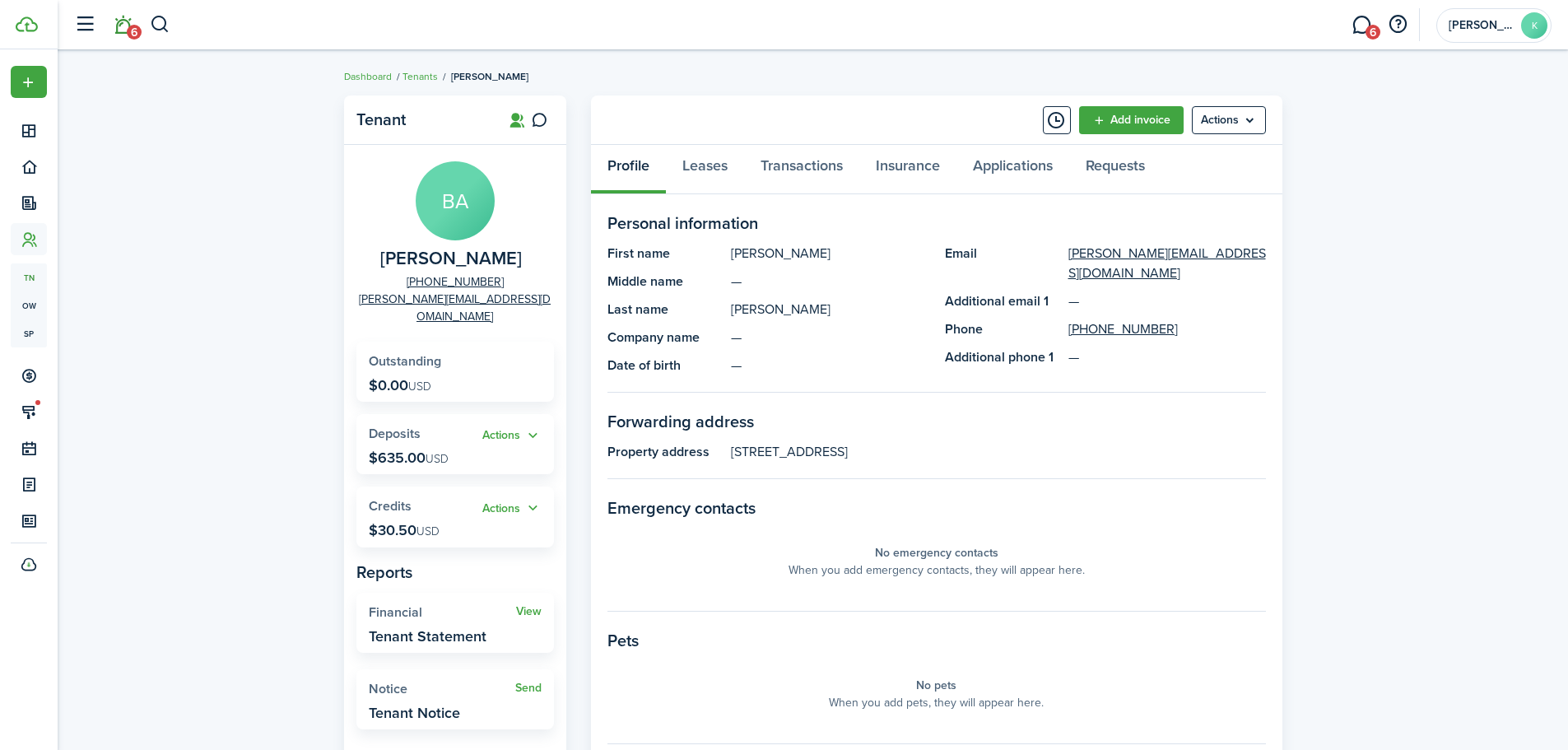
drag, startPoint x: 94, startPoint y: 33, endPoint x: 112, endPoint y: 33, distance: 18.0
click at [96, 33] on button "button" at bounding box center [84, 24] width 31 height 31
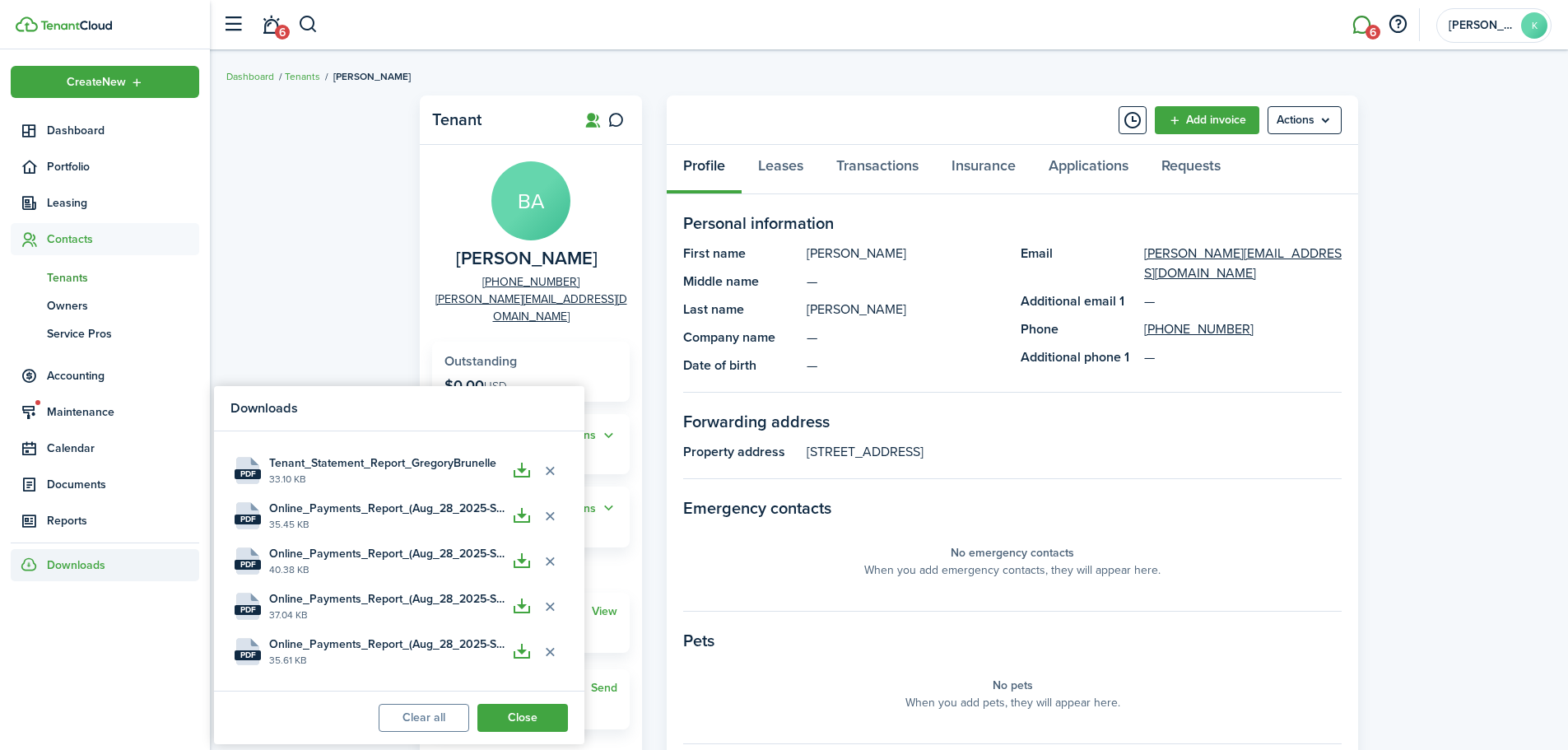
click at [1352, 33] on link "6" at bounding box center [1361, 25] width 31 height 42
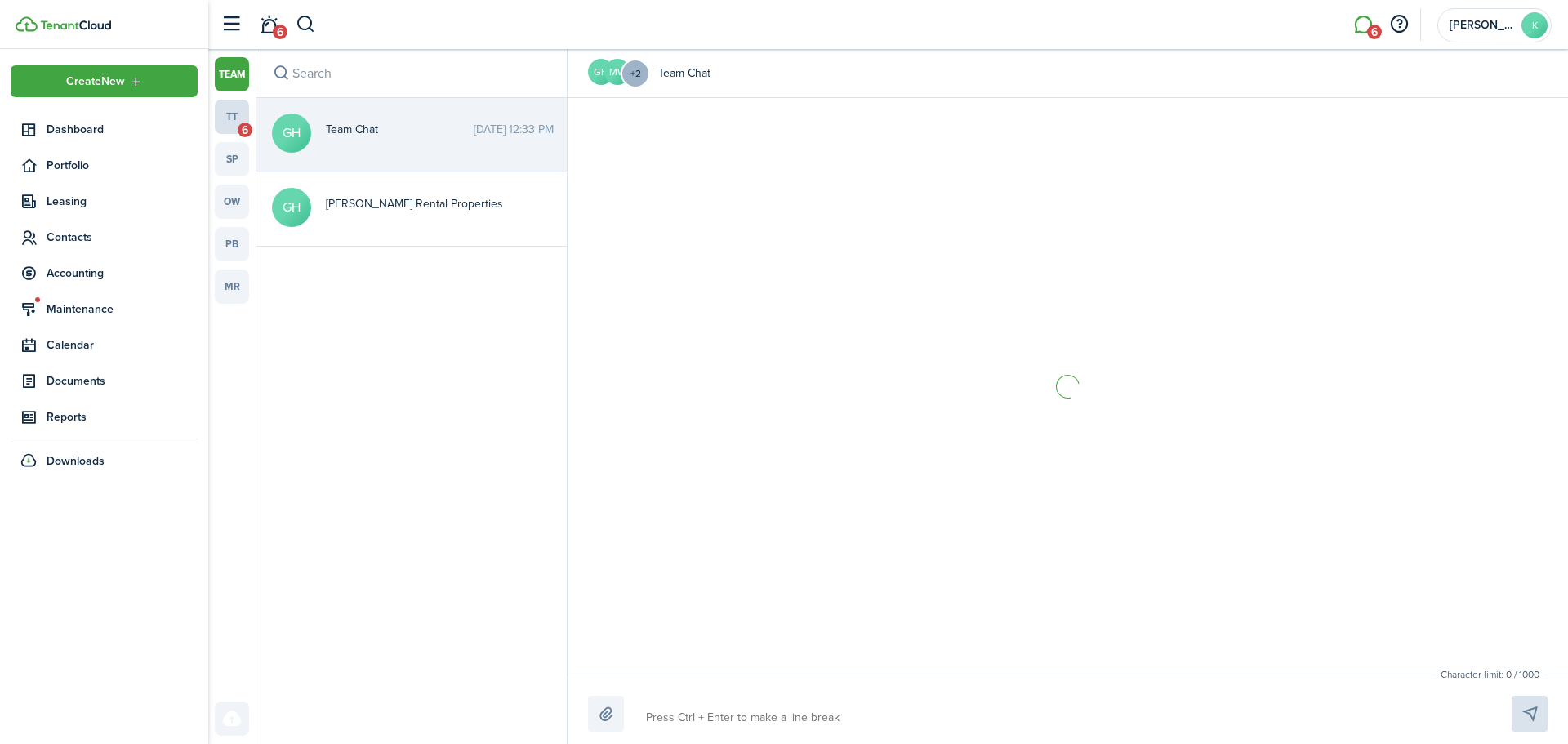
click at [239, 101] on link "tt 6" at bounding box center [232, 116] width 34 height 34
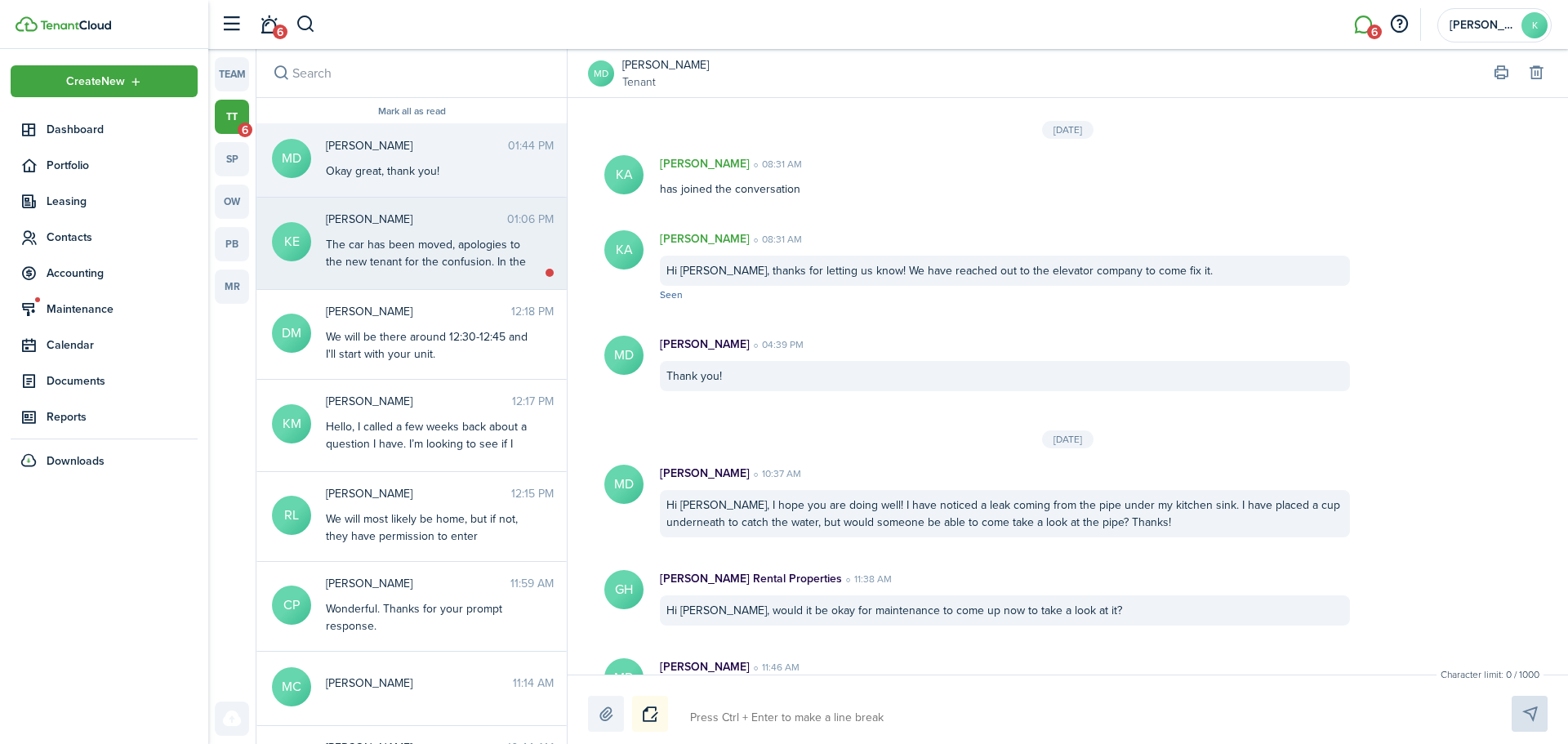
scroll to position [1742, 0]
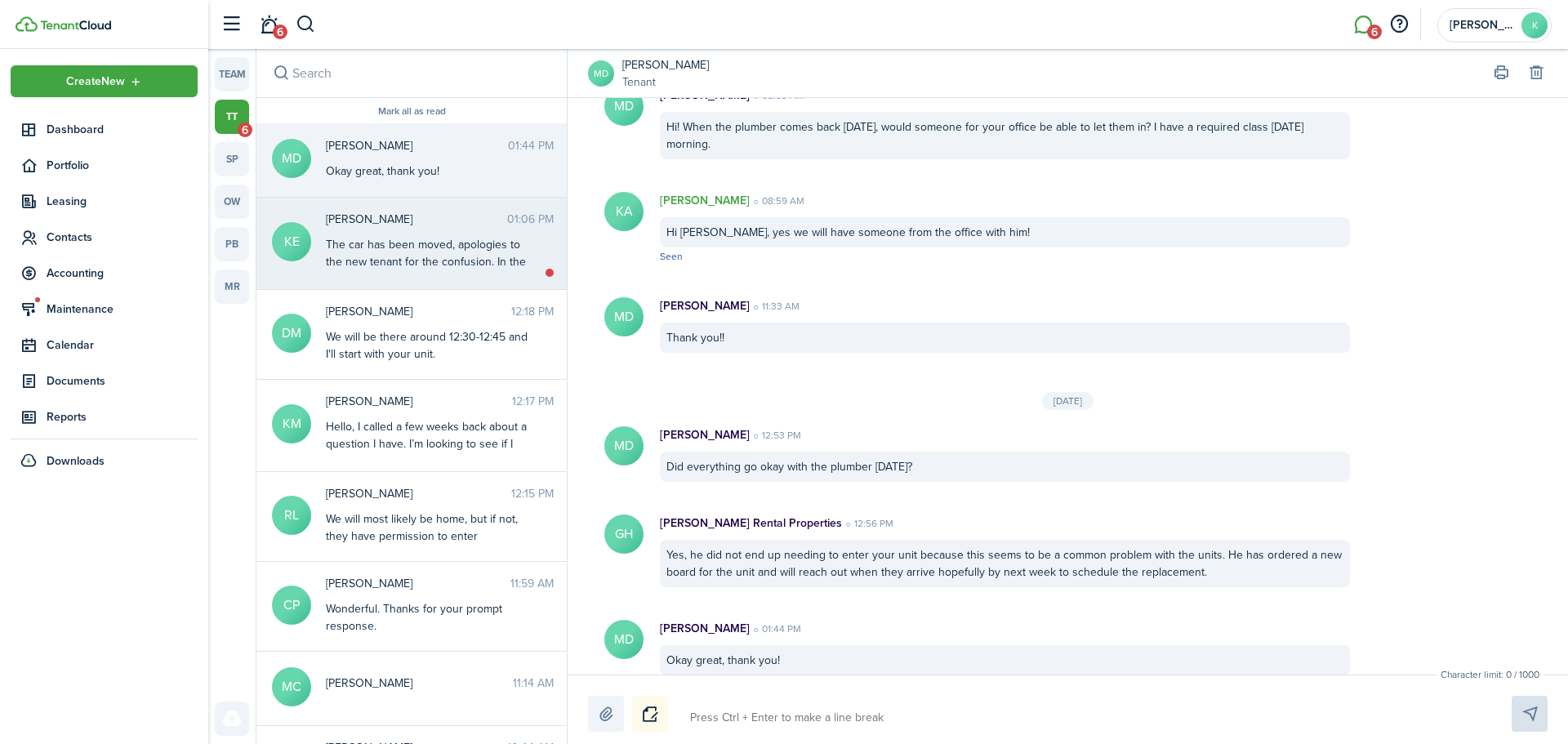
click at [485, 258] on div "The car has been moved, apologies to the new tenant for the confusion. In the f…" at bounding box center [428, 287] width 204 height 103
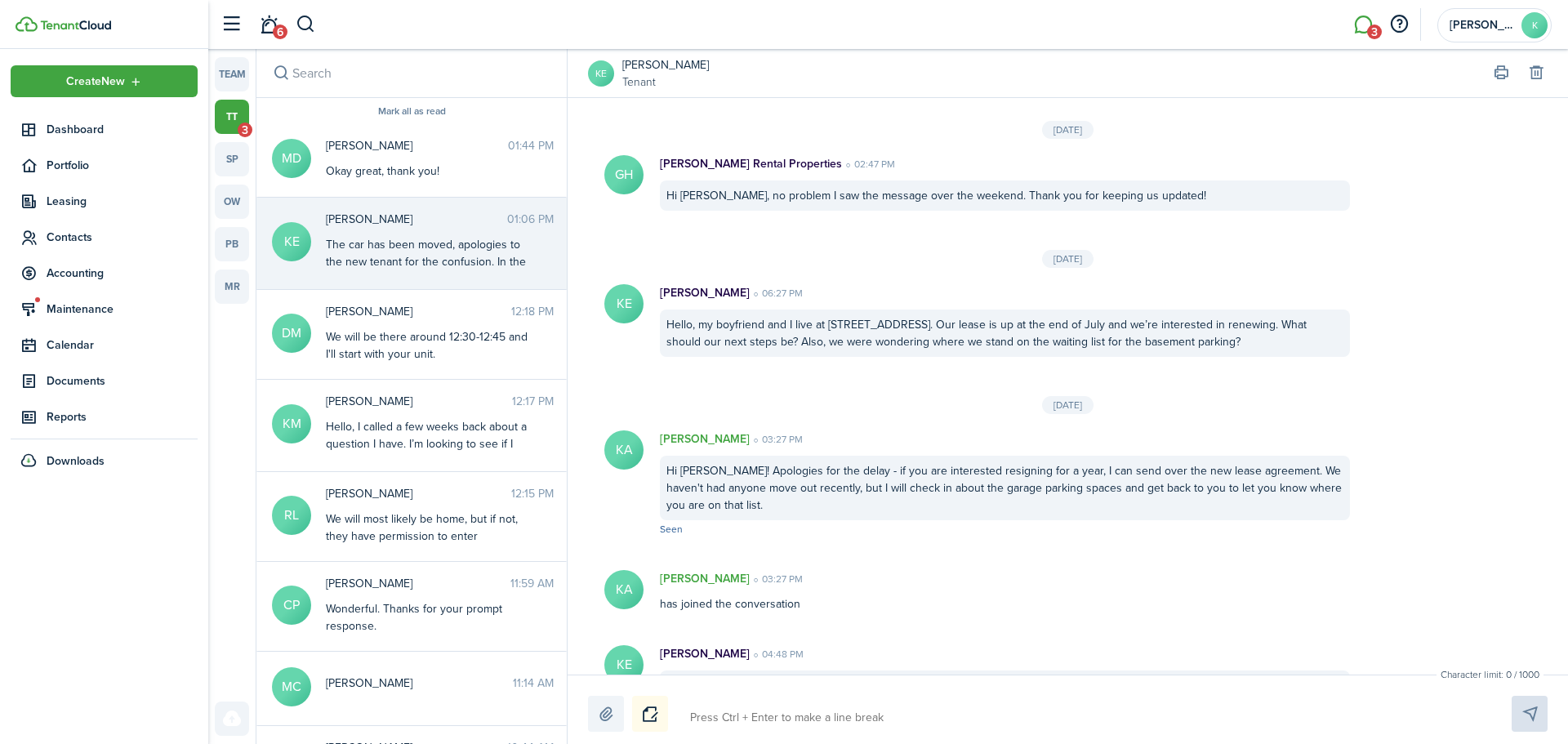
scroll to position [1701, 0]
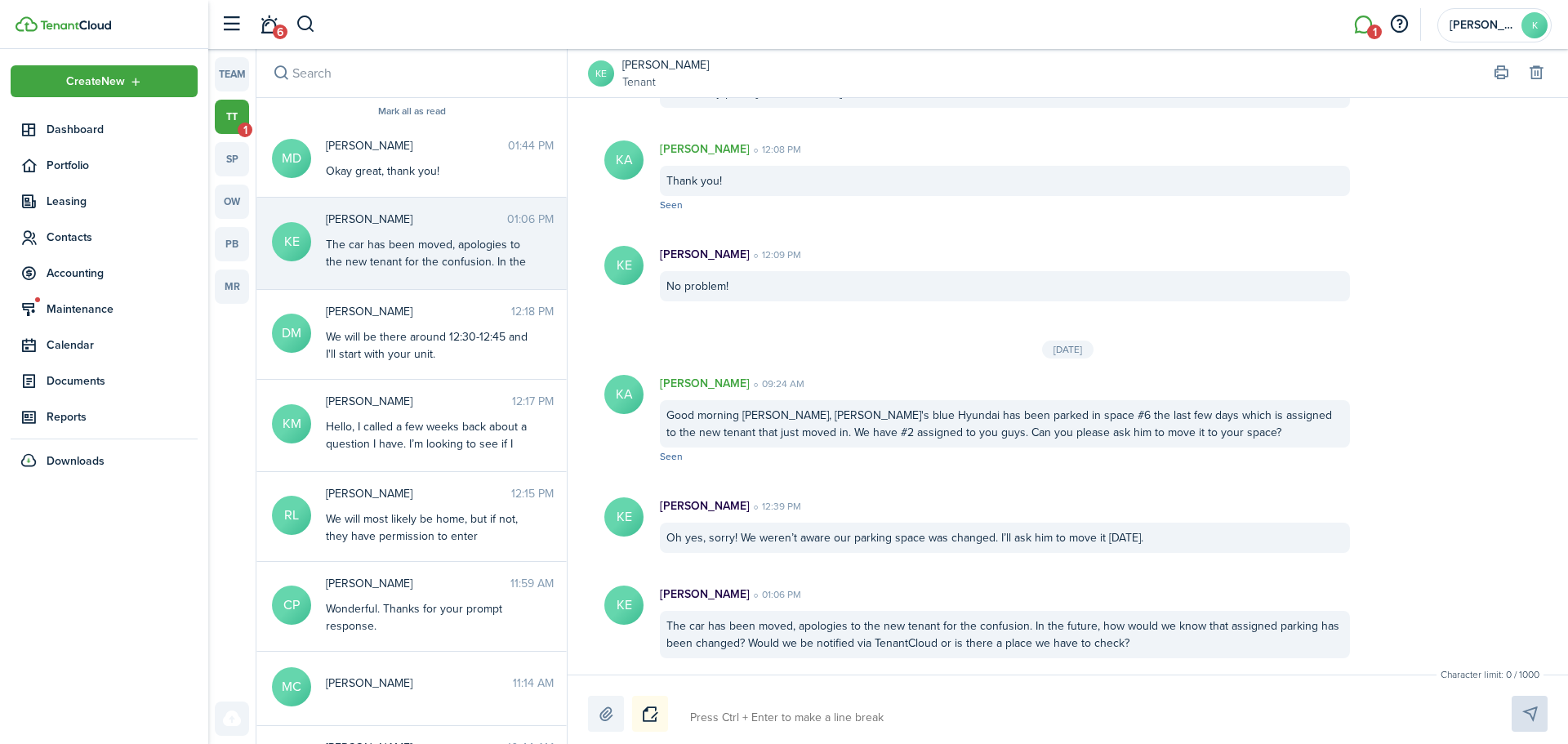
click at [898, 714] on textarea at bounding box center [1082, 717] width 795 height 27
type textarea "H"
type textarea "Hi"
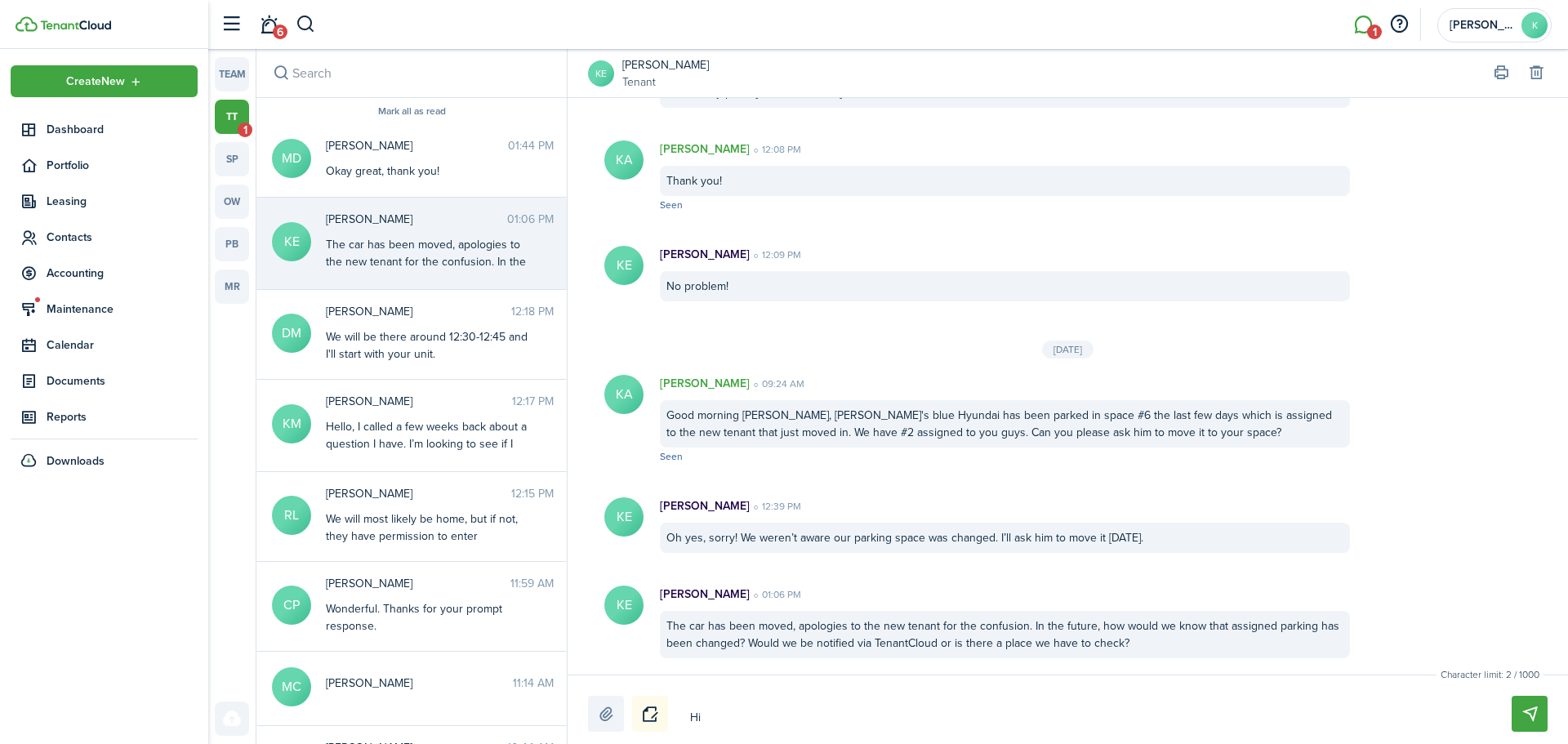
type textarea "Hi"
type textarea "Hi K"
type textarea "Hi [PERSON_NAME]"
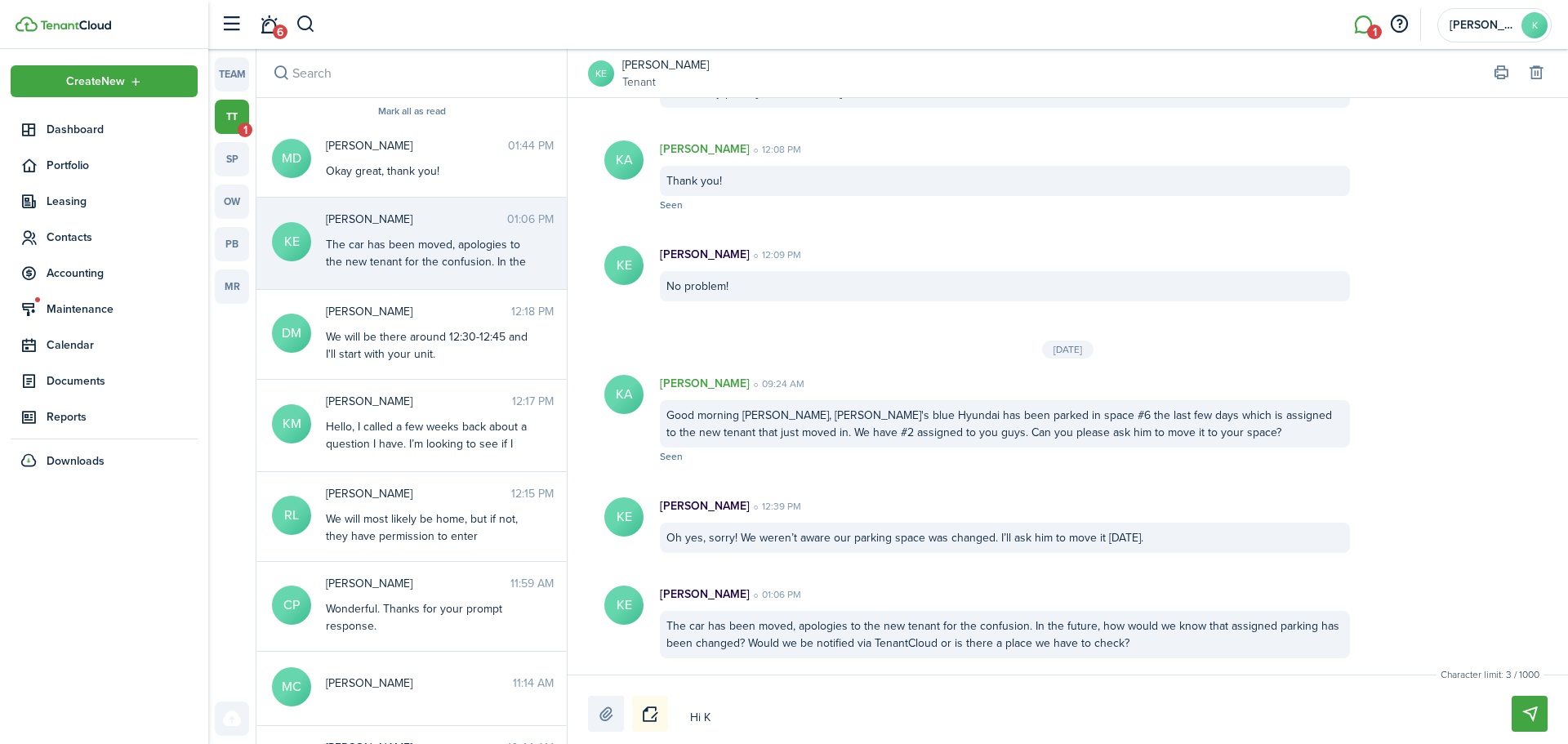
type textarea "Hi [PERSON_NAME]"
type textarea "Hi Kel"
type textarea "Hi [PERSON_NAME]"
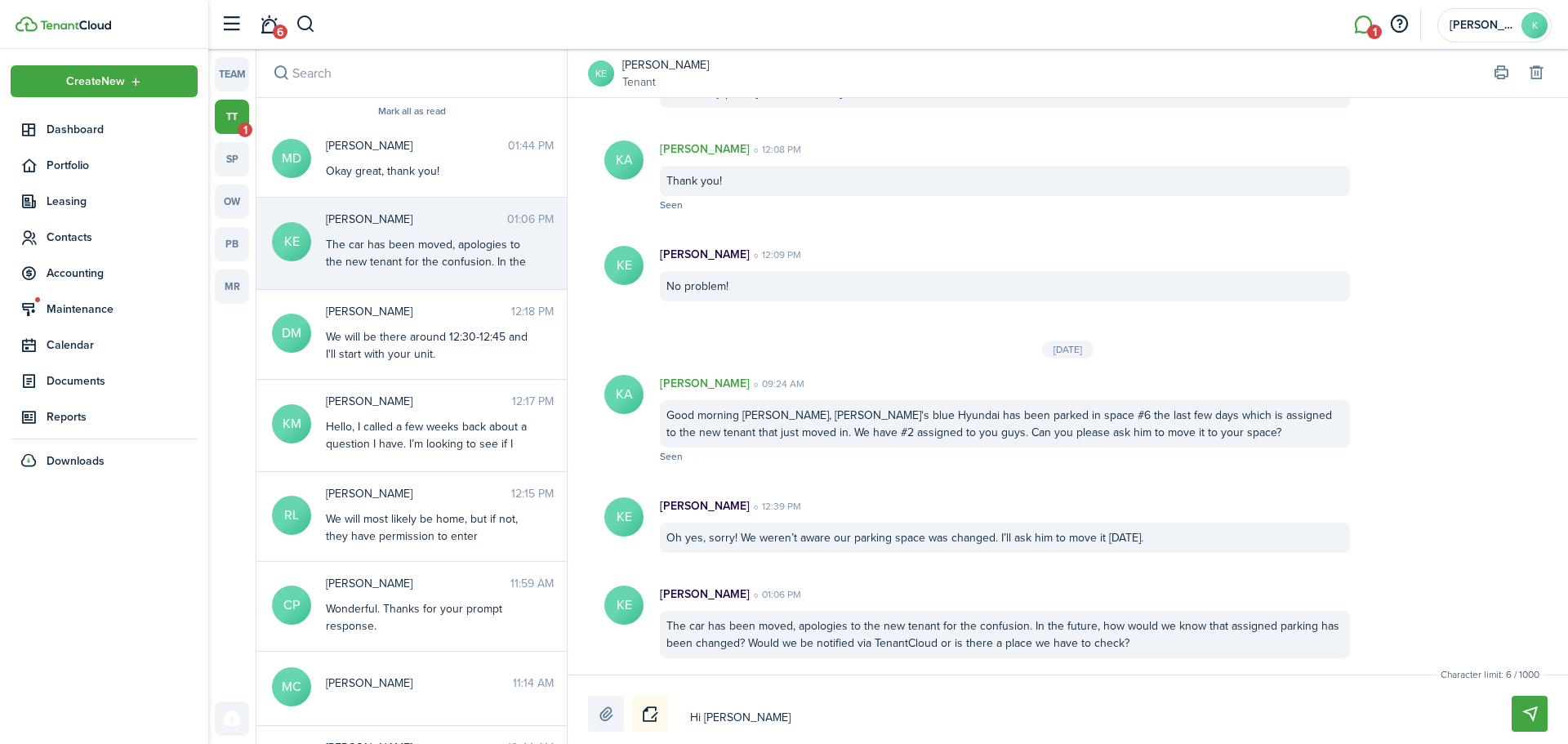
type textarea "Hi [PERSON_NAME]"
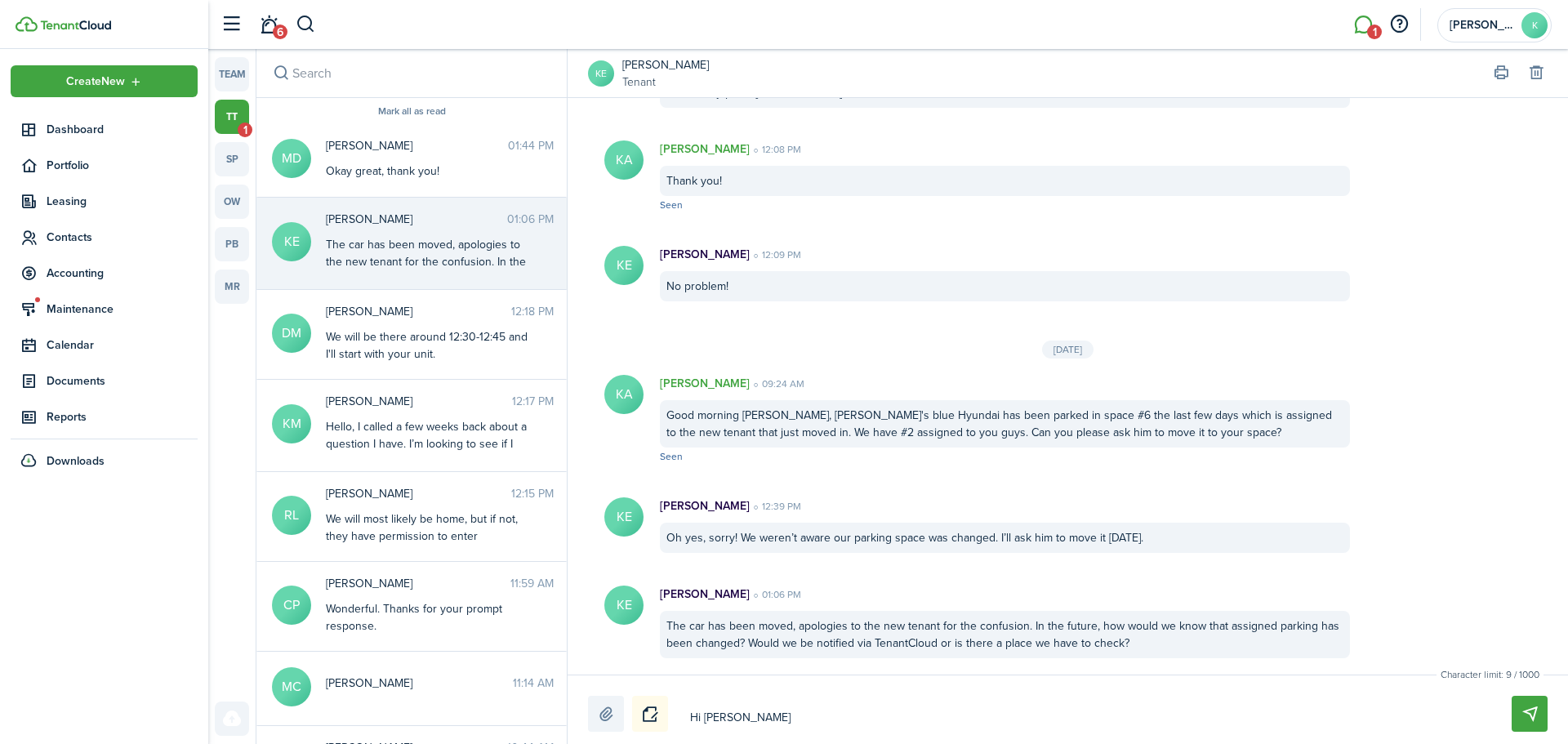
type textarea "Hi [PERSON_NAME]"
type textarea "Hi [PERSON_NAME],"
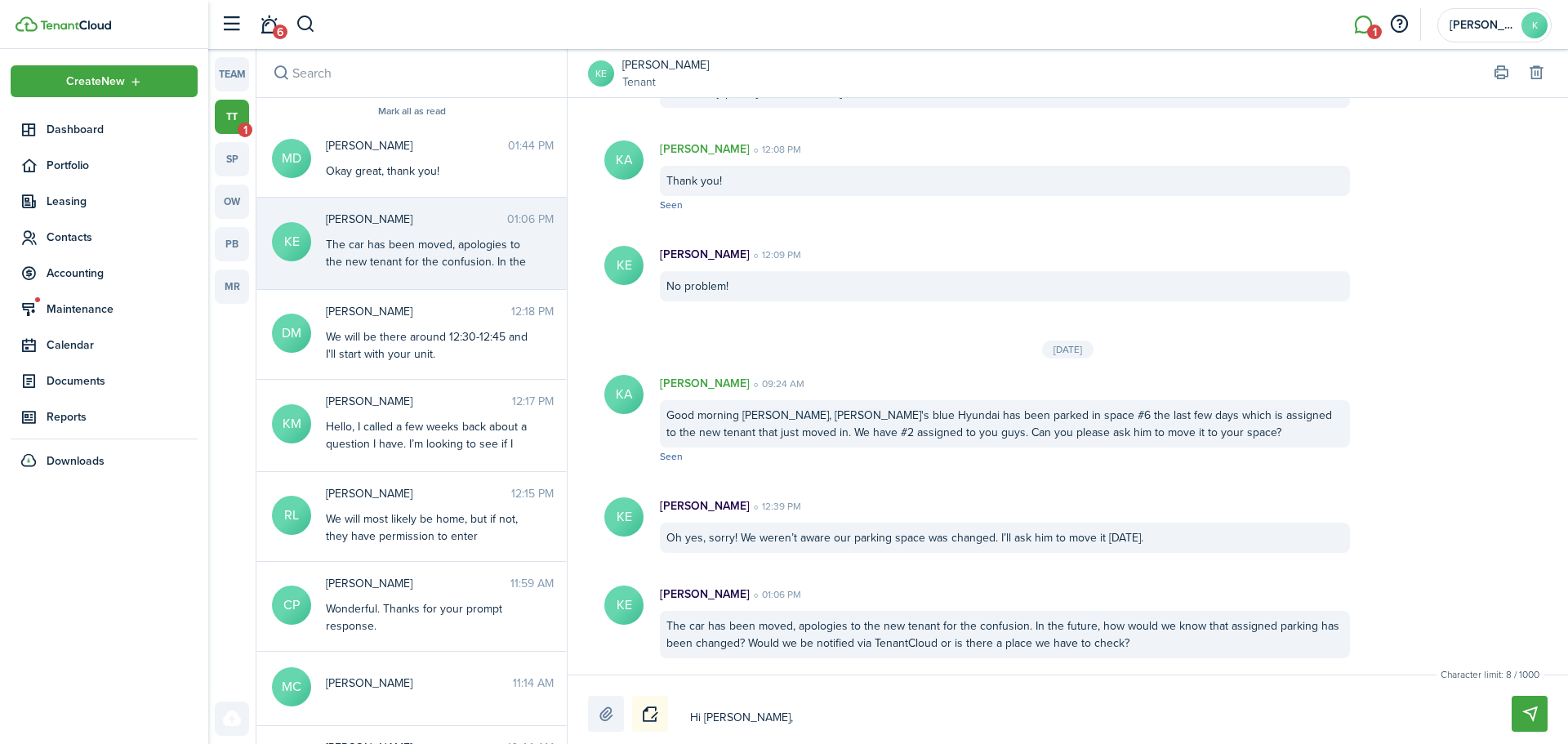
type textarea "Hi [PERSON_NAME],"
type textarea "Hi [PERSON_NAME], s"
type textarea "Hi [PERSON_NAME], so"
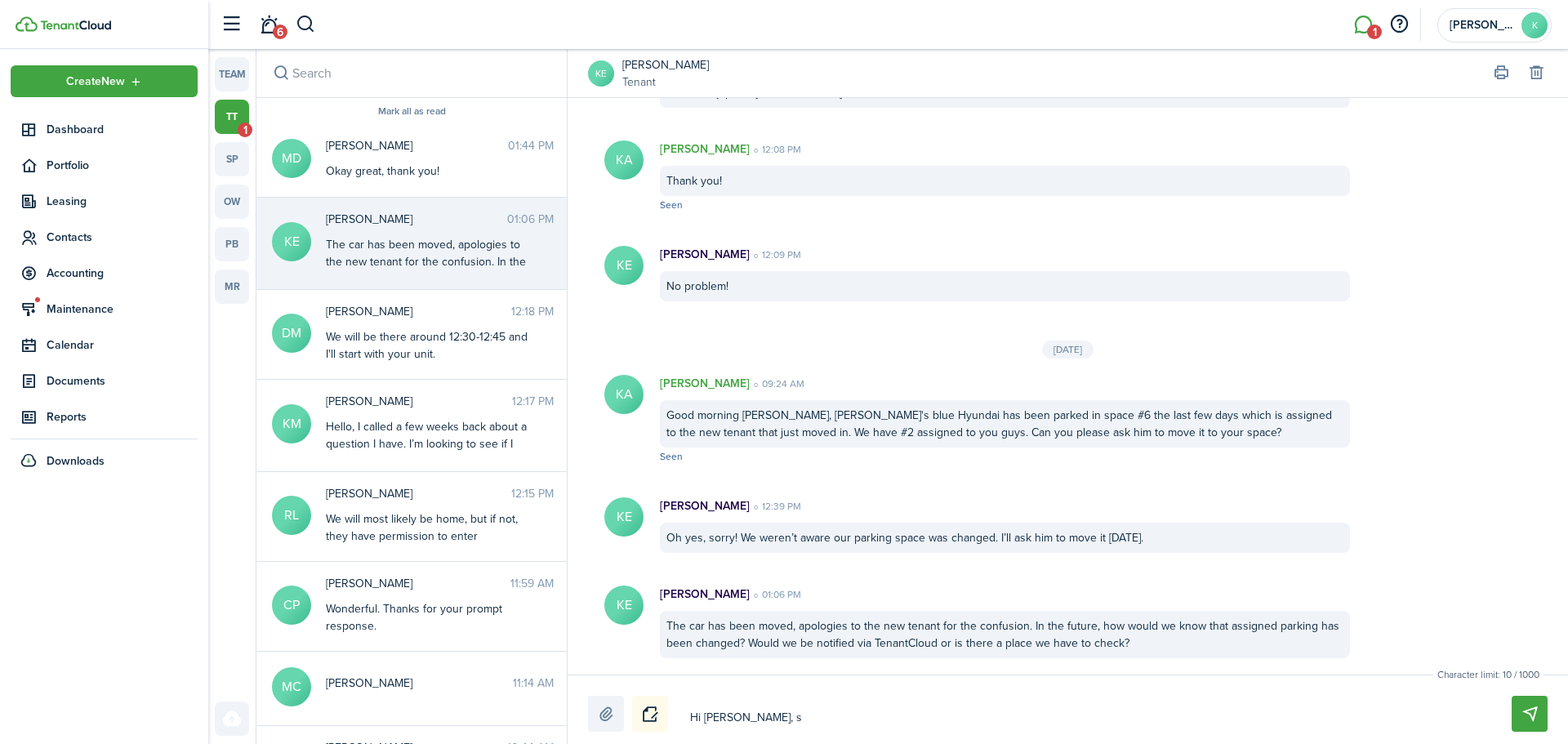
type textarea "Hi [PERSON_NAME], so"
type textarea "Hi [PERSON_NAME], so s"
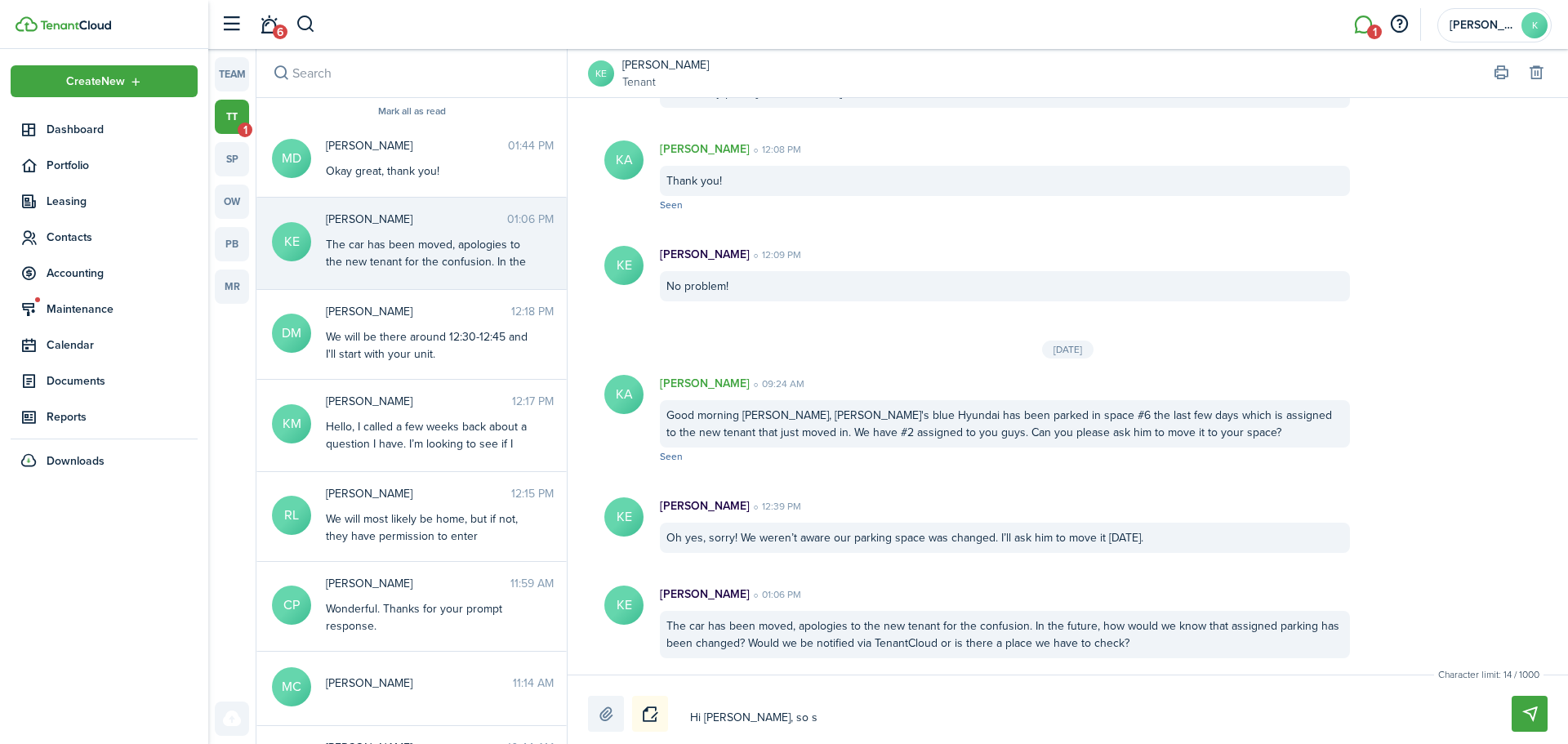
type textarea "Hi [PERSON_NAME], so so"
type textarea "Hi [PERSON_NAME], so sor"
type textarea "Hi [PERSON_NAME], so sorr"
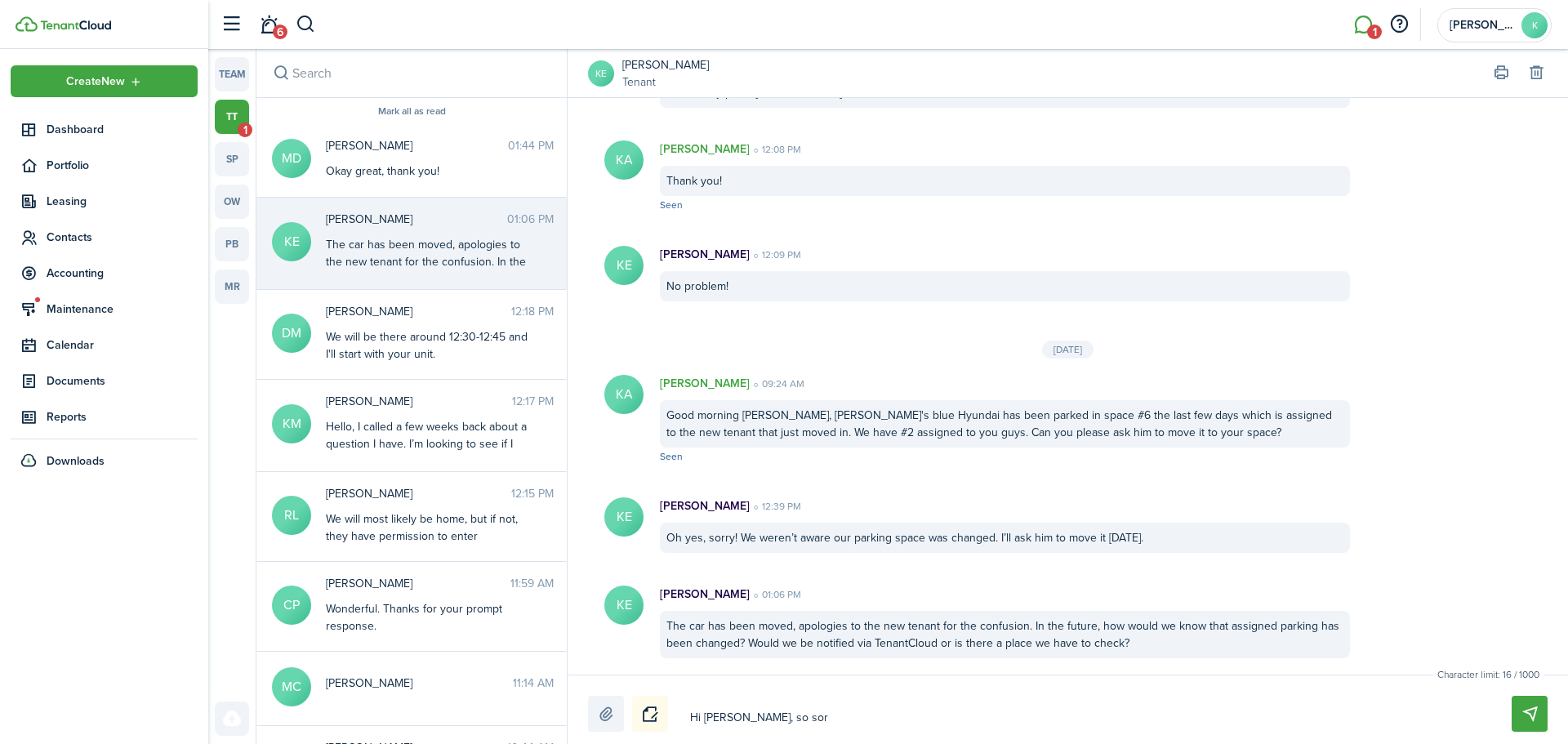
type textarea "Hi [PERSON_NAME], so sorr"
type textarea "Hi [PERSON_NAME], so sorry"
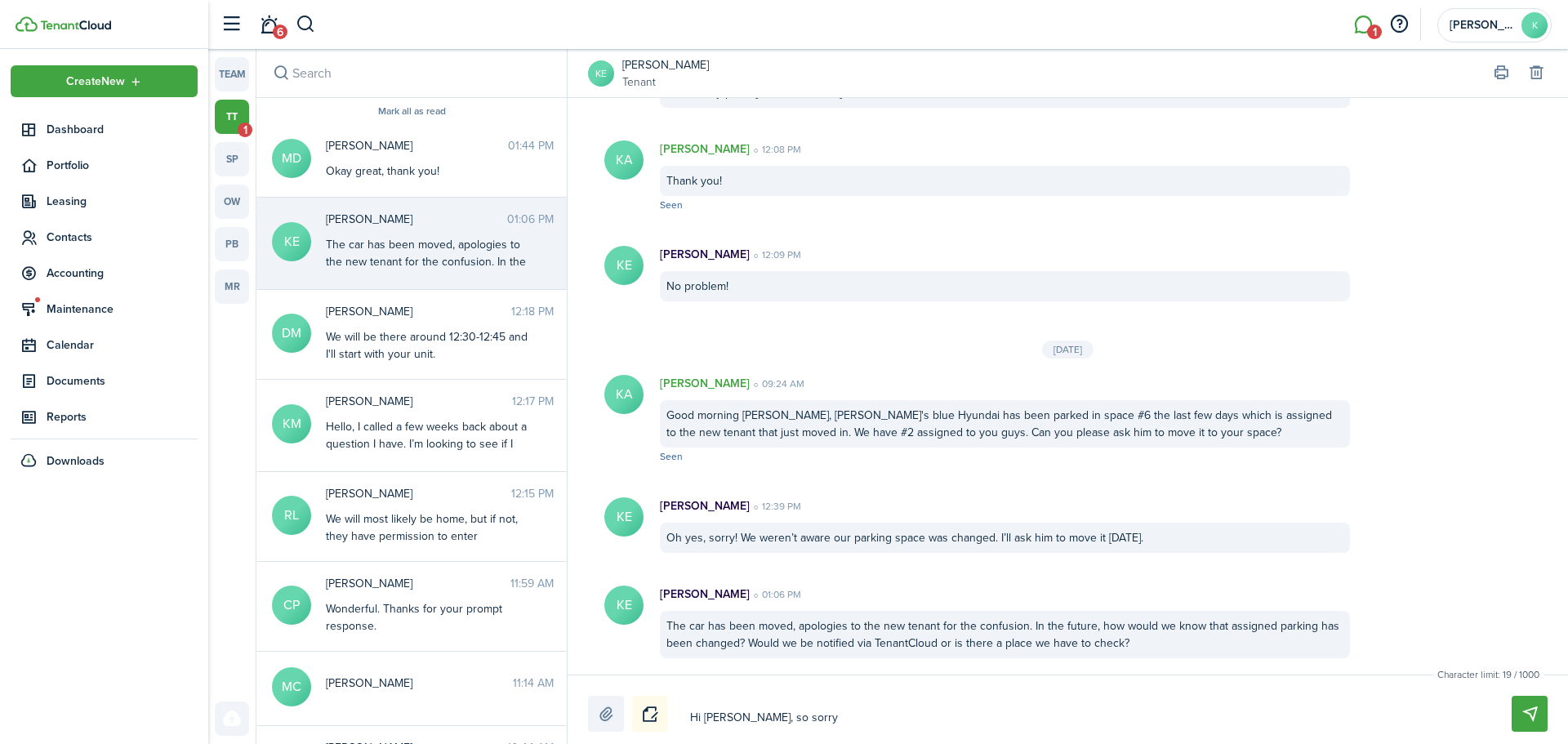
type textarea "Hi [PERSON_NAME], so sorry -"
type textarea "Hi [PERSON_NAME], so sorry - i"
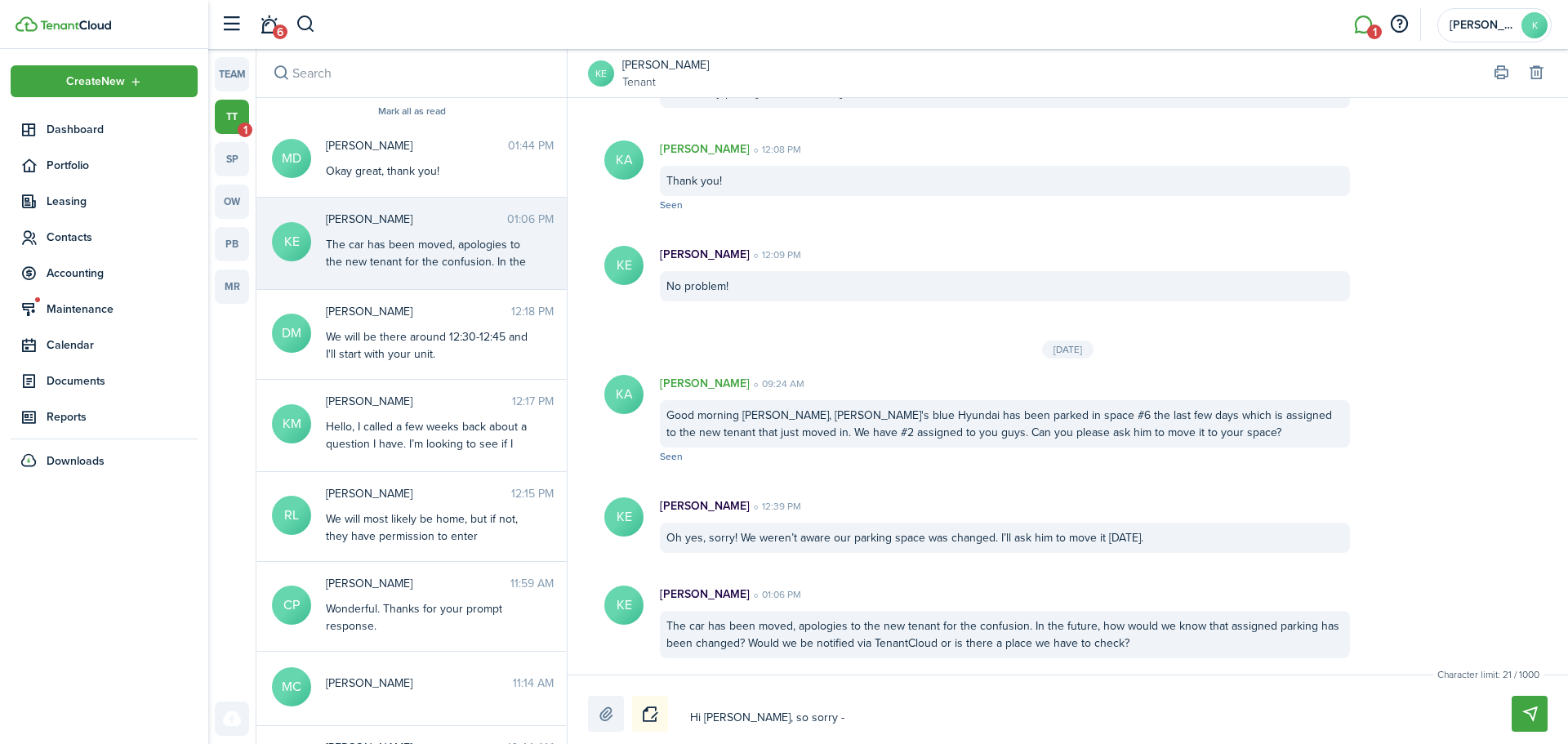
type textarea "Hi [PERSON_NAME], so sorry - i"
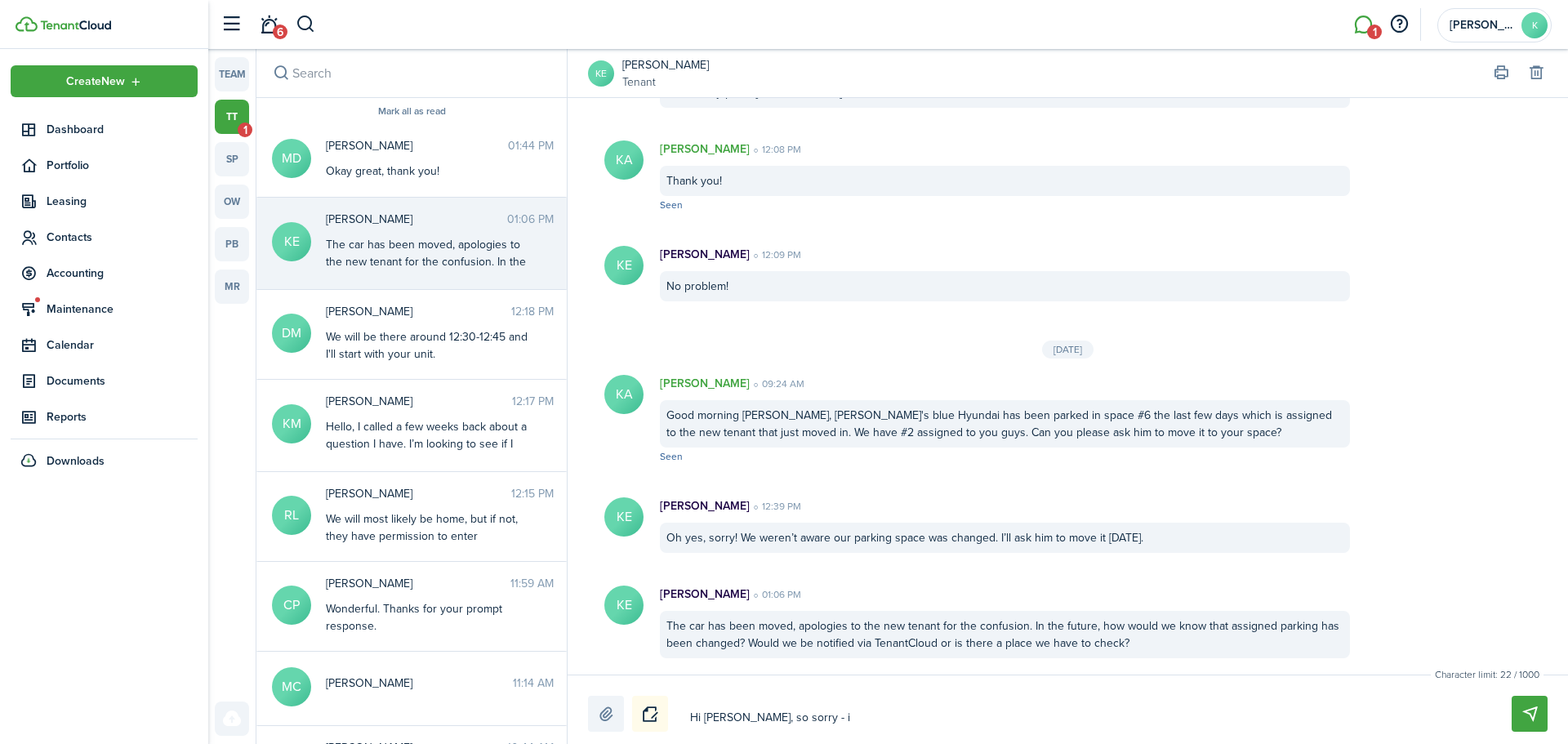
type textarea "Hi [PERSON_NAME], so sorry -"
type textarea "Hi [PERSON_NAME], so sorry - I"
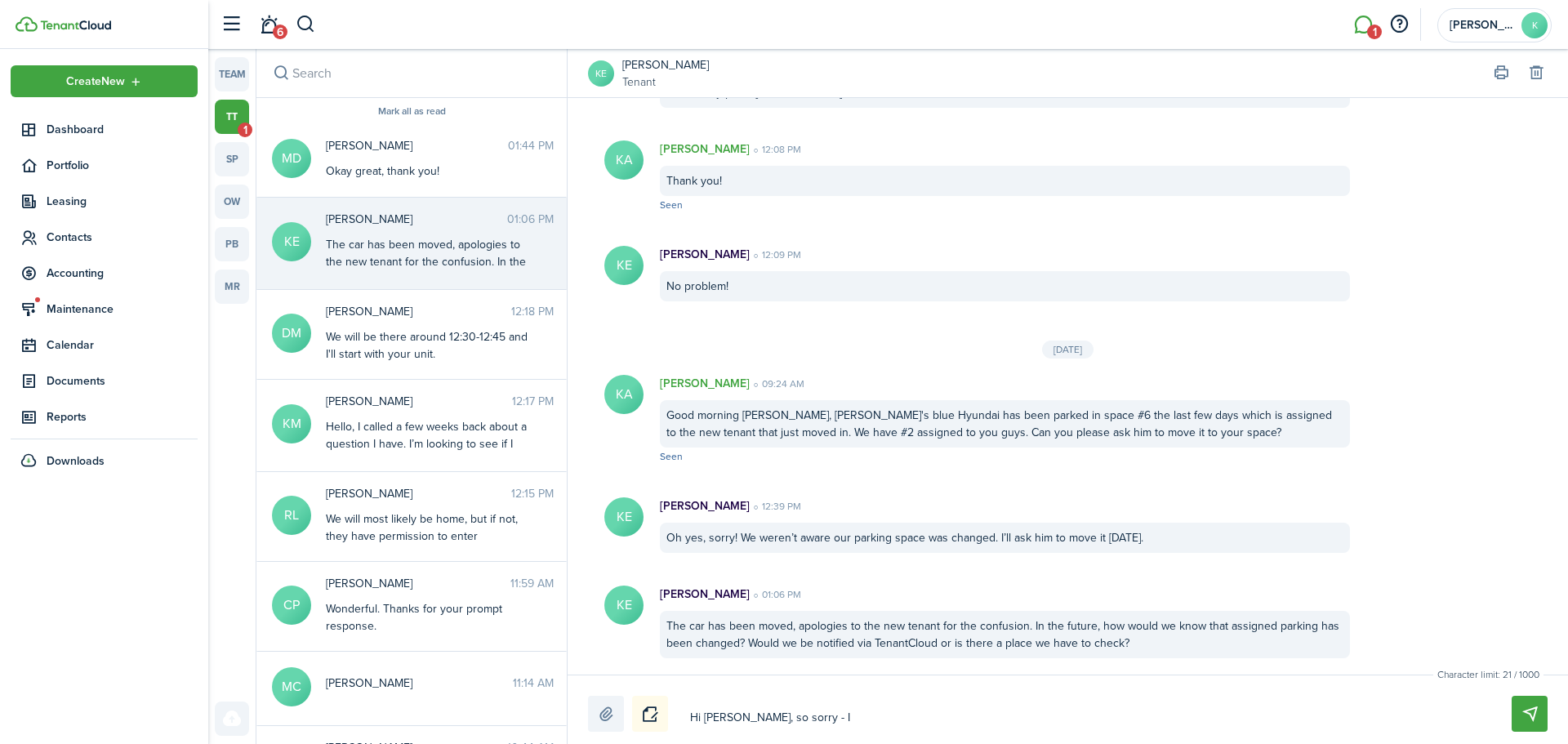
type textarea "Hi [PERSON_NAME], so sorry - I"
type textarea "Hi [PERSON_NAME], so sorry - I th"
type textarea "Hi [PERSON_NAME], so sorry - I thi"
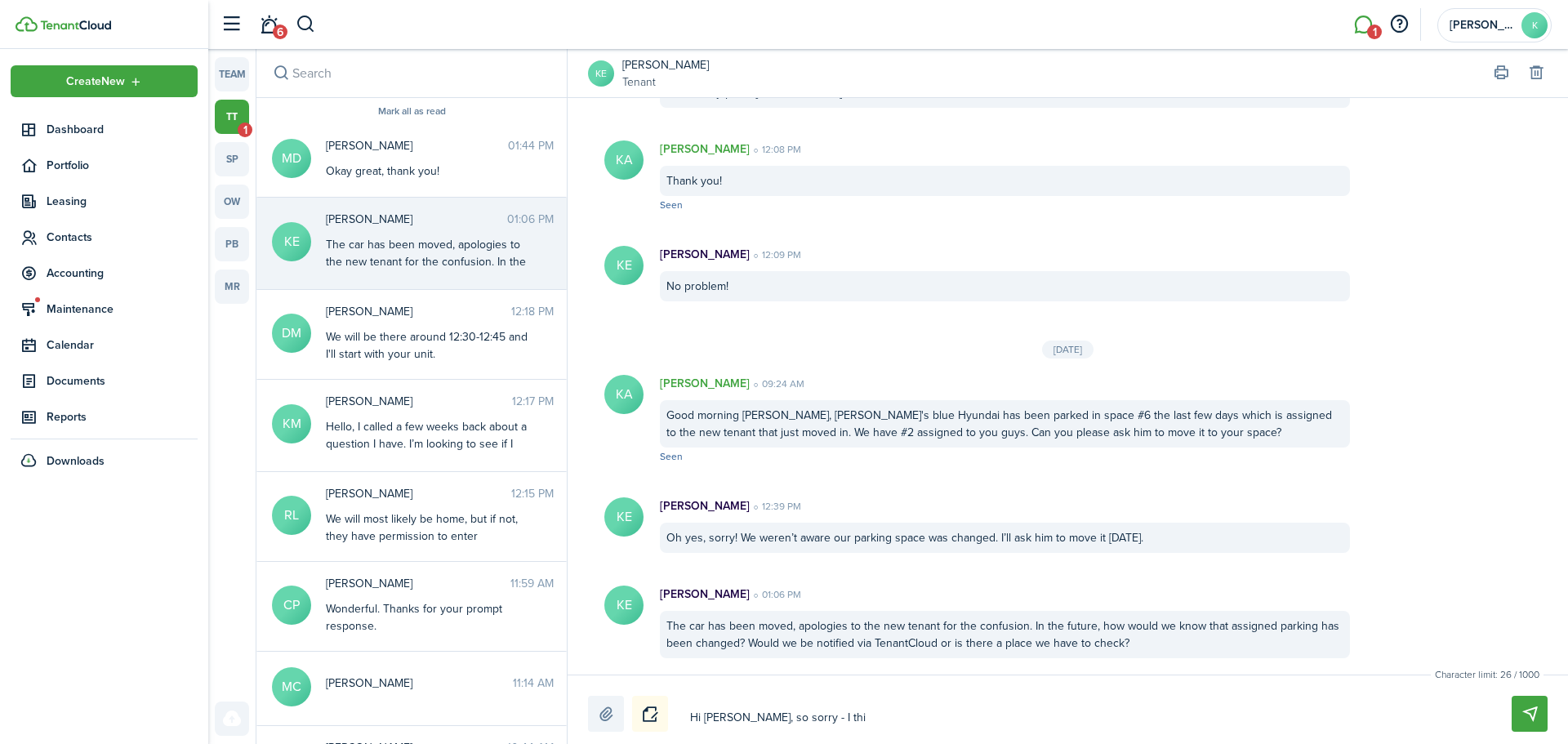
type textarea "Hi [PERSON_NAME], so sorry - I thin"
type textarea "Hi [PERSON_NAME], so sorry - I think"
type textarea "Hi [PERSON_NAME], so sorry - I think t"
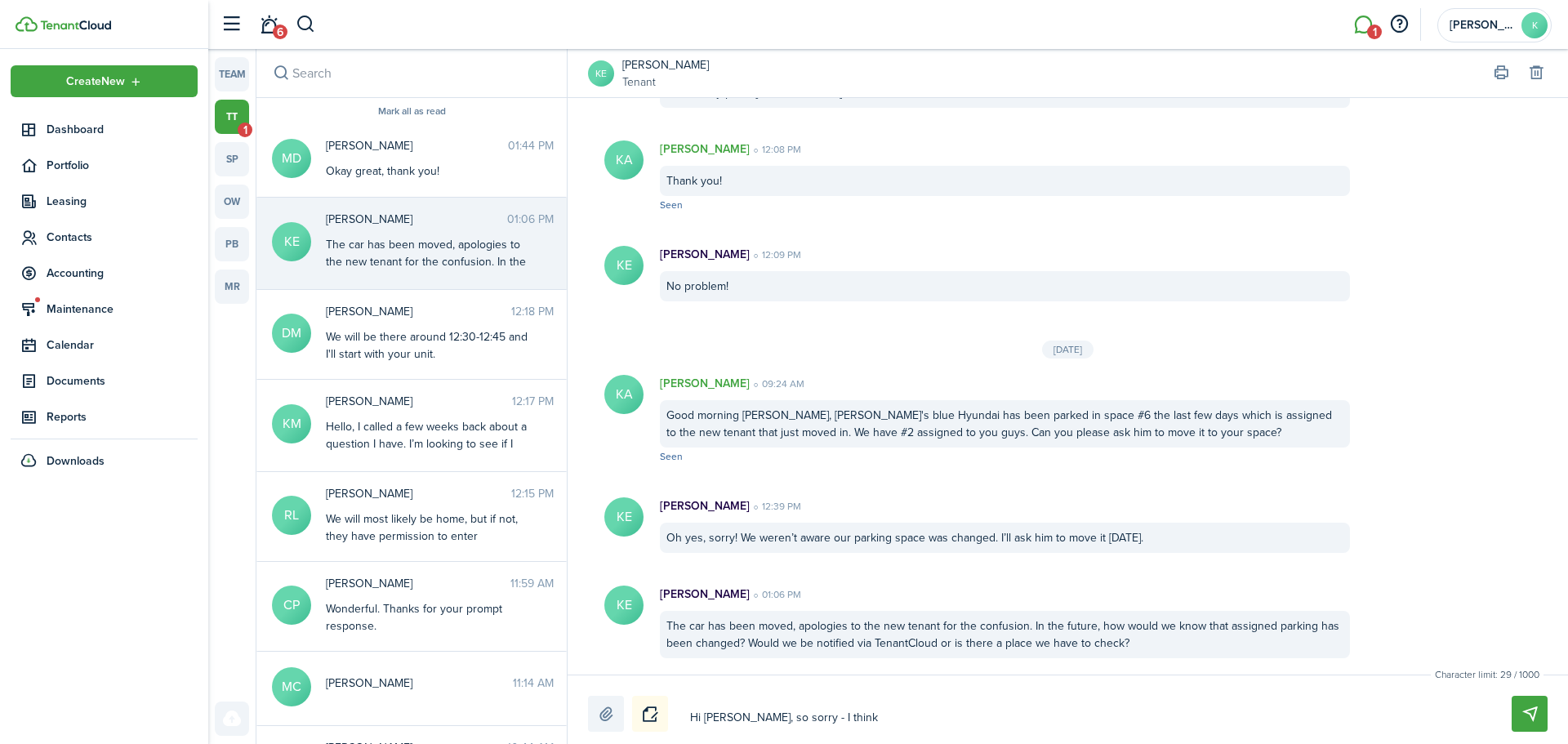
type textarea "Hi [PERSON_NAME], so sorry - I think t"
type textarea "Hi [PERSON_NAME], so sorry - I think th"
type textarea "Hi [PERSON_NAME], so sorry - I think the"
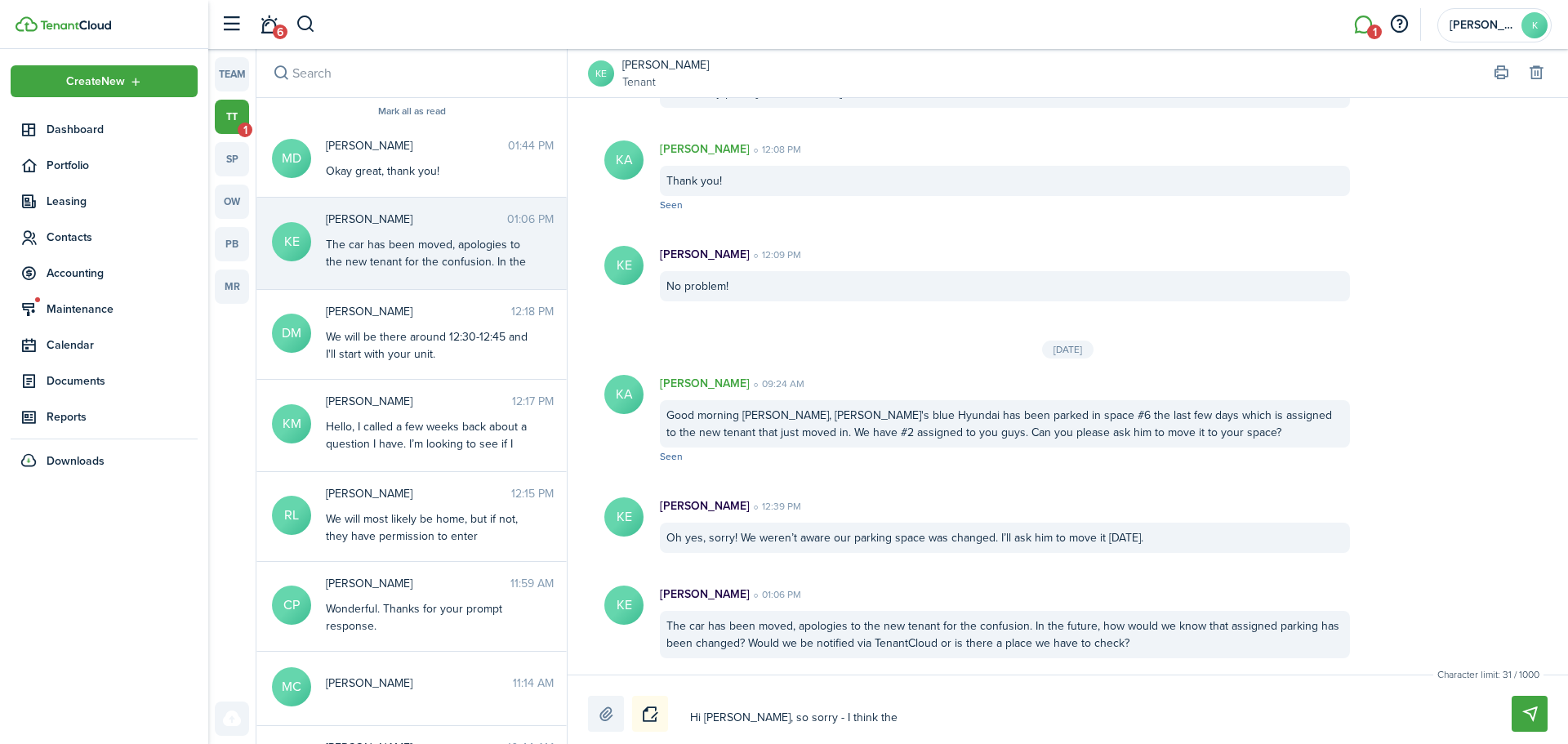
type textarea "Hi [PERSON_NAME], so sorry - I think ther"
type textarea "Hi [PERSON_NAME], so sorry - I think there"
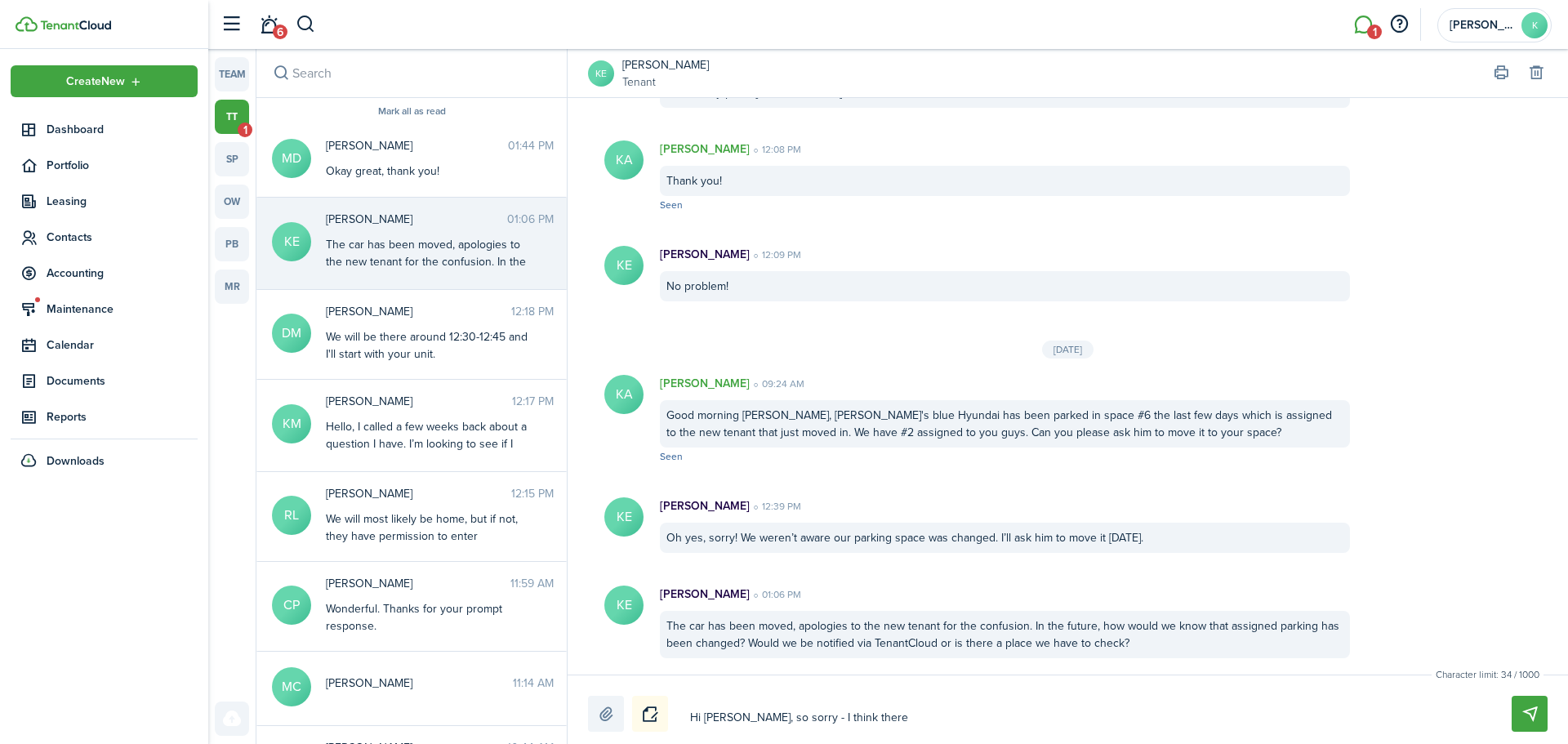
type textarea "Hi [PERSON_NAME], so sorry - I think there"
type textarea "Hi [PERSON_NAME], so sorry - I think there h"
type textarea "Hi [PERSON_NAME], so sorry - I think there ha"
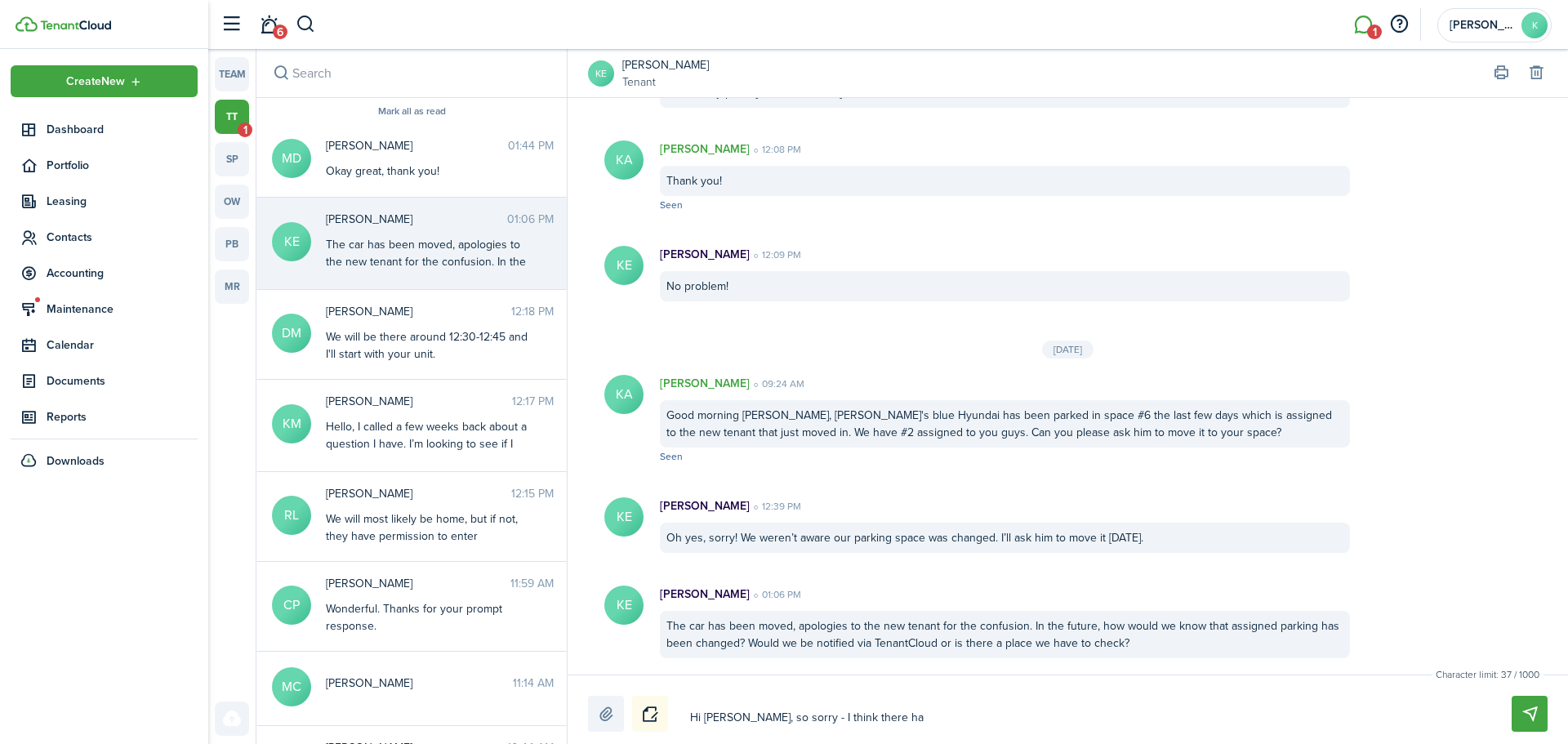
type textarea "Hi [PERSON_NAME], so sorry - I think there has"
type textarea "Hi [PERSON_NAME], so sorry - I think there has b"
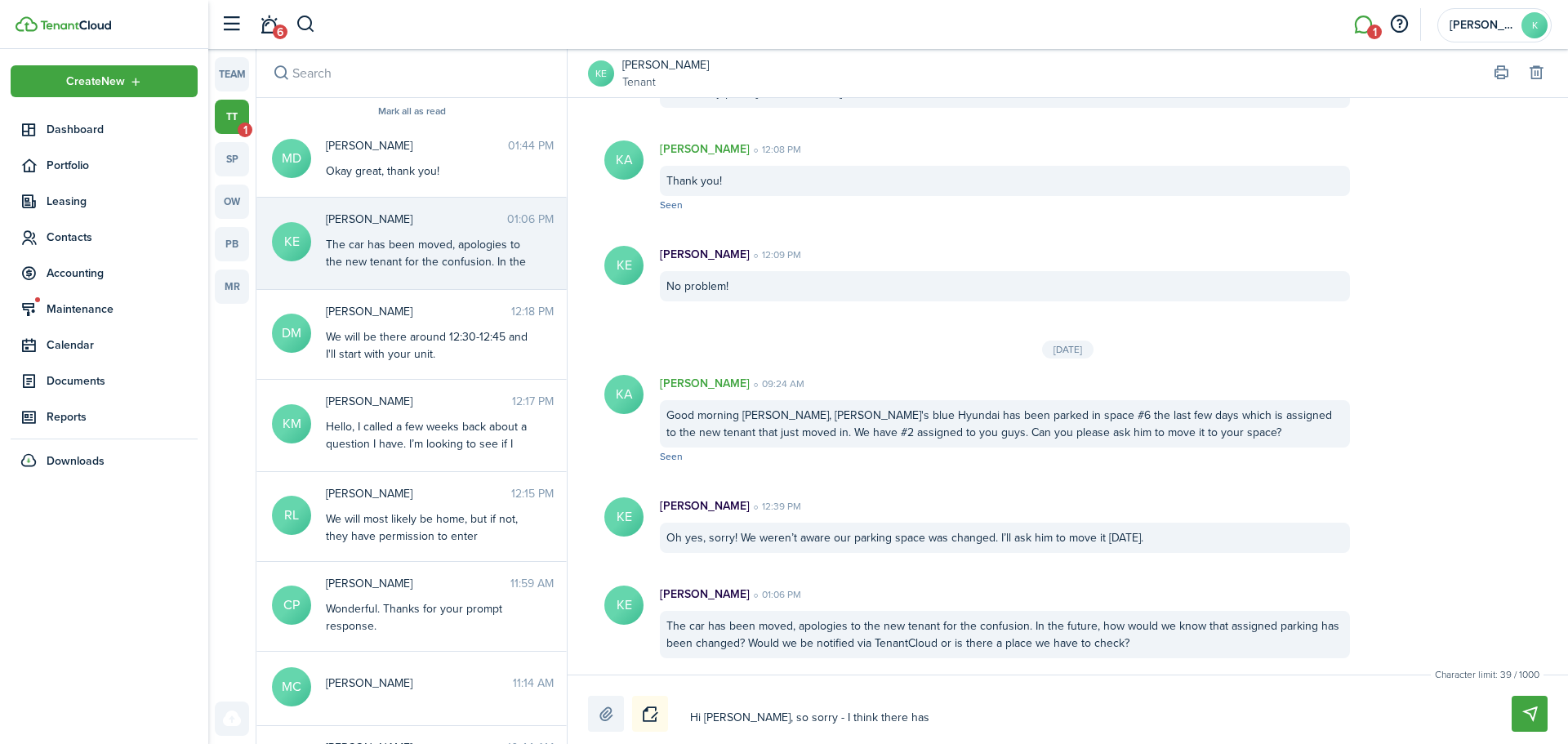
type textarea "Hi [PERSON_NAME], so sorry - I think there has b"
type textarea "Hi [PERSON_NAME], so sorry - I think there has be"
type textarea "Hi [PERSON_NAME], so sorry - I think there has bee"
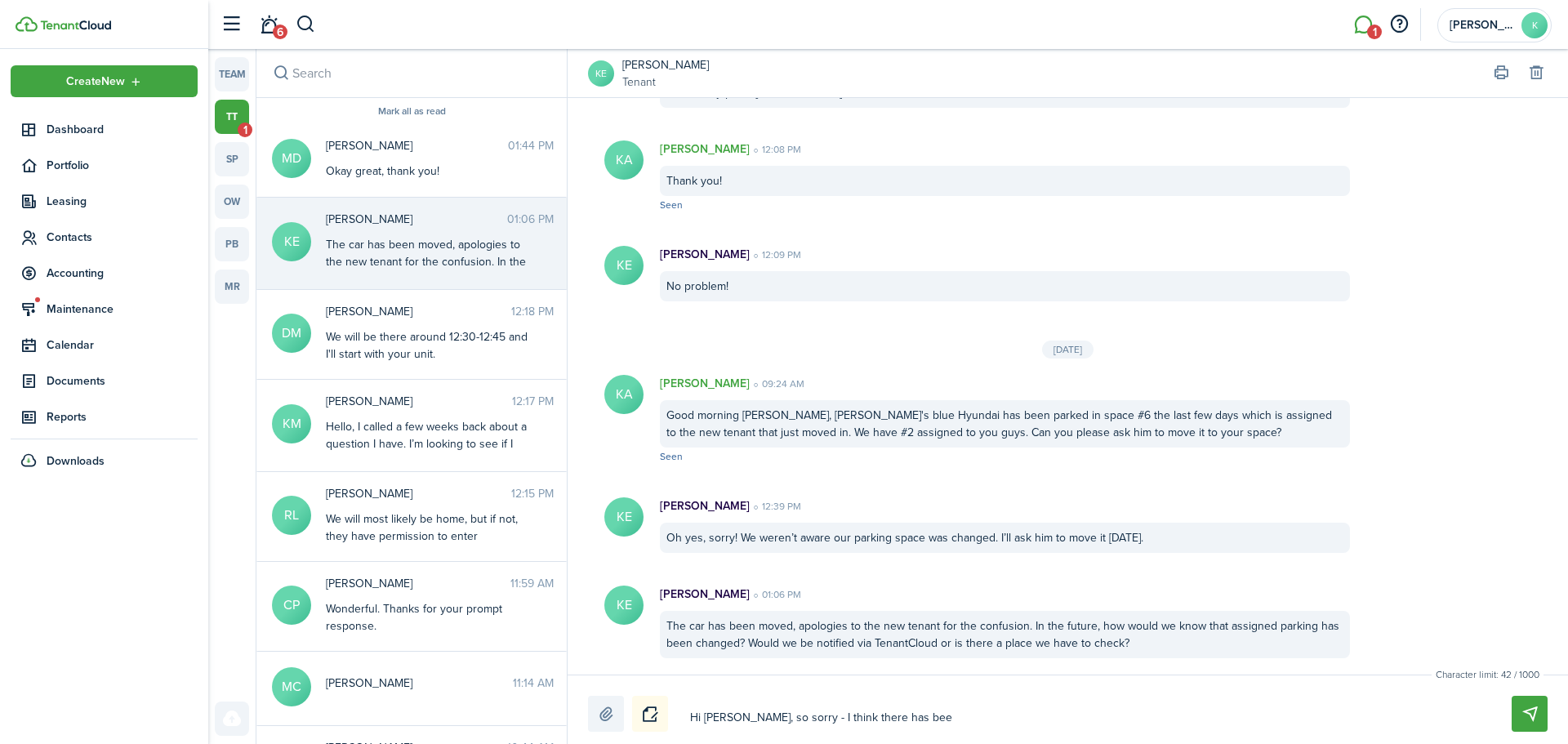
type textarea "Hi [PERSON_NAME], so sorry - I think there has been"
type textarea "Hi [PERSON_NAME], so sorry - I think there has been a"
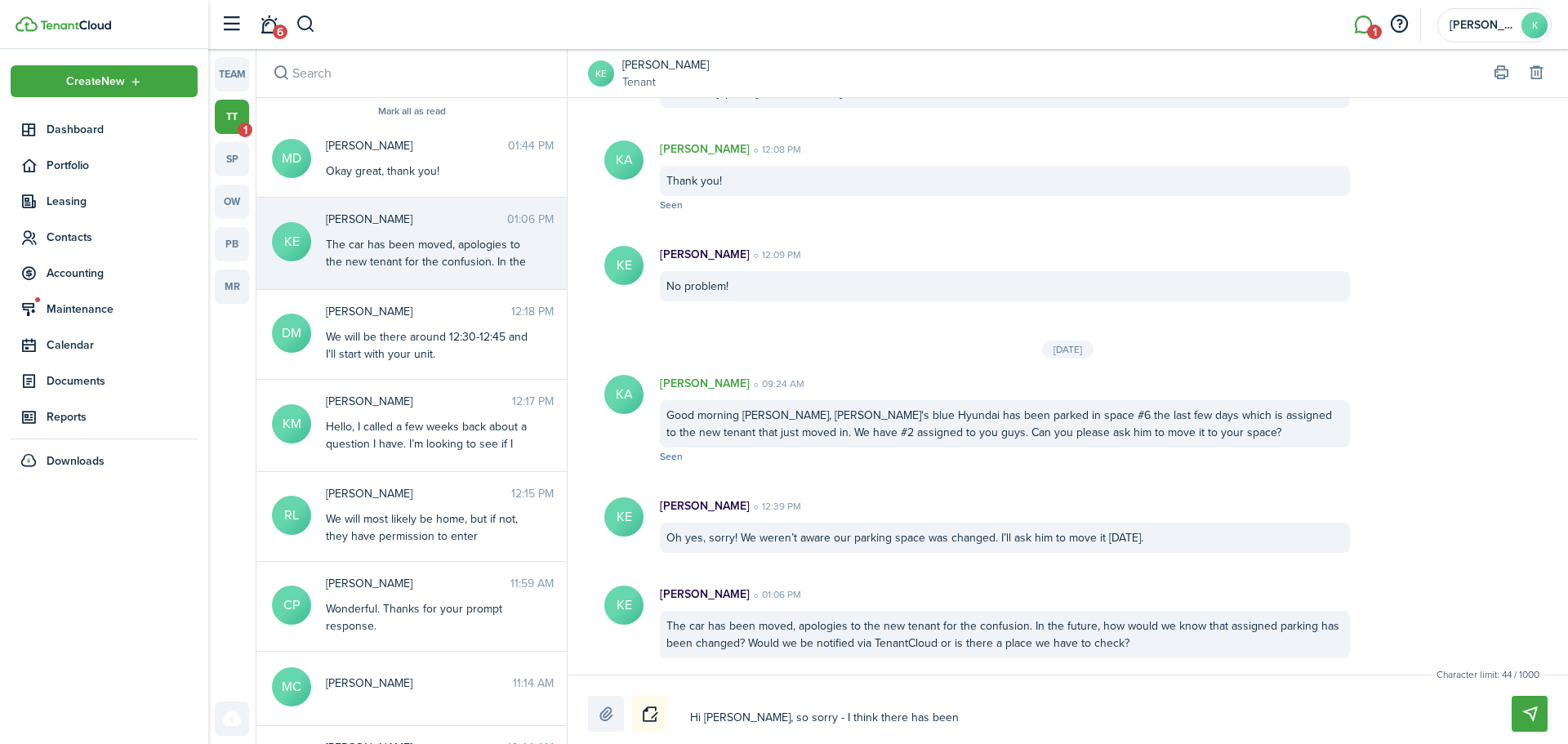
type textarea "Hi [PERSON_NAME], so sorry - I think there has been a"
type textarea "Hi [PERSON_NAME], so sorry - I think there has been a m"
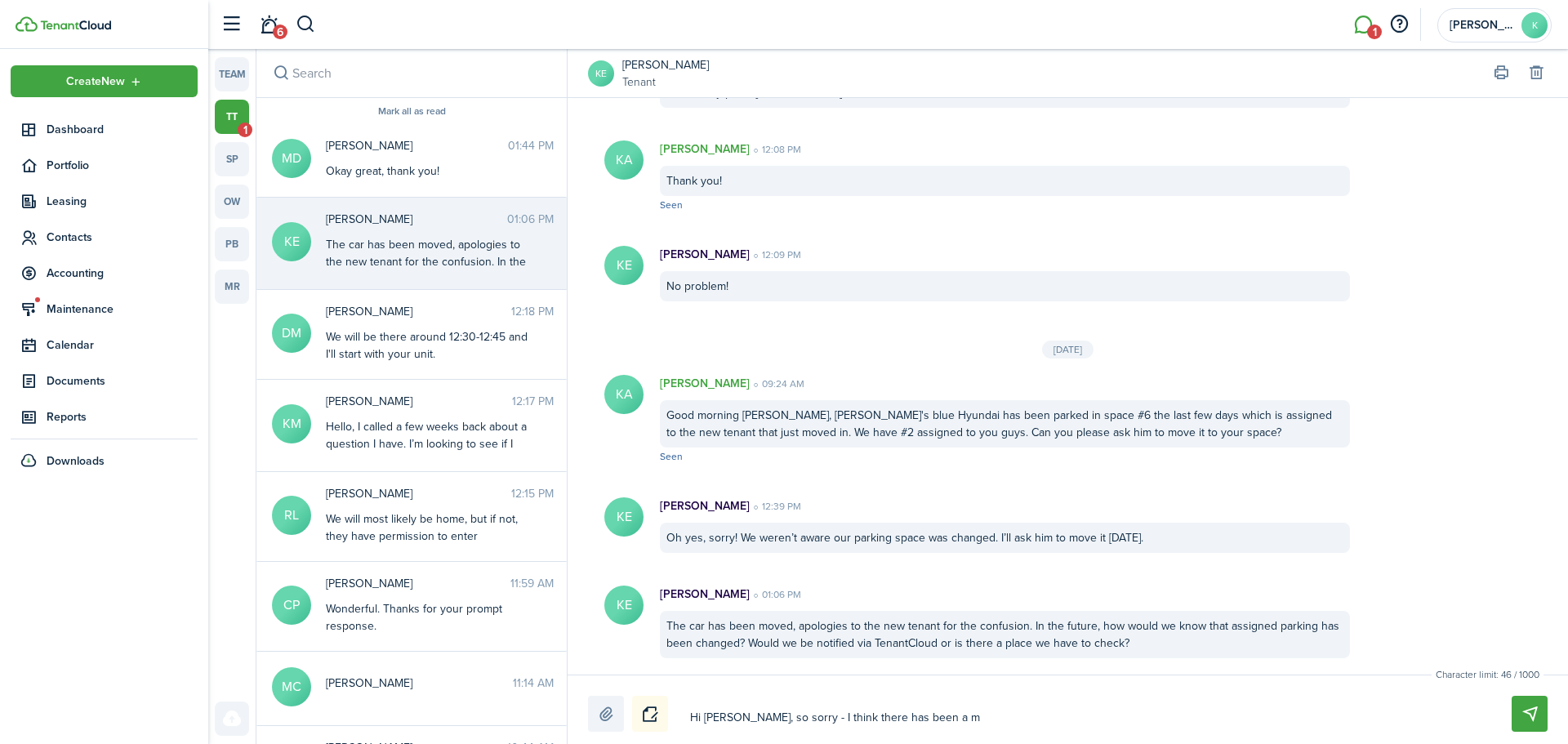
type textarea "Hi [PERSON_NAME], so sorry - I think there has been a mi"
type textarea "Hi [PERSON_NAME], so sorry - I think there has been a mizx"
type textarea "Hi [PERSON_NAME], so sorry - I think there has been a miz"
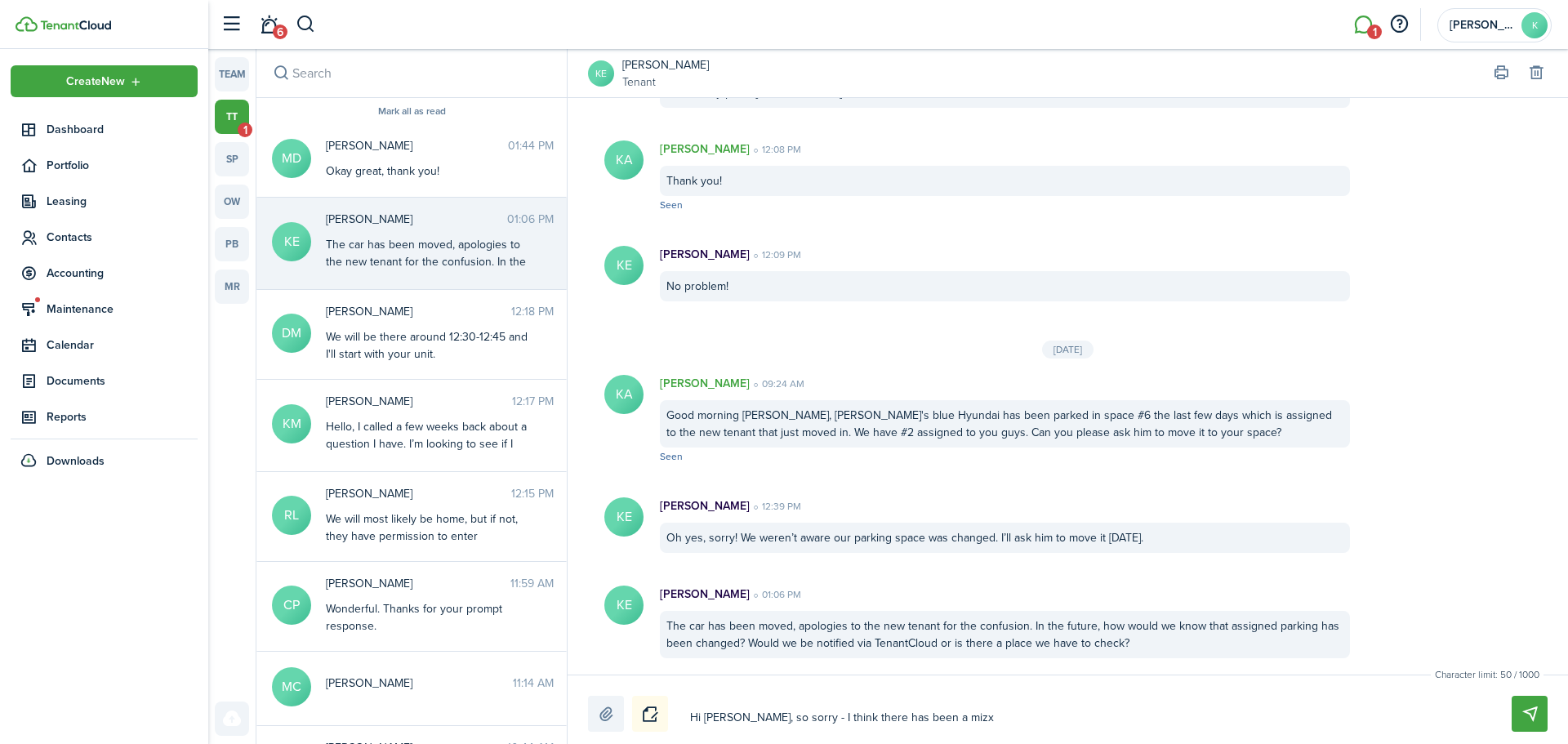
type textarea "Hi [PERSON_NAME], so sorry - I think there has been a miz"
type textarea "Hi [PERSON_NAME], so sorry - I think there has been a mi"
type textarea "Hi [PERSON_NAME], so sorry - I think there has been a mix"
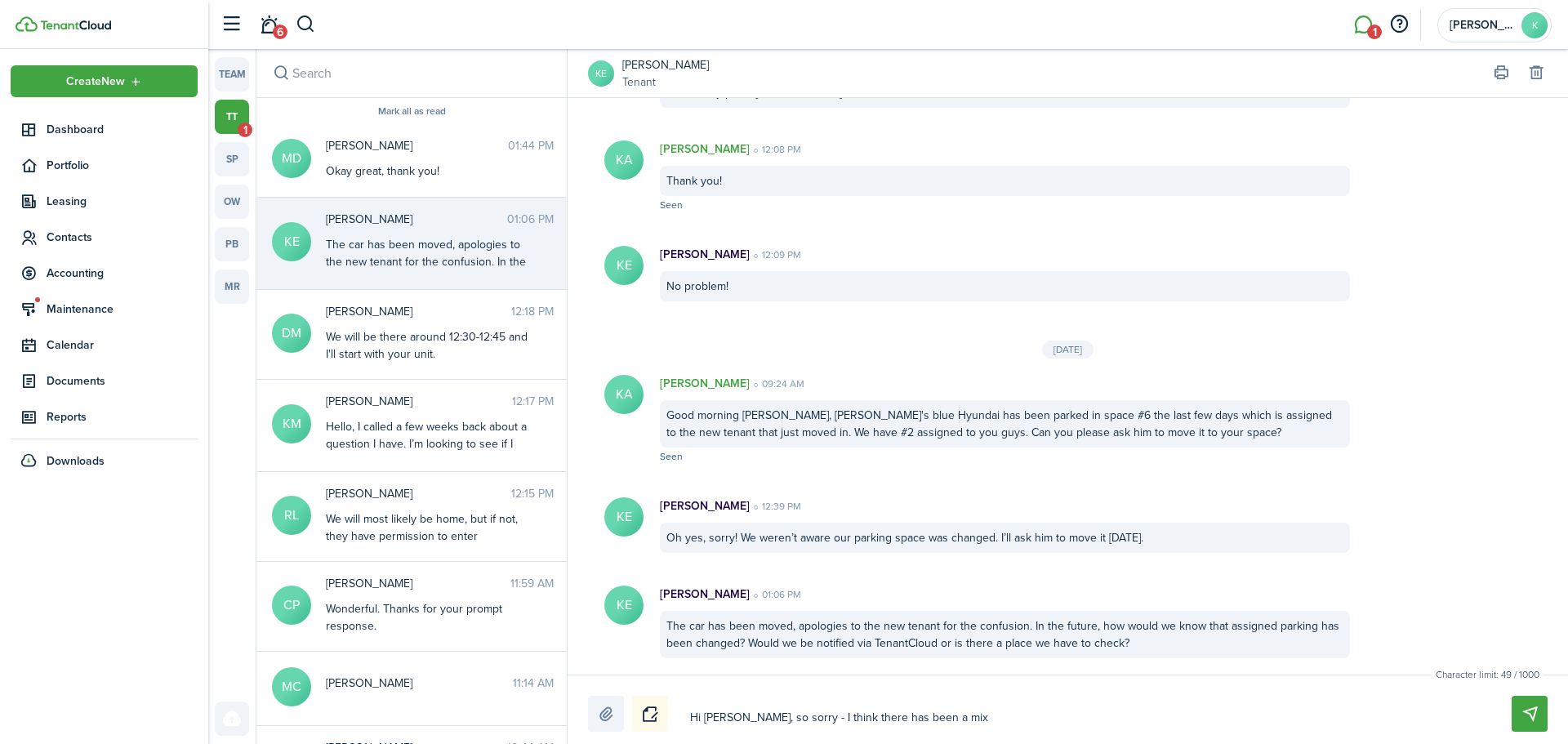
type textarea "Hi [PERSON_NAME], so sorry - I think there has been a mix-"
type textarea "Hi [PERSON_NAME], so sorry - I think there has been a mix-u"
type textarea "Hi [PERSON_NAME], so sorry - I think there has been a mix-uo"
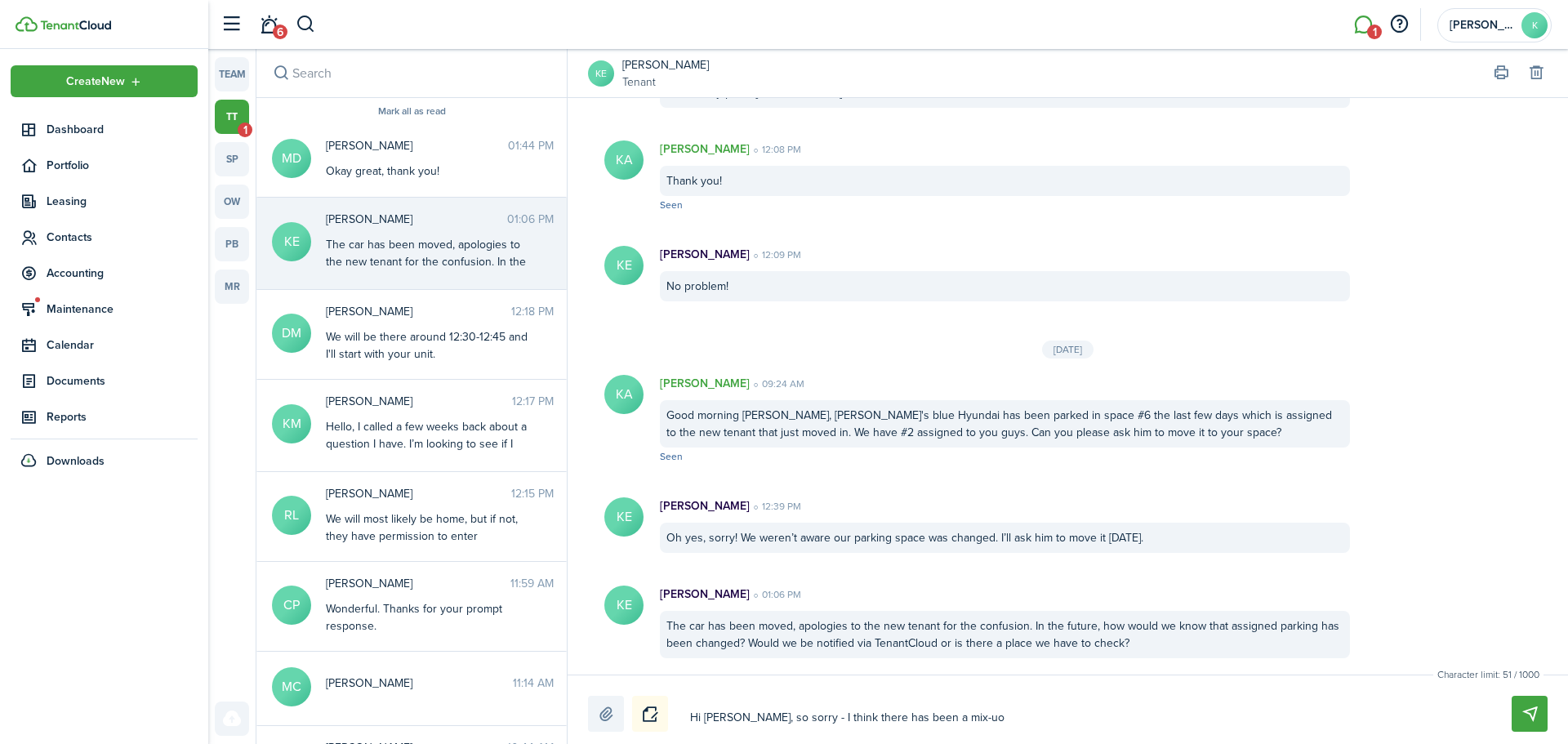
type textarea "Hi [PERSON_NAME], so sorry - I think there has been a mix-uo"
type textarea "Hi [PERSON_NAME], so sorry - I think there has been a mix-u"
type textarea "Hi [PERSON_NAME], so sorry - I think there has been a mix-up"
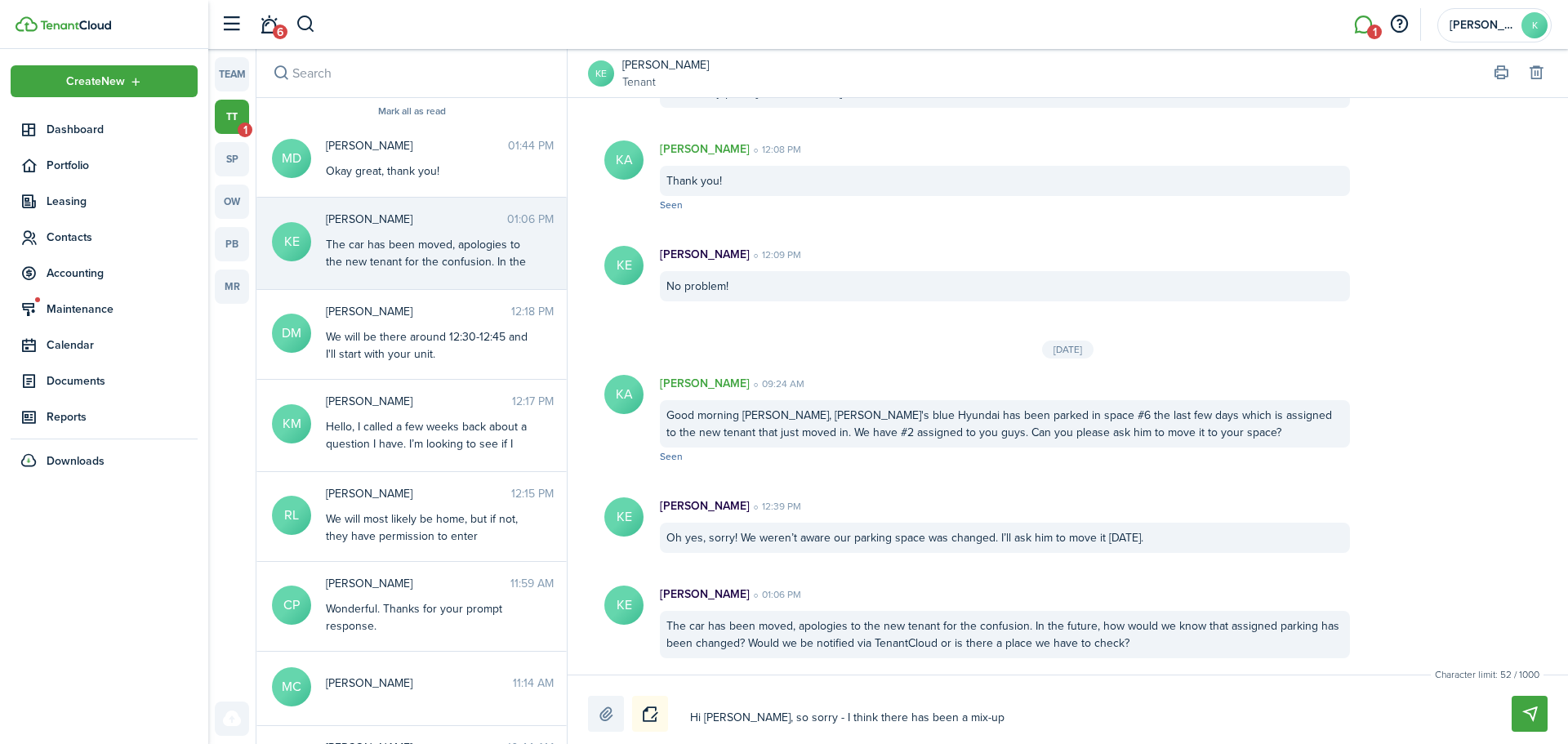
type textarea "Hi [PERSON_NAME], so sorry - I think there has been a mix-up."
type textarea "Hi [PERSON_NAME], so sorry - I think there has been a mix-up. W"
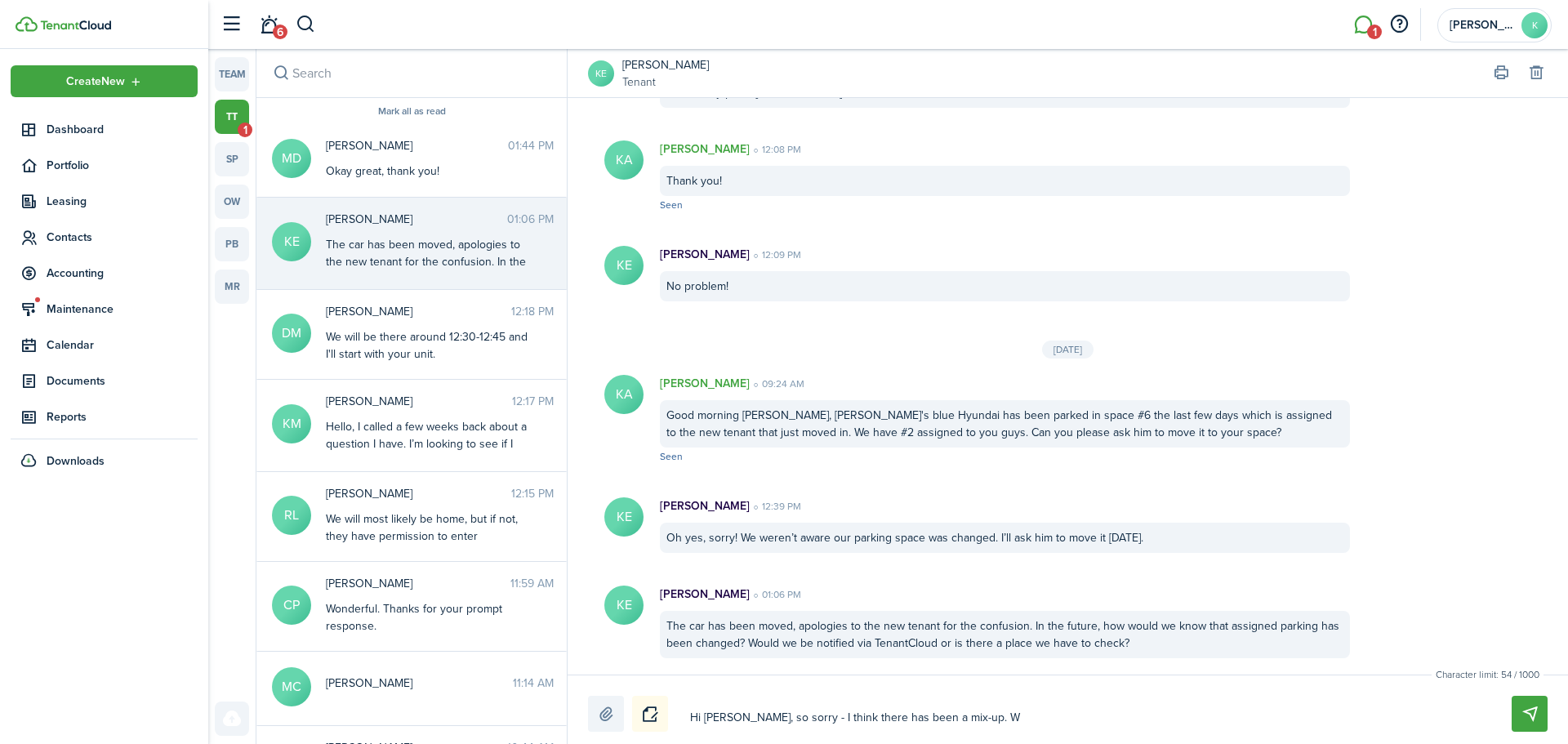
type textarea "Hi [PERSON_NAME], so sorry - I think there has been a mix-up. W"
type textarea "Hi [PERSON_NAME], so sorry - I think there has been a mix-up. We"
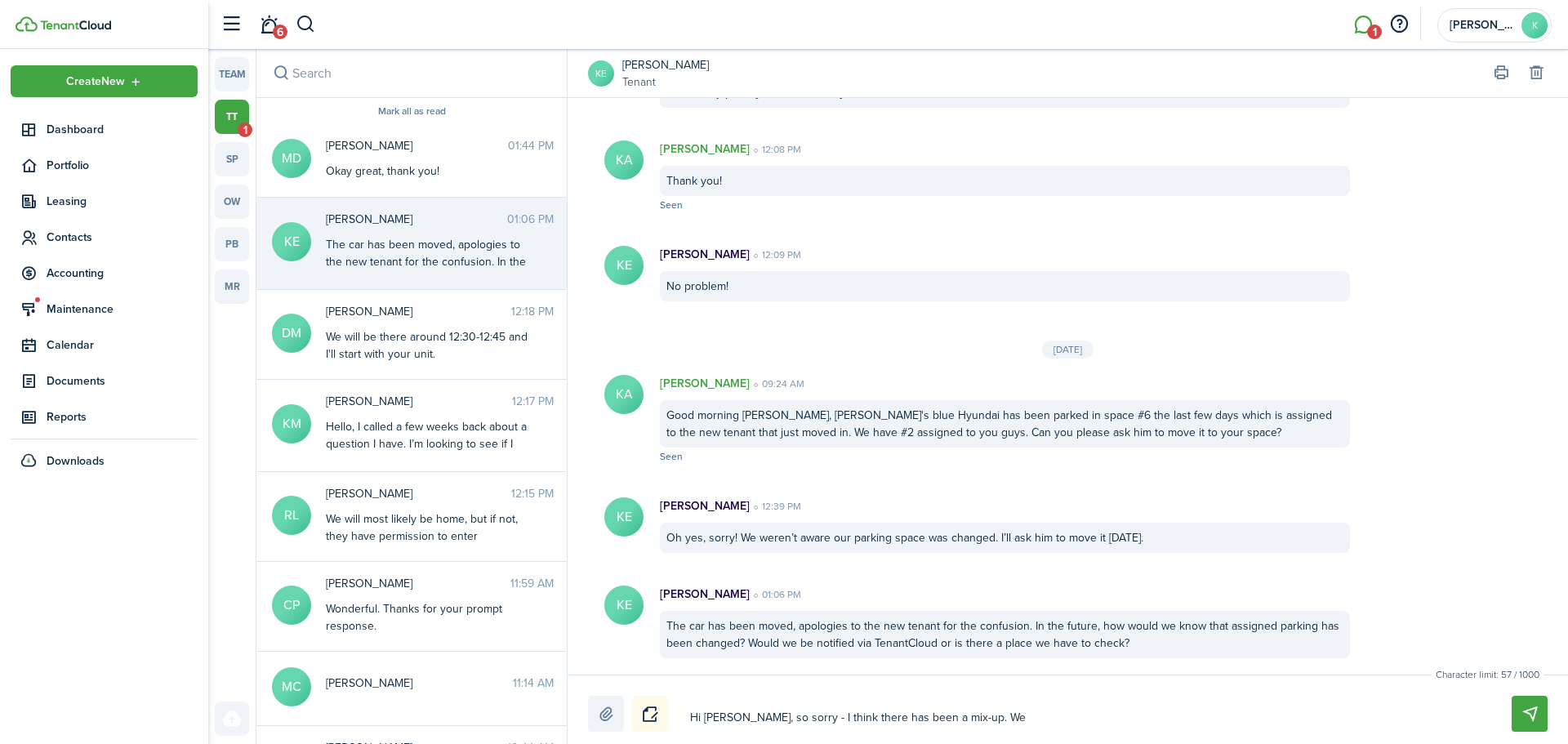
type textarea "Hi [PERSON_NAME], so sorry - I think there has been a mix-up. We h"
type textarea "Hi [PERSON_NAME], so sorry - I think there has been a mix-up. We ha"
type textarea "Hi [PERSON_NAME], so sorry - I think there has been a mix-up. We had"
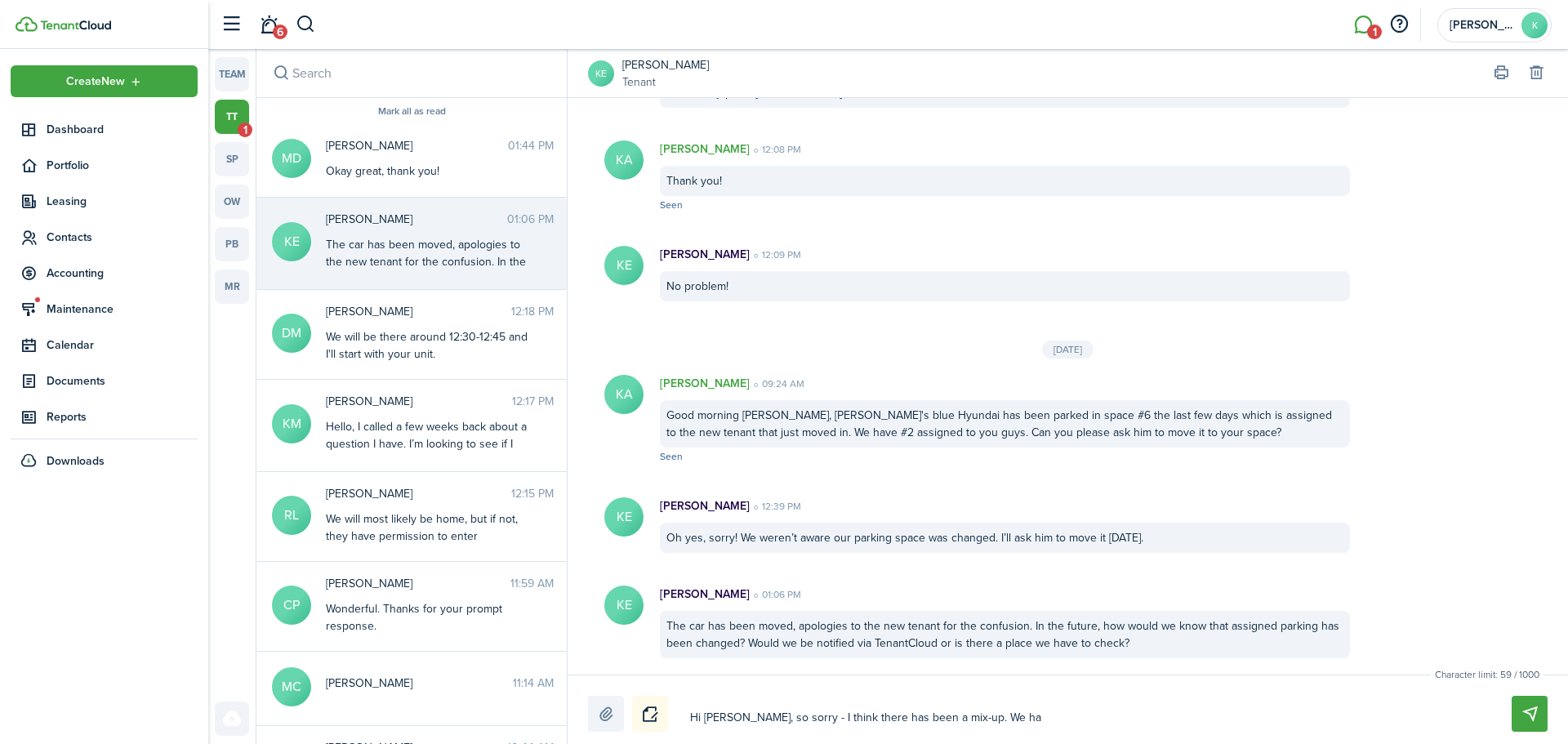
type textarea "Hi [PERSON_NAME], so sorry - I think there has been a mix-up. We had"
type textarea "Hi [PERSON_NAME], so sorry - I think there has been a mix-up. We had i"
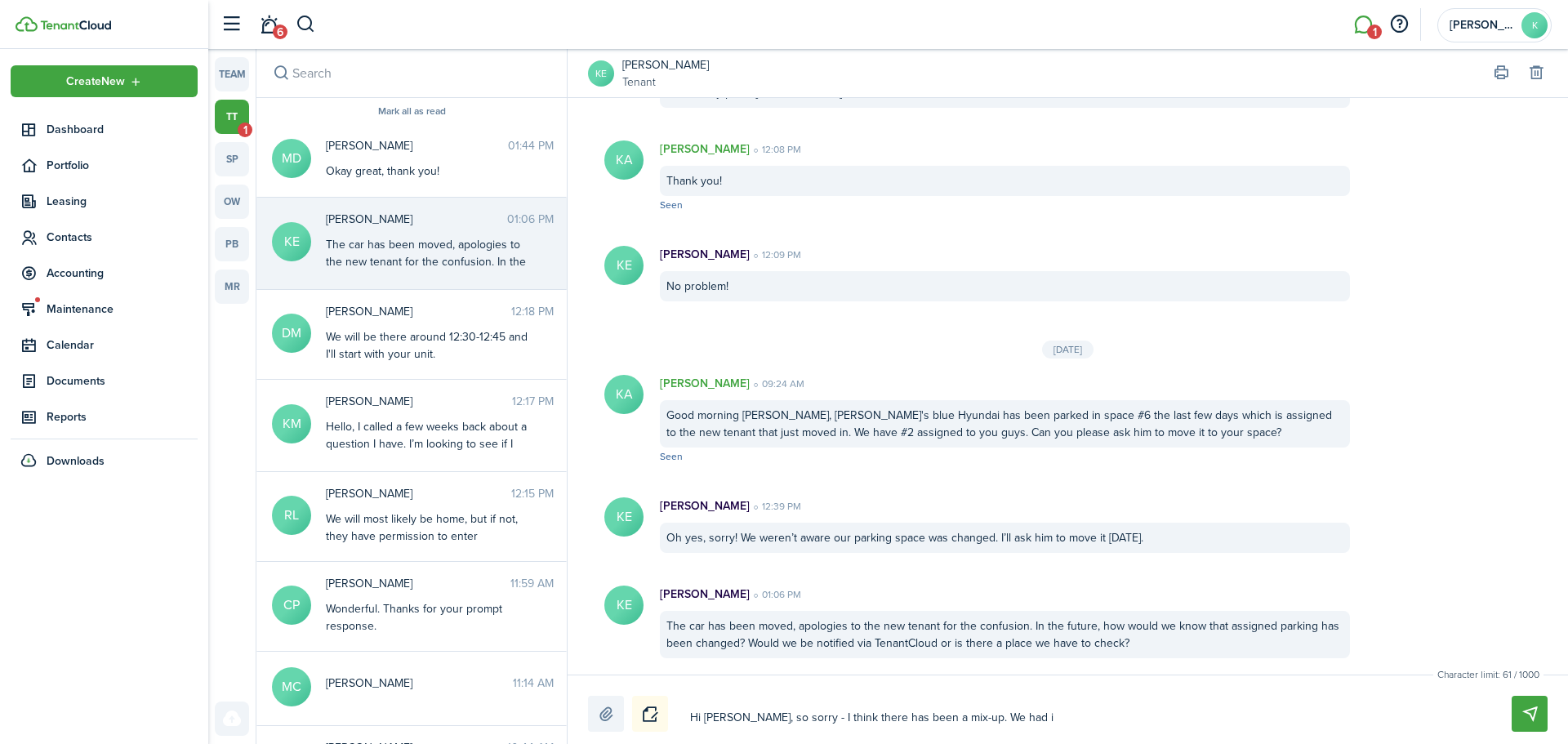
type textarea "Hi [PERSON_NAME], so sorry - I think there has been a mix-up. We had it"
type textarea "Hi [PERSON_NAME], so sorry - I think there has been a mix-up. We had it s"
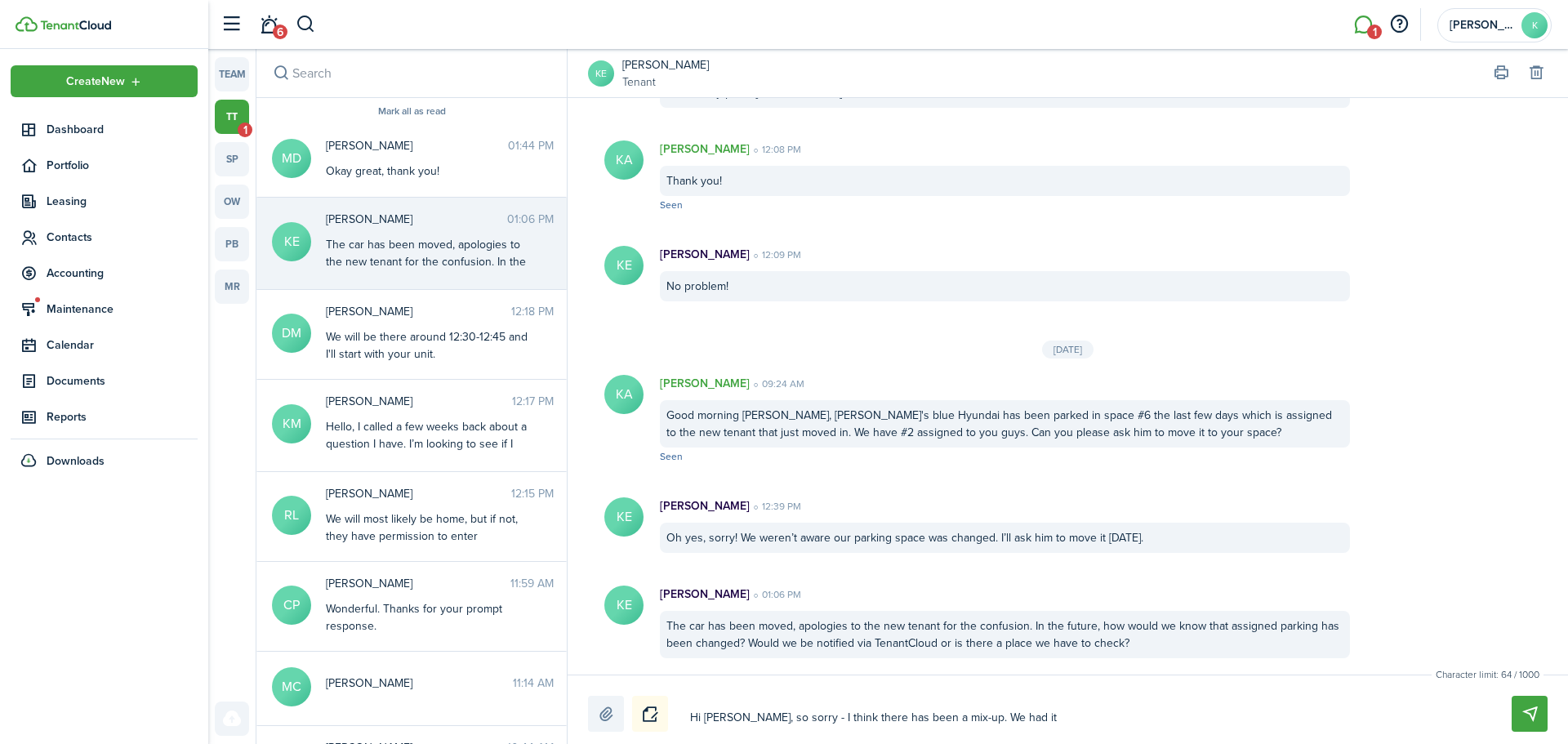
type textarea "Hi [PERSON_NAME], so sorry - I think there has been a mix-up. We had it s"
type textarea "Hi [PERSON_NAME], so sorry - I think there has been a mix-up. We had it so"
type textarea "Hi [PERSON_NAME], so sorry - I think there has been a mix-up. We had it s"
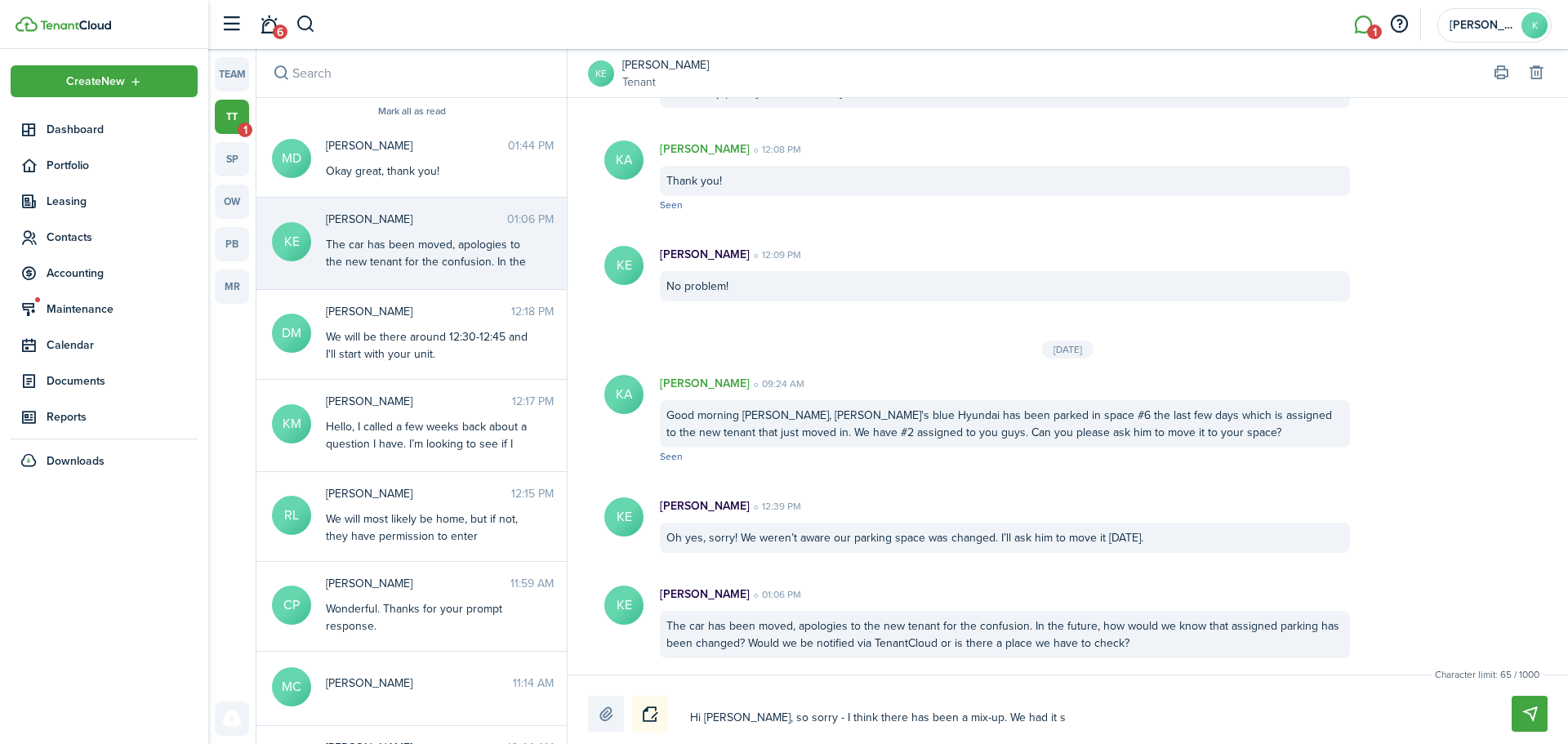
type textarea "Hi [PERSON_NAME], so sorry - I think there has been a mix-up. We had it"
type textarea "Hi [PERSON_NAME], so sorry - I think there has been a mix-up. We had i"
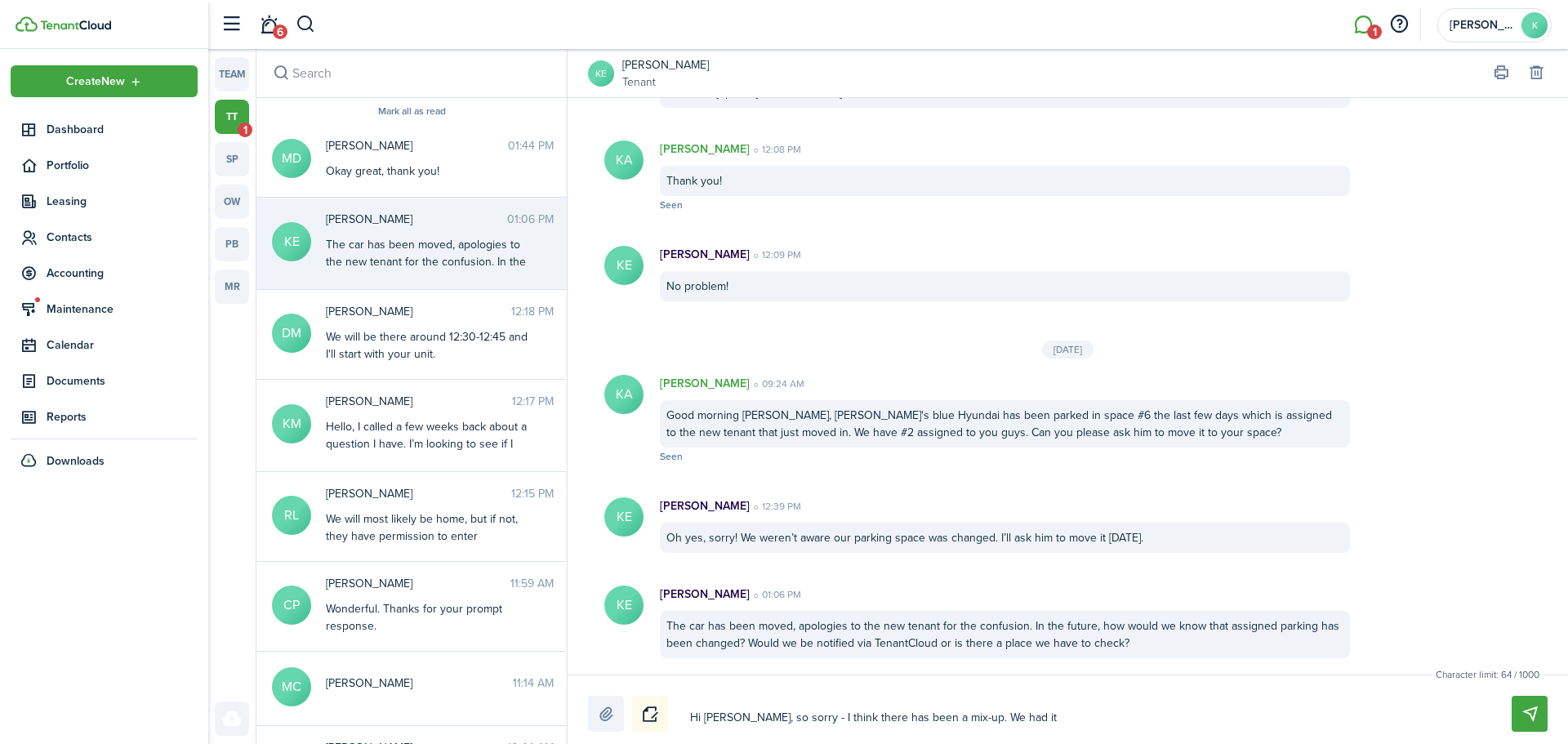
type textarea "Hi [PERSON_NAME], so sorry - I think there has been a mix-up. We had i"
type textarea "Hi [PERSON_NAME], so sorry - I think there has been a mix-up. We had it"
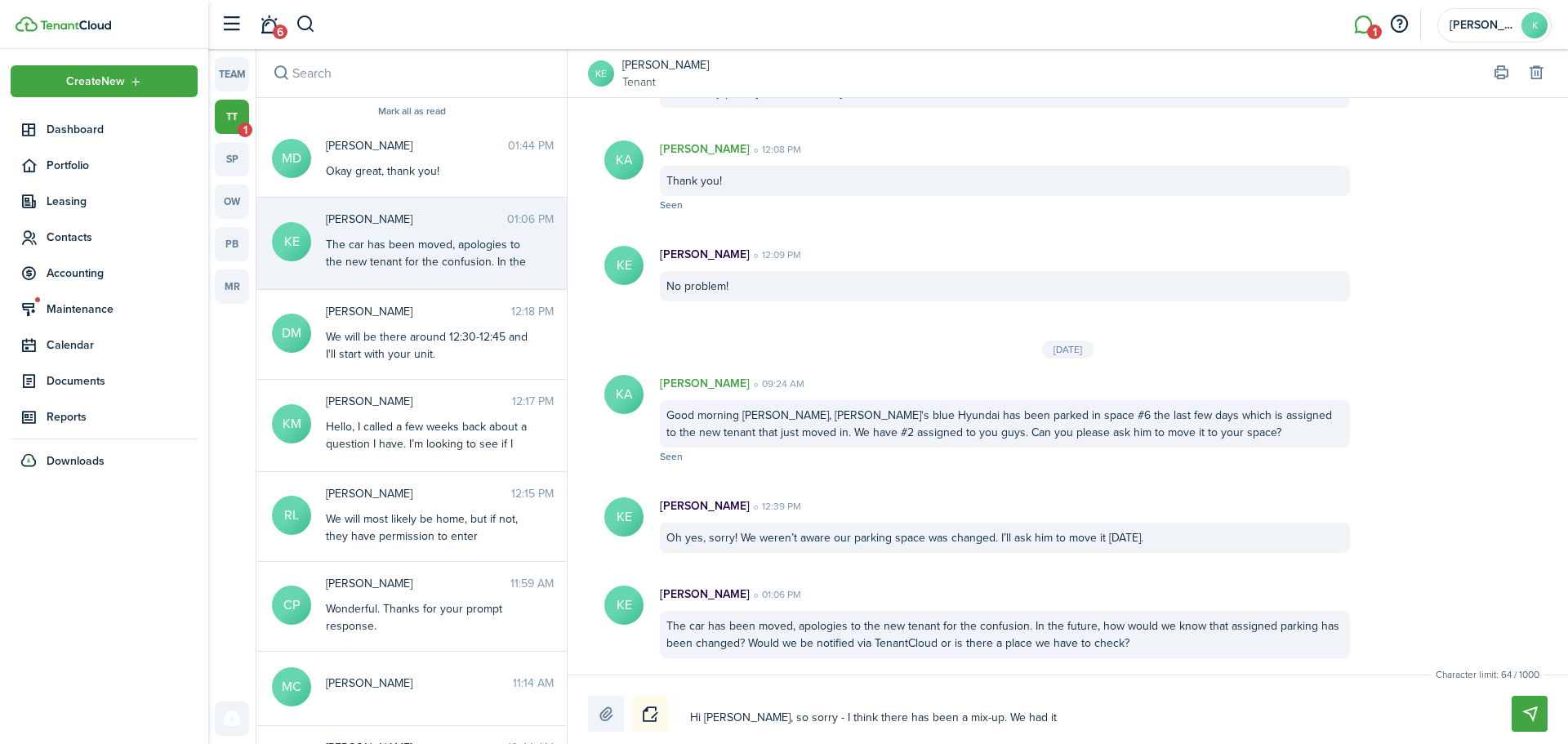
type textarea "Hi [PERSON_NAME], so sorry - I think there has been a mix-up. We had it i"
type textarea "Hi [PERSON_NAME], so sorry - I think there has been a mix-up. We had it in"
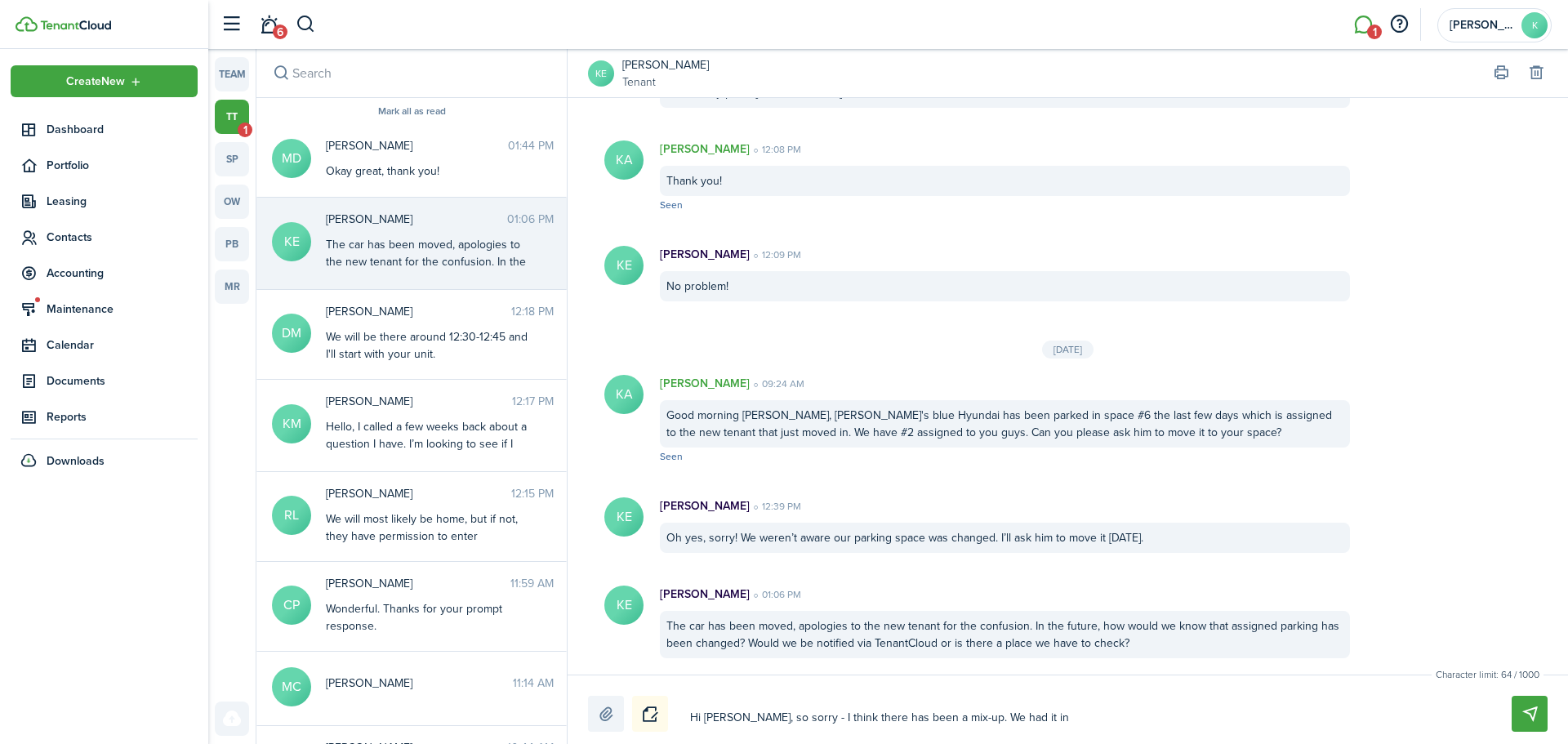
type textarea "Hi [PERSON_NAME], so sorry - I think there has been a mix-up. We had it in"
type textarea "Hi [PERSON_NAME], so sorry - I think there has been a mix-up. We had it in o"
type textarea "Hi [PERSON_NAME], so sorry - I think there has been a mix-up. We had it in ou"
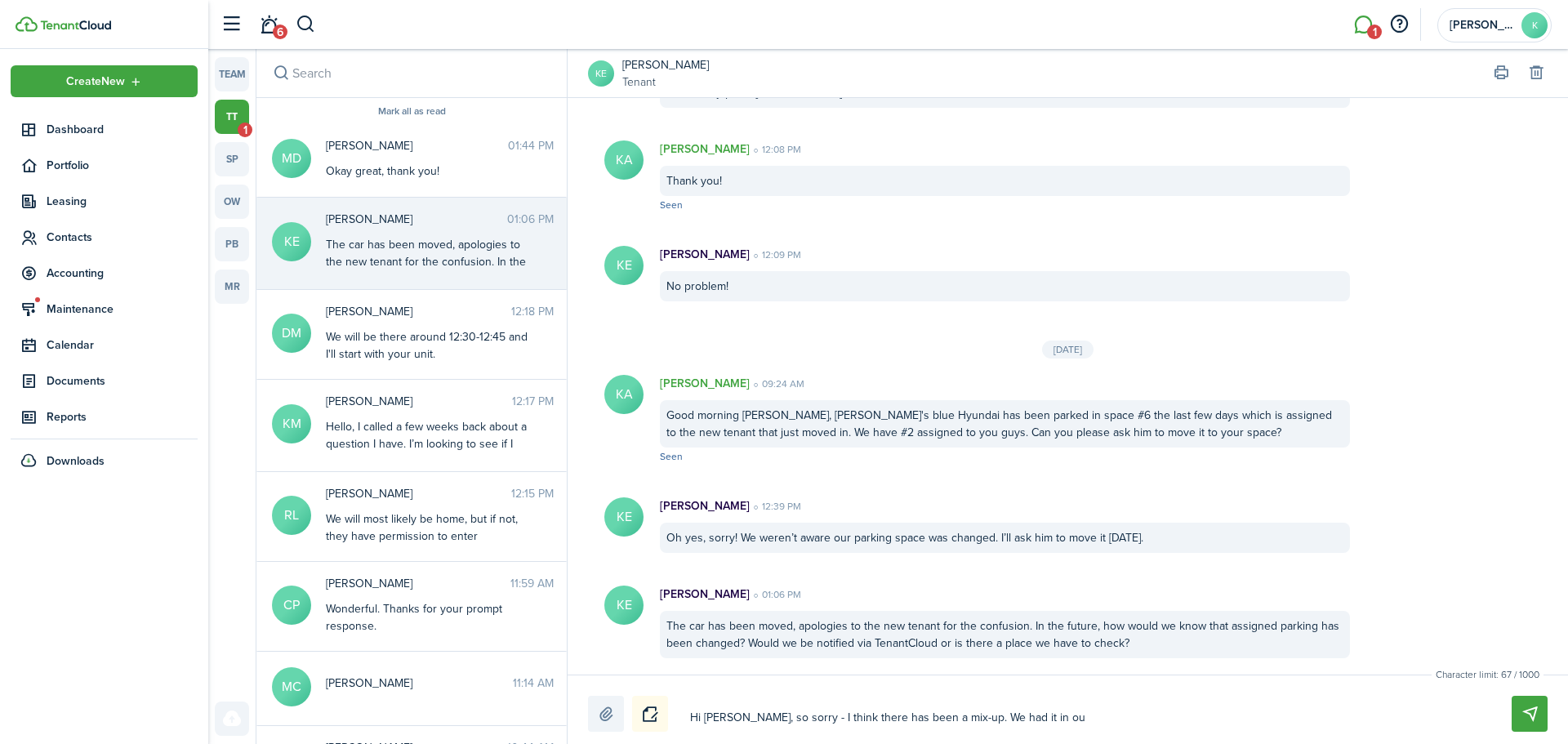
type textarea "Hi [PERSON_NAME], so sorry - I think there has been a mix-up. We had it in our"
type textarea "Hi [PERSON_NAME], so sorry - I think there has been a mix-up. We had it in our b"
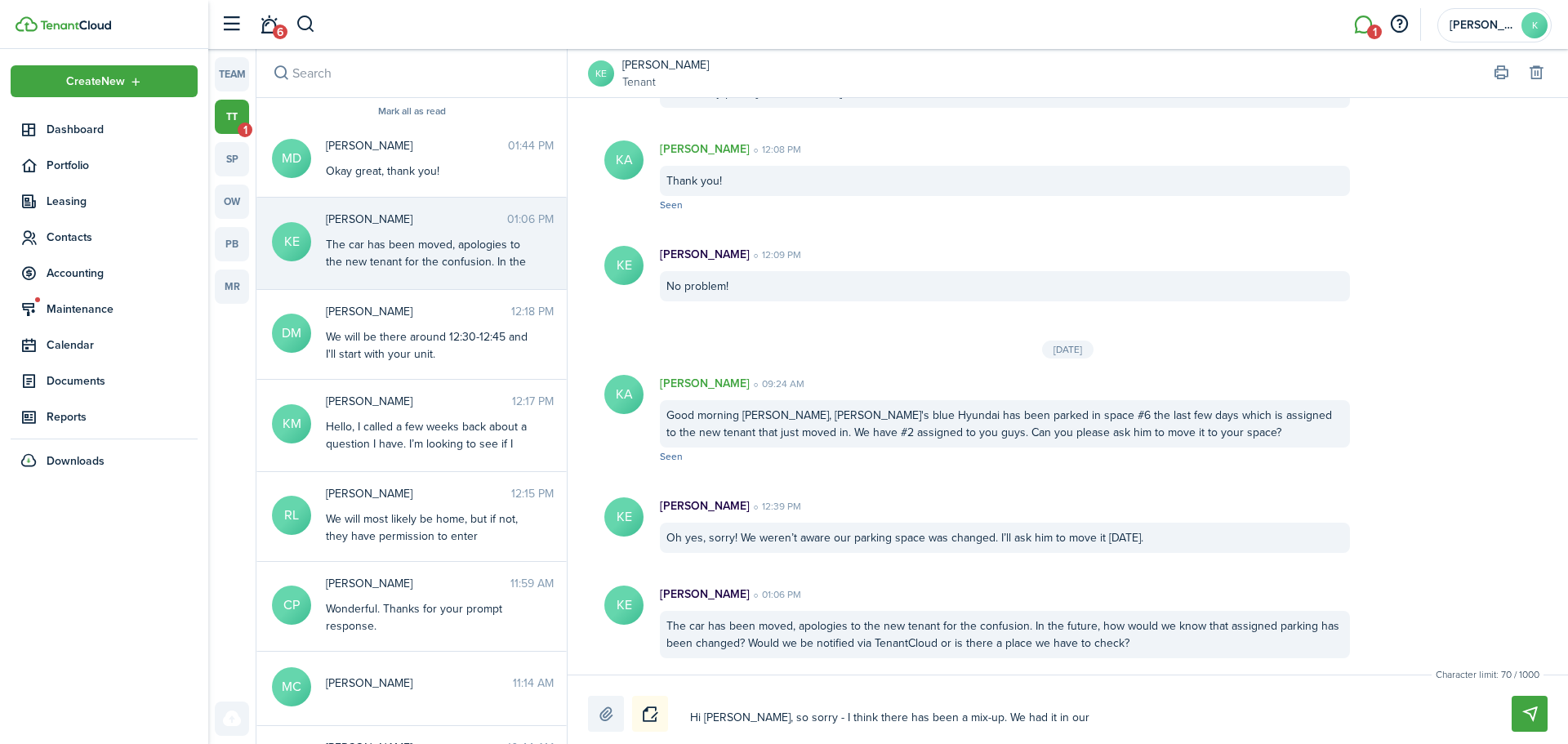
type textarea "Hi [PERSON_NAME], so sorry - I think there has been a mix-up. We had it in our b"
type textarea "Hi [PERSON_NAME], so sorry - I think there has been a mix-up. We had it in our …"
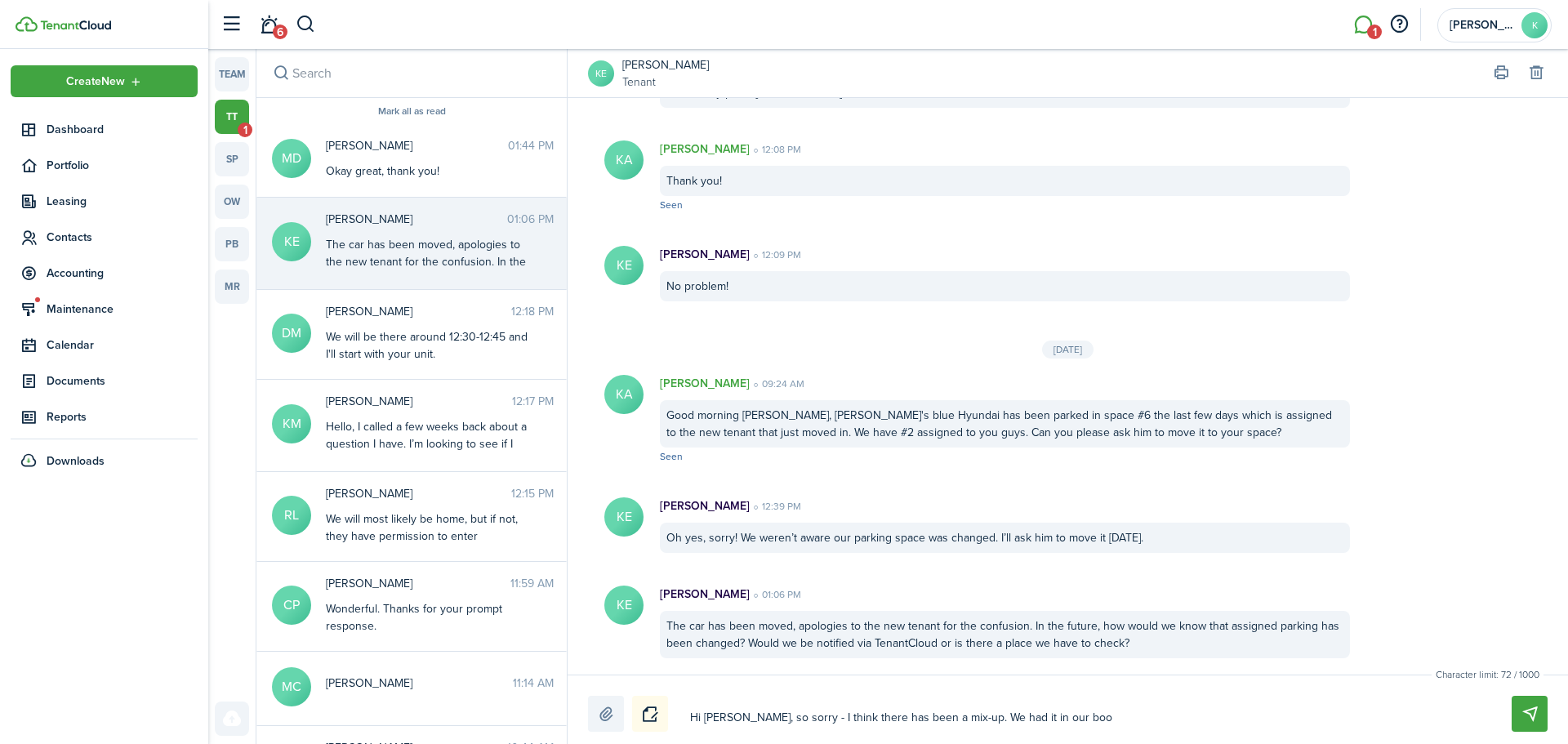
type textarea "Hi [PERSON_NAME], so sorry - I think there has been a mix-up. We had it in our …"
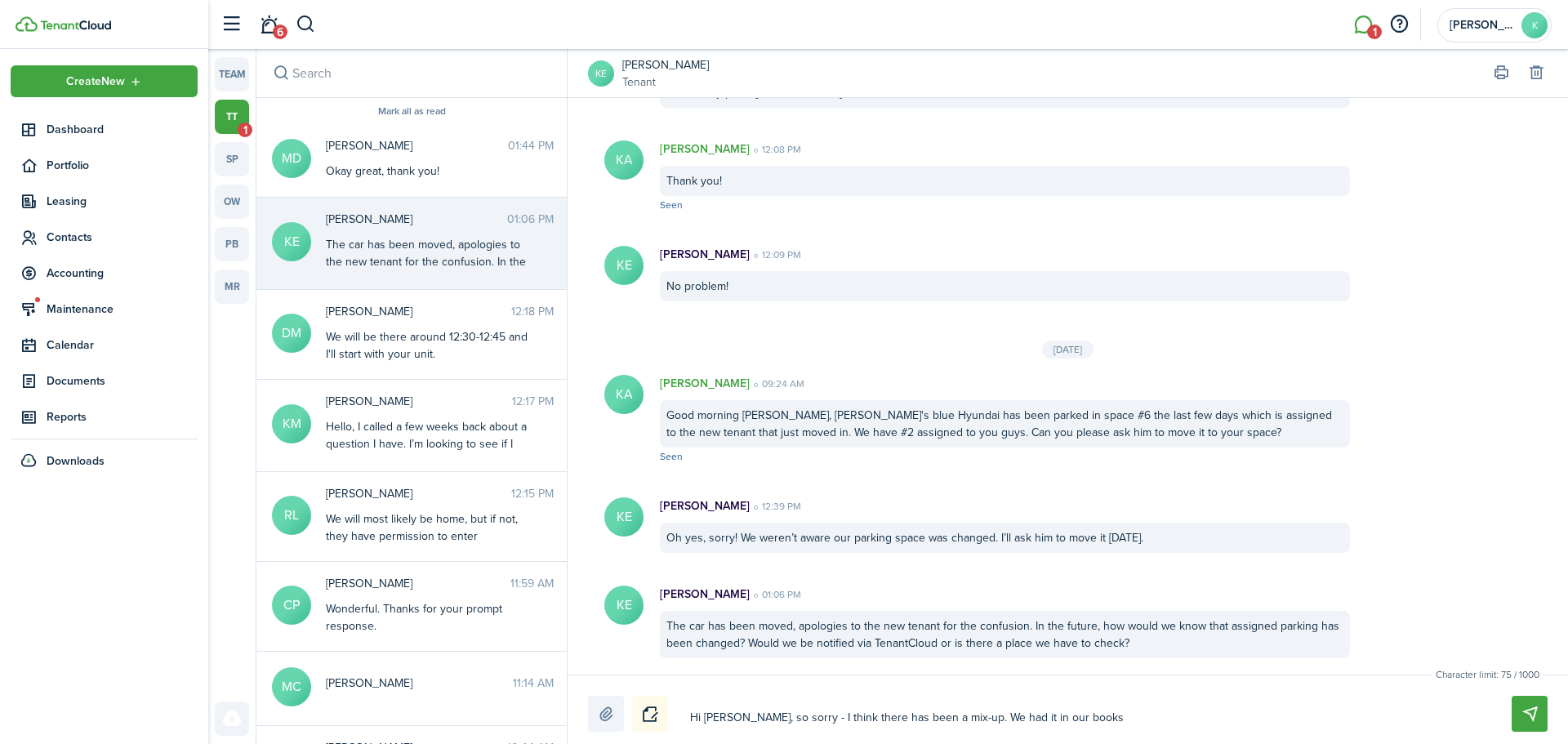
type textarea "Hi [PERSON_NAME], so sorry - I think there has been a mix-up. We had it in our …"
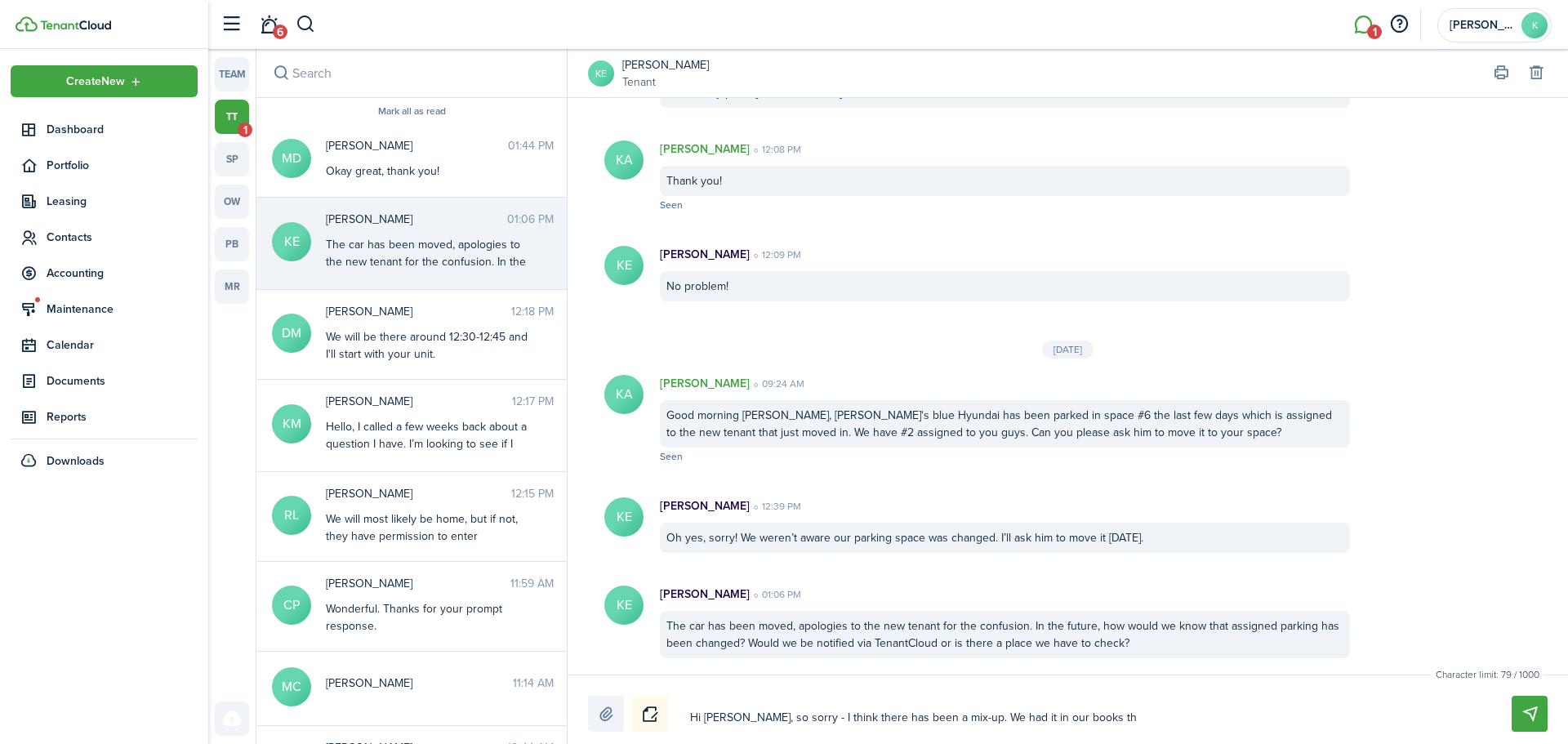
type textarea "Hi [PERSON_NAME], so sorry - I think there has been a mix-up. We had it in our …"
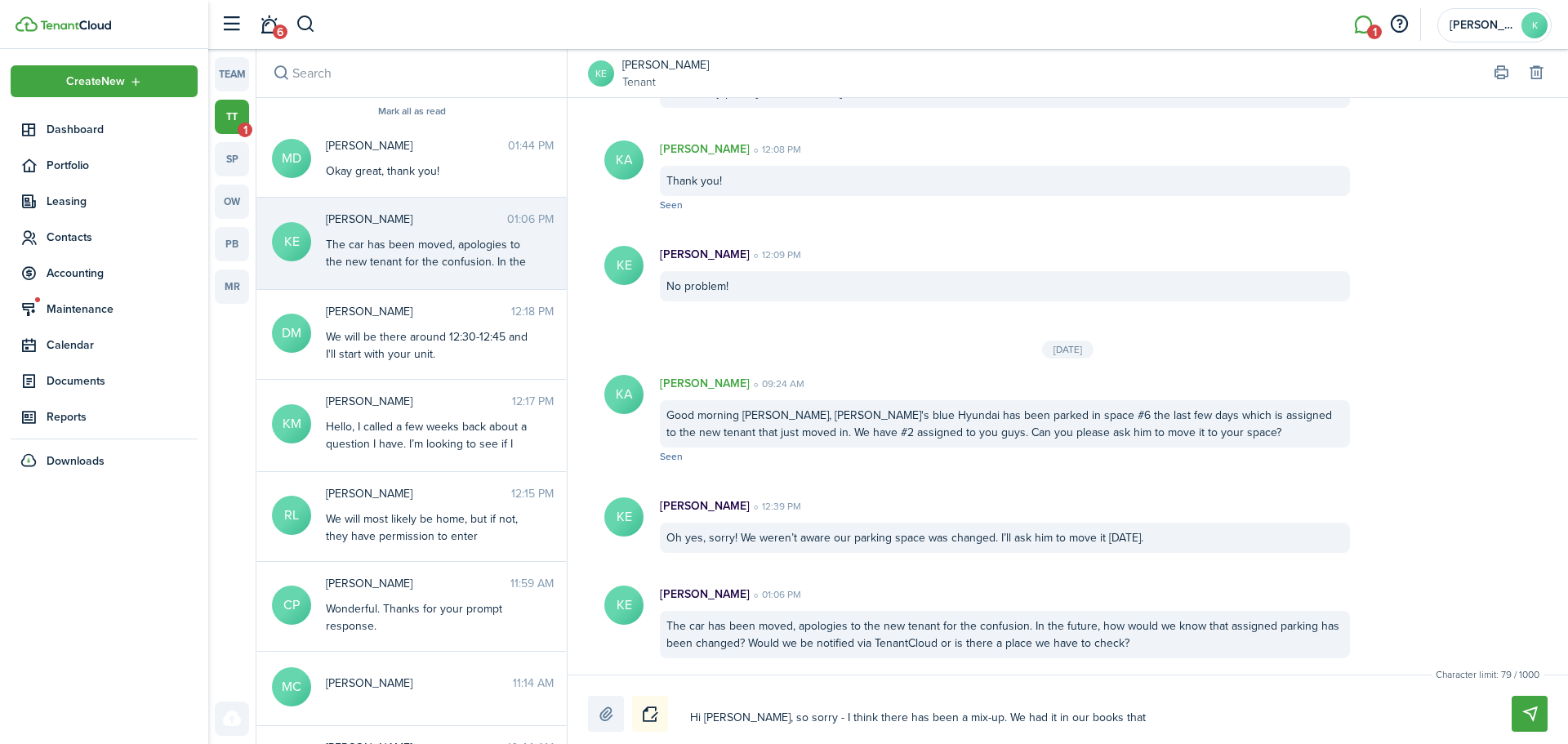
type textarea "Hi [PERSON_NAME], so sorry - I think there has been a mix-up. We had it in our …"
click at [322, 70] on input "search" at bounding box center [412, 73] width 310 height 48
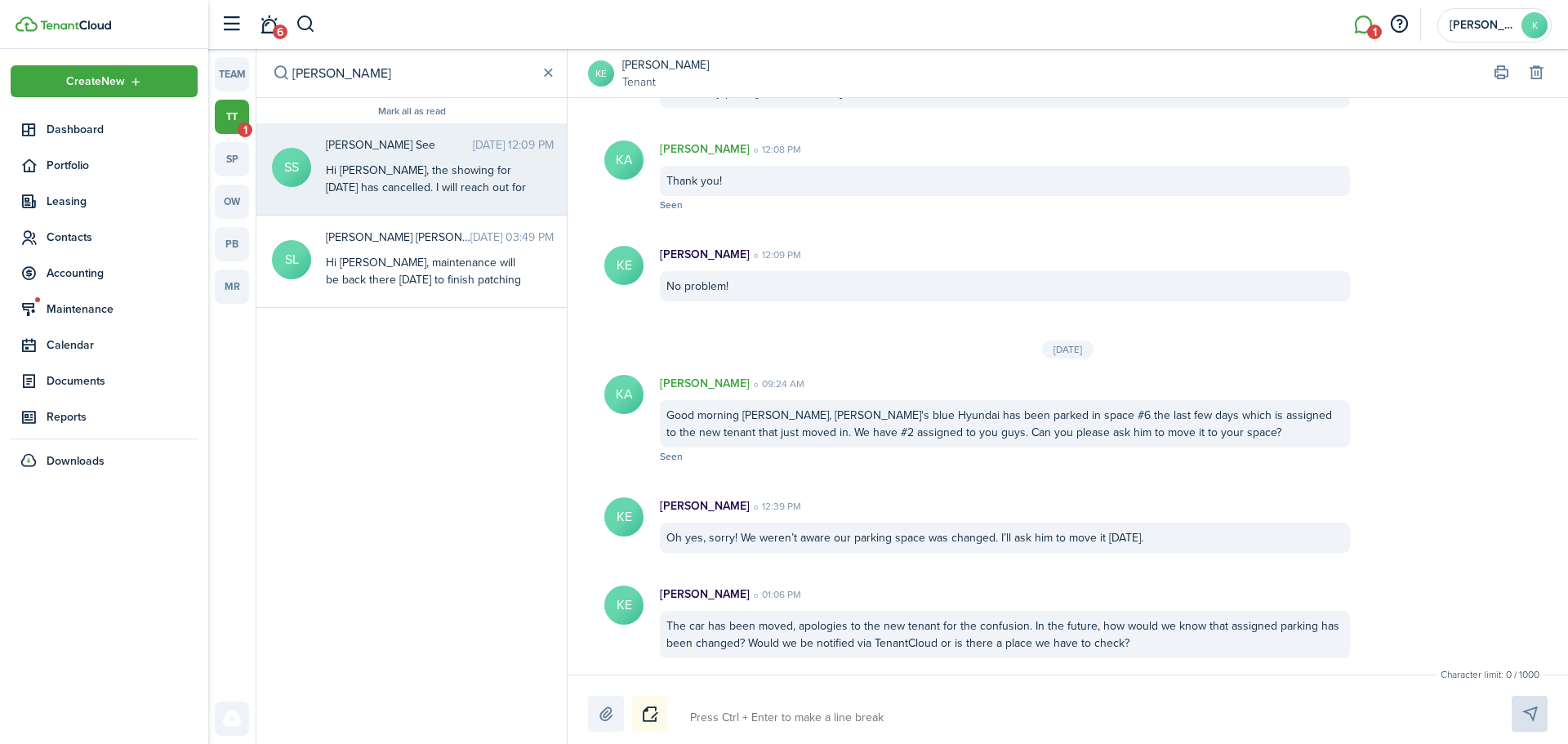
click at [361, 165] on div "Hi [PERSON_NAME], the showing for [DATE] has cancelled. I will reach out for an…" at bounding box center [428, 187] width 204 height 51
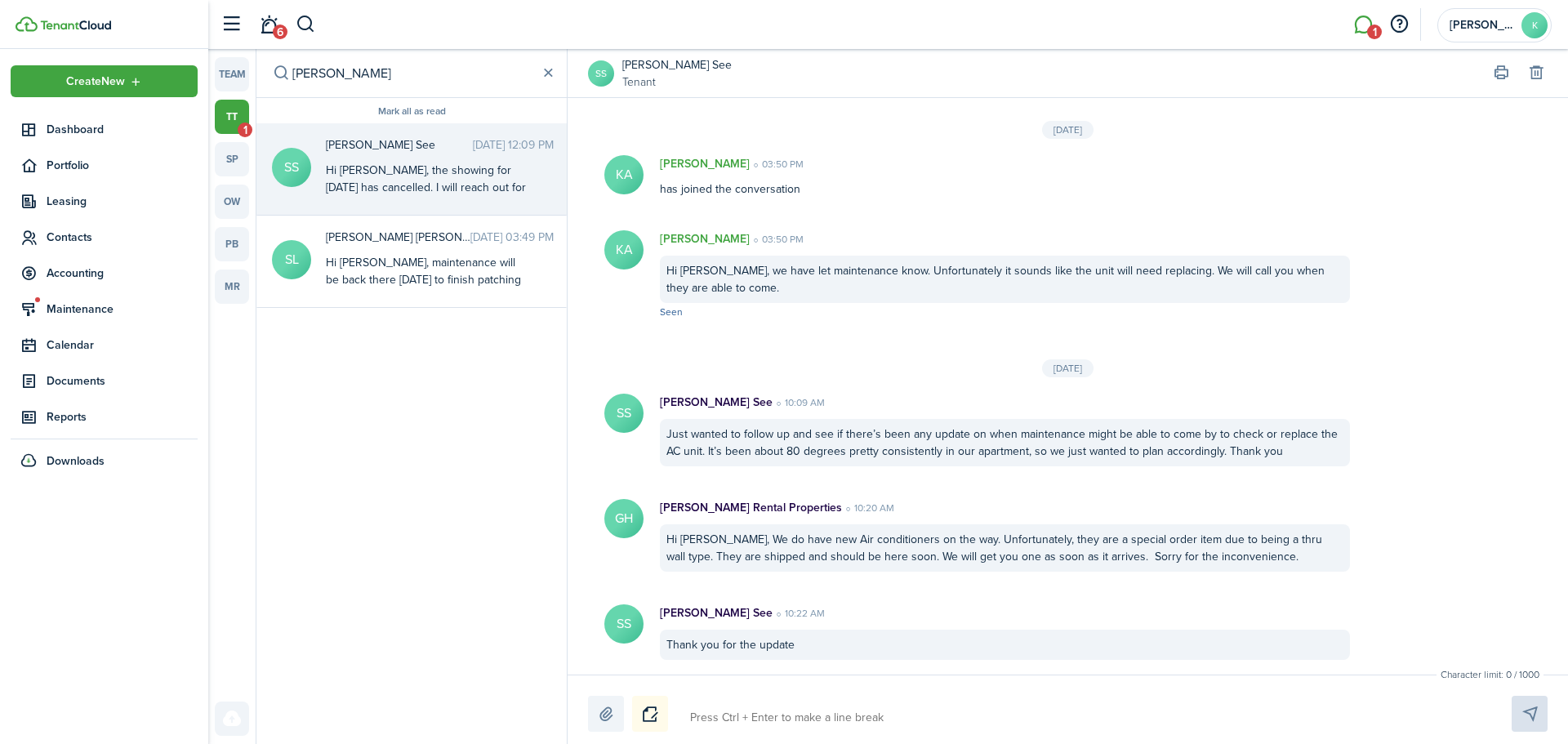
scroll to position [2036, 0]
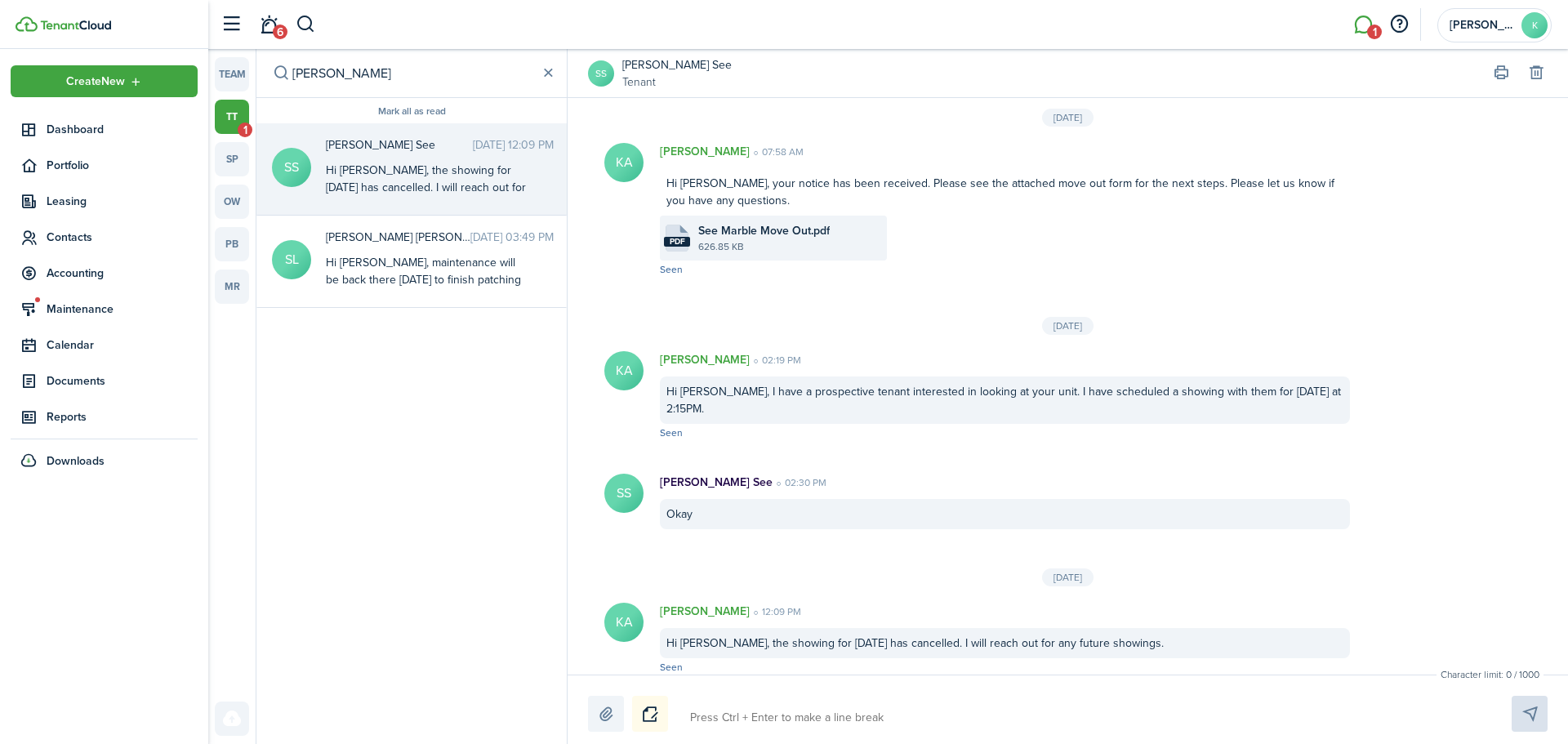
click at [852, 718] on textarea at bounding box center [1082, 717] width 795 height 27
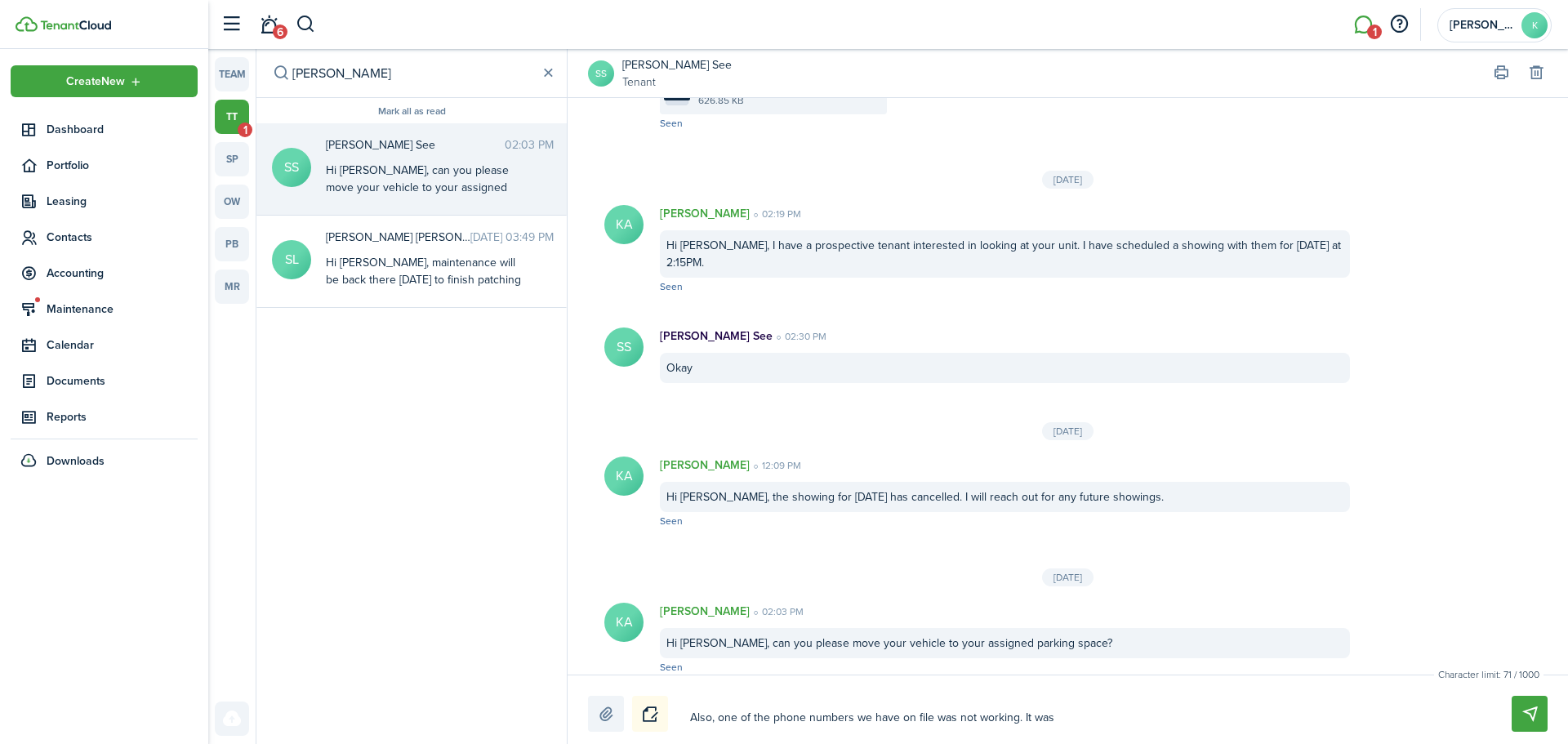
paste textarea "[PHONE_NUMBER]"
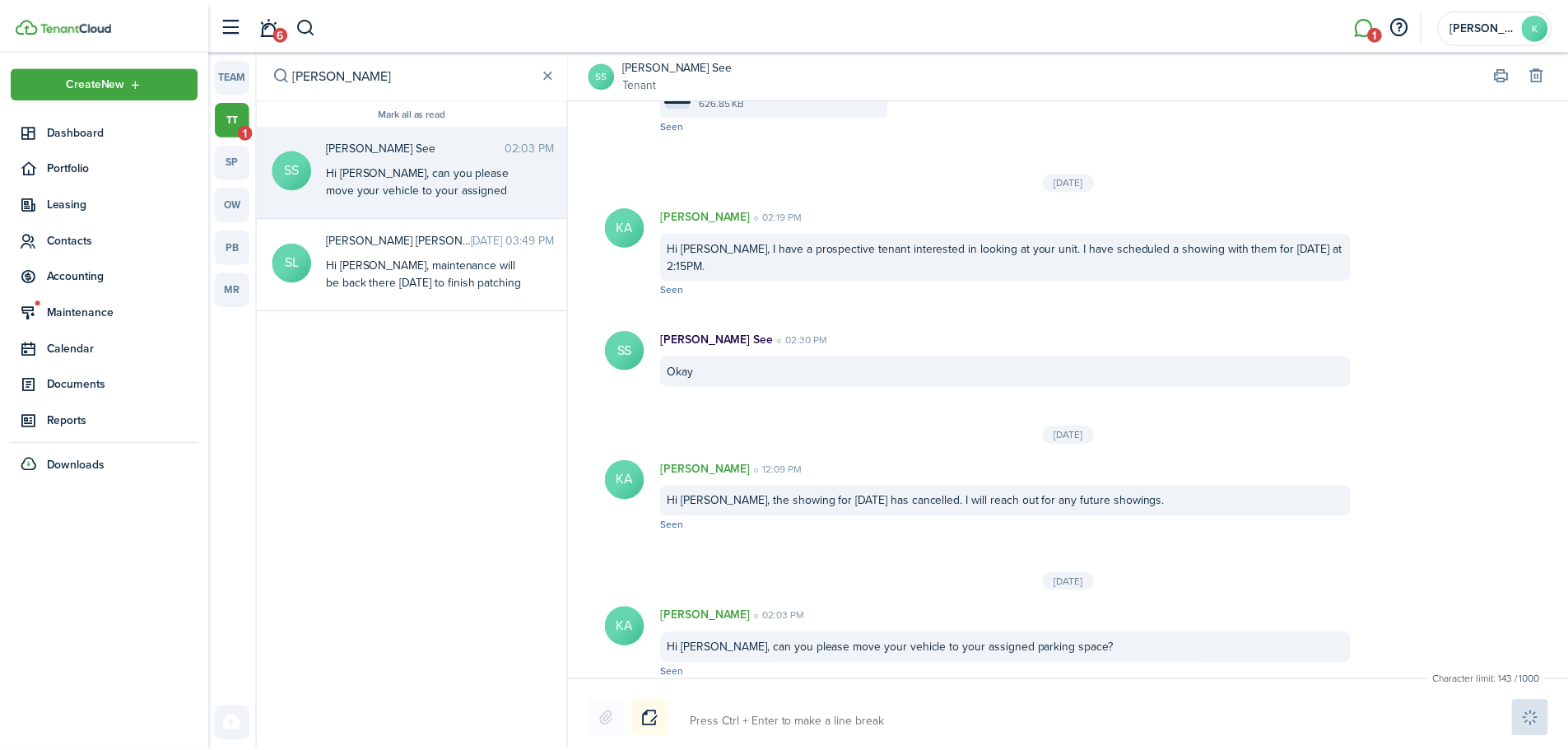
scroll to position [2323, 0]
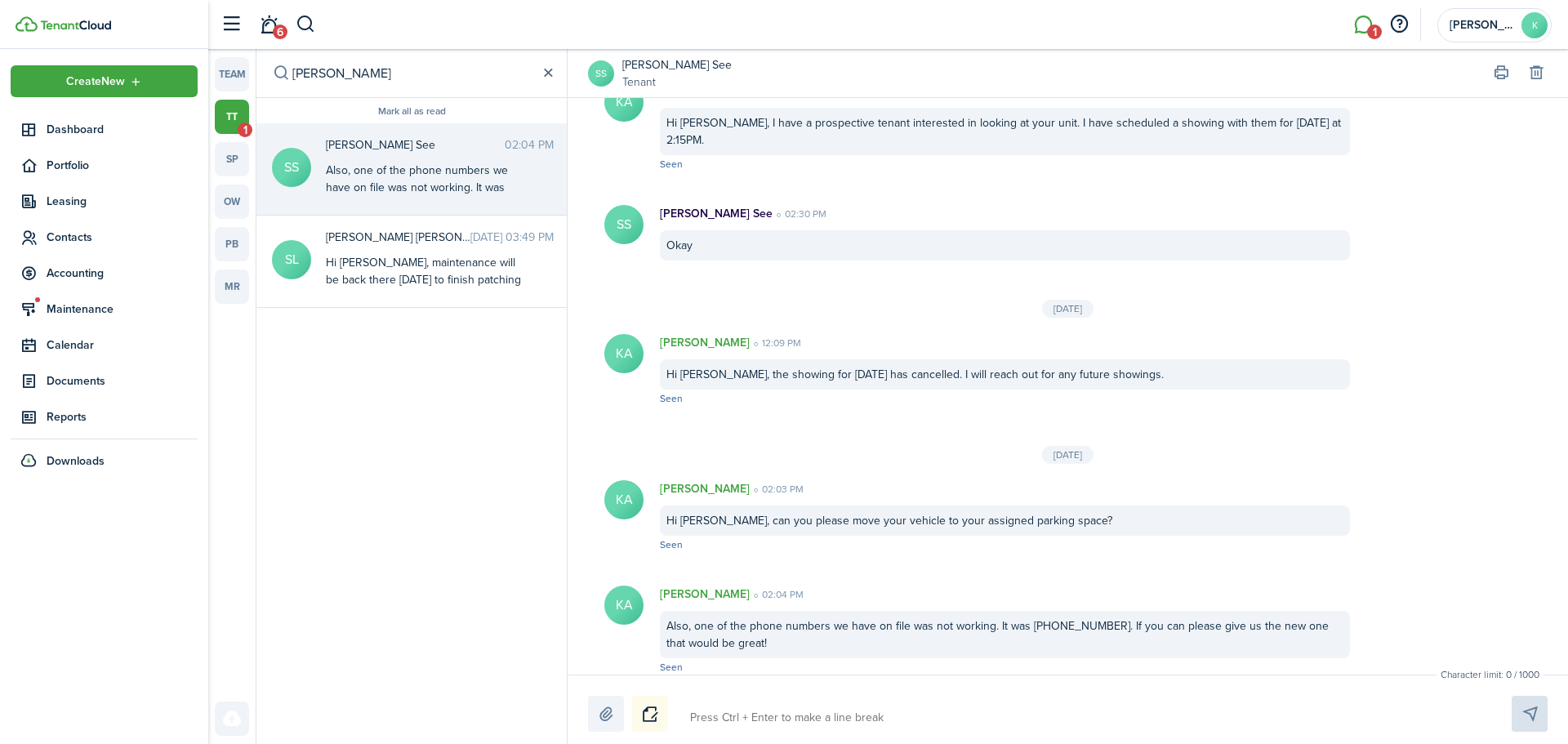
click at [552, 70] on button "button" at bounding box center [548, 73] width 18 height 18
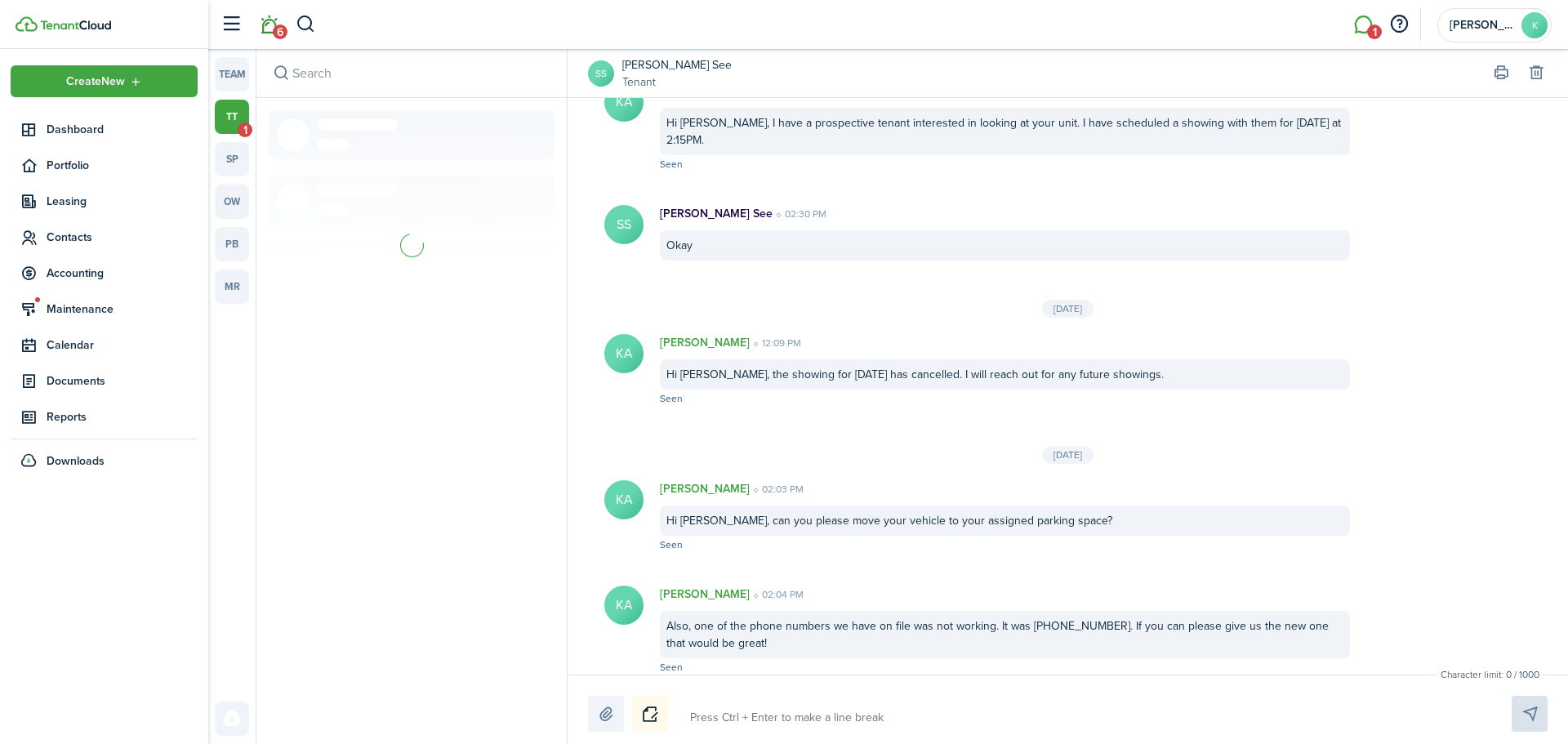
click at [276, 23] on link "6" at bounding box center [269, 25] width 31 height 42
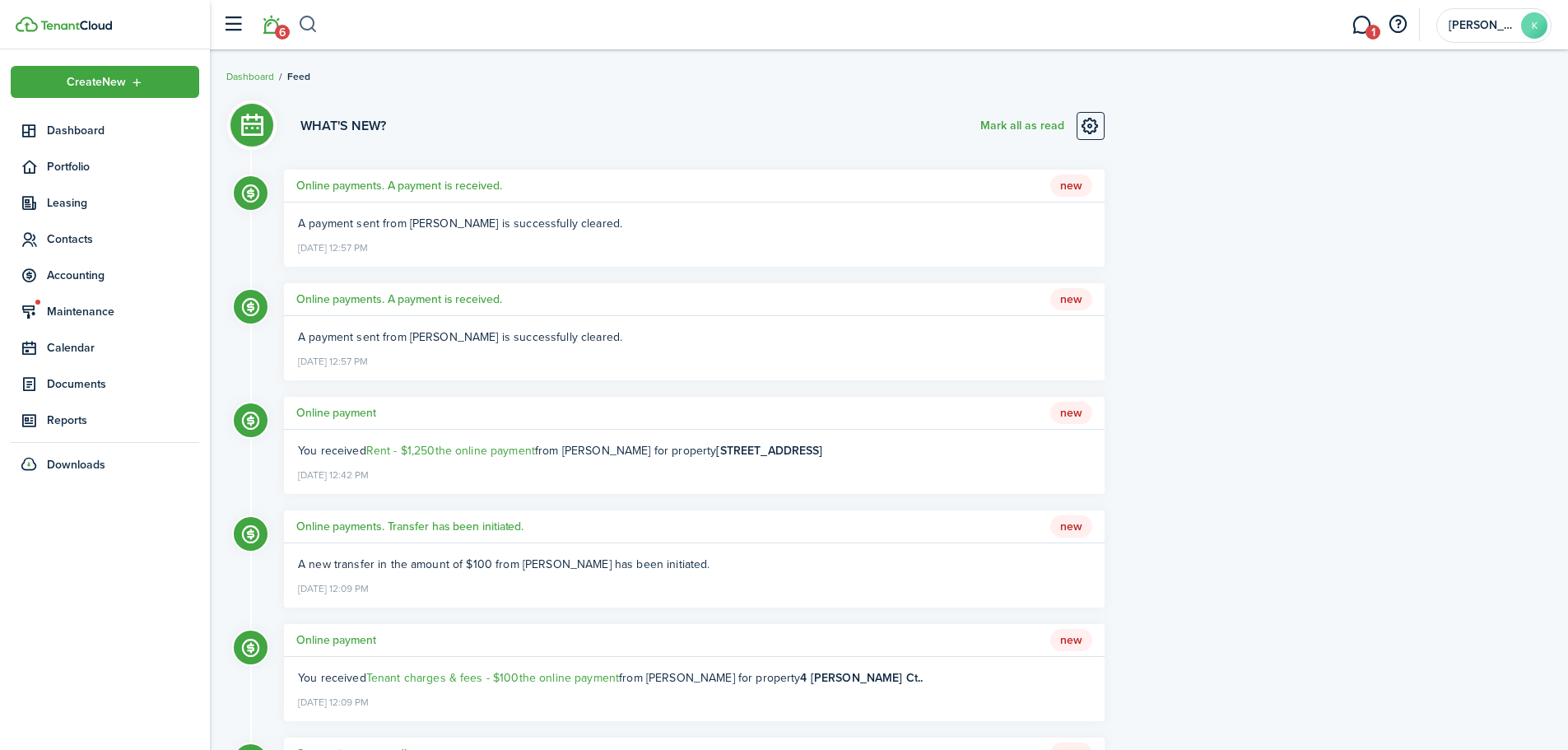
click at [314, 18] on button "button" at bounding box center [308, 24] width 21 height 28
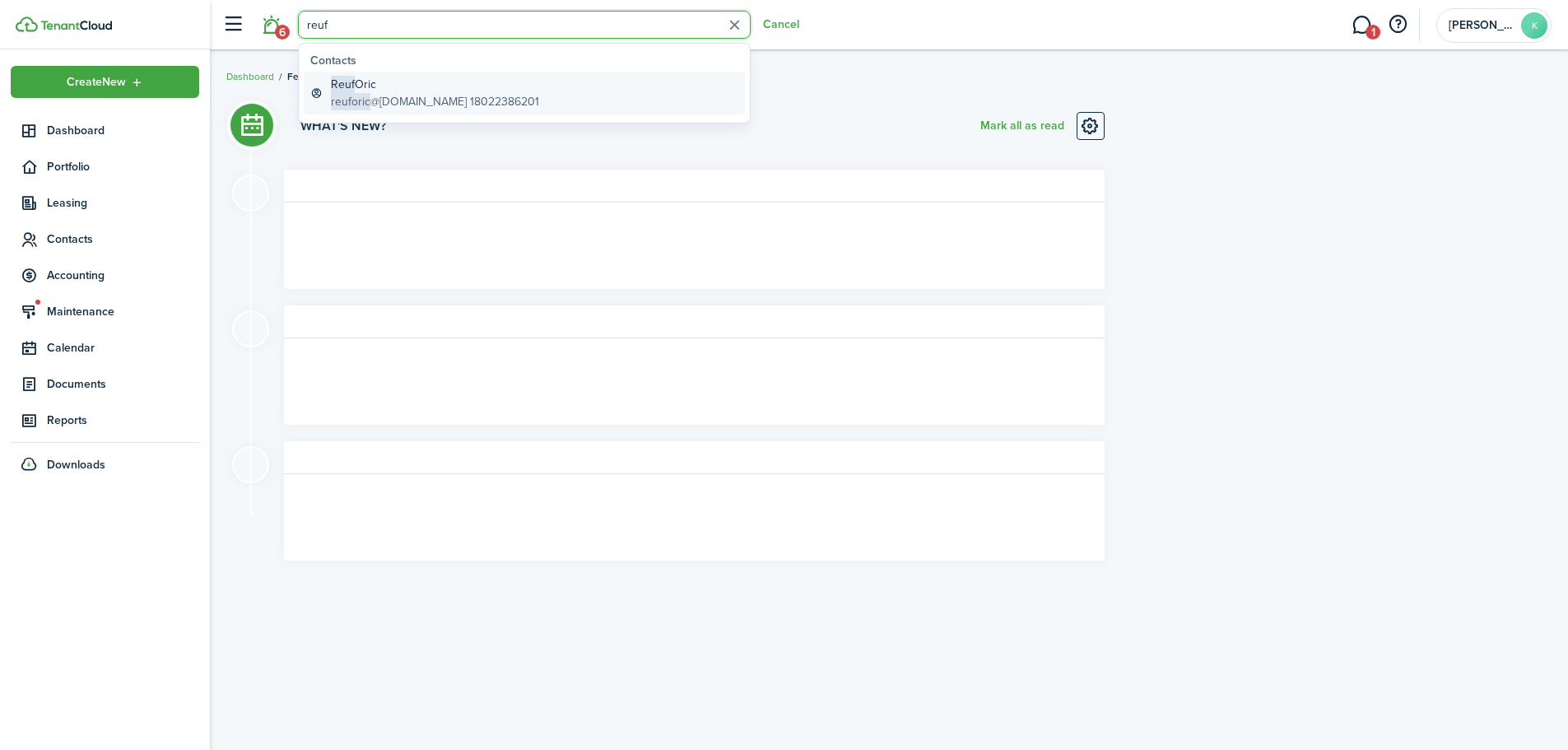
click at [429, 99] on global-search-item-description "reuforic @[DOMAIN_NAME] 18022386201" at bounding box center [435, 102] width 208 height 17
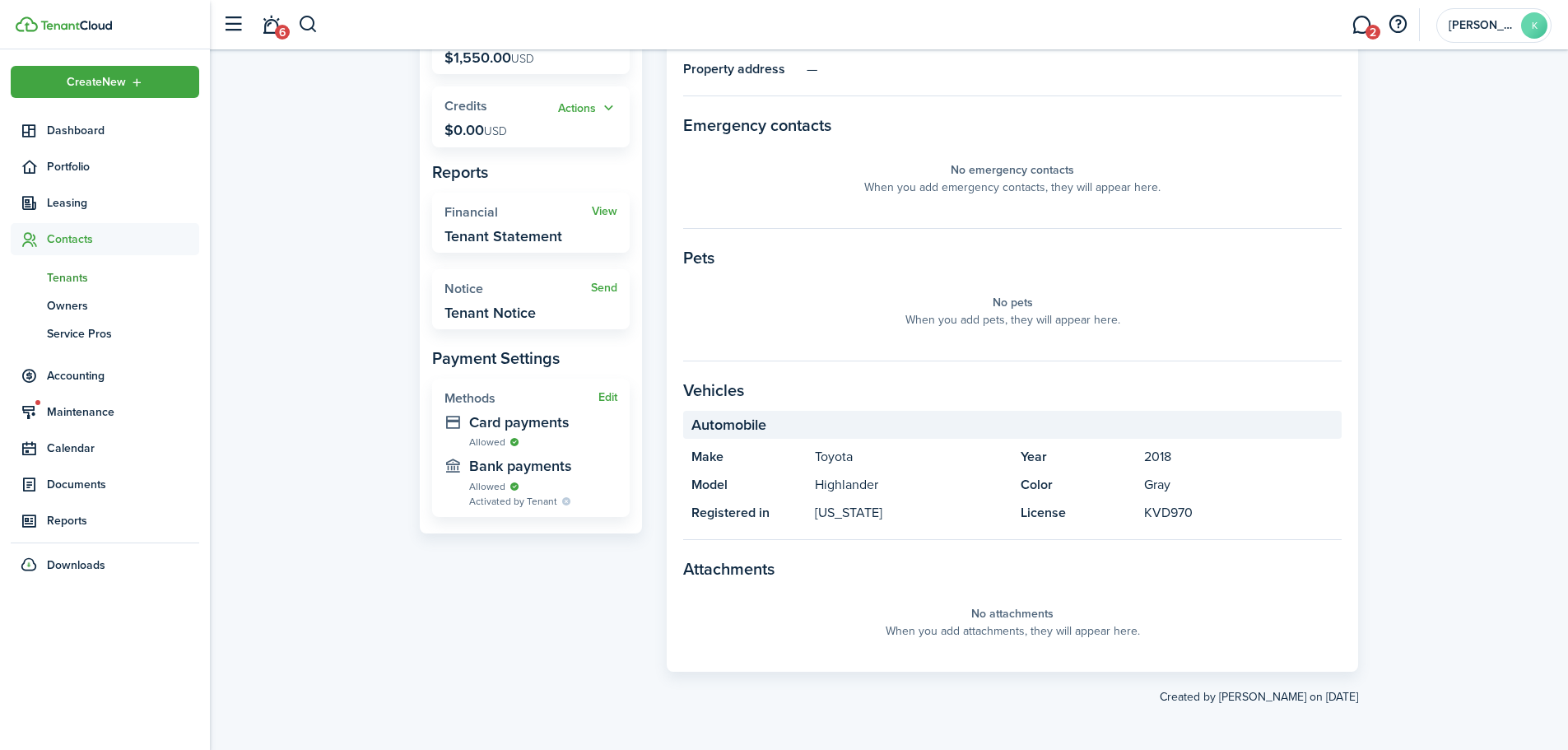
scroll to position [384, 0]
click at [1363, 31] on link "2" at bounding box center [1361, 25] width 31 height 42
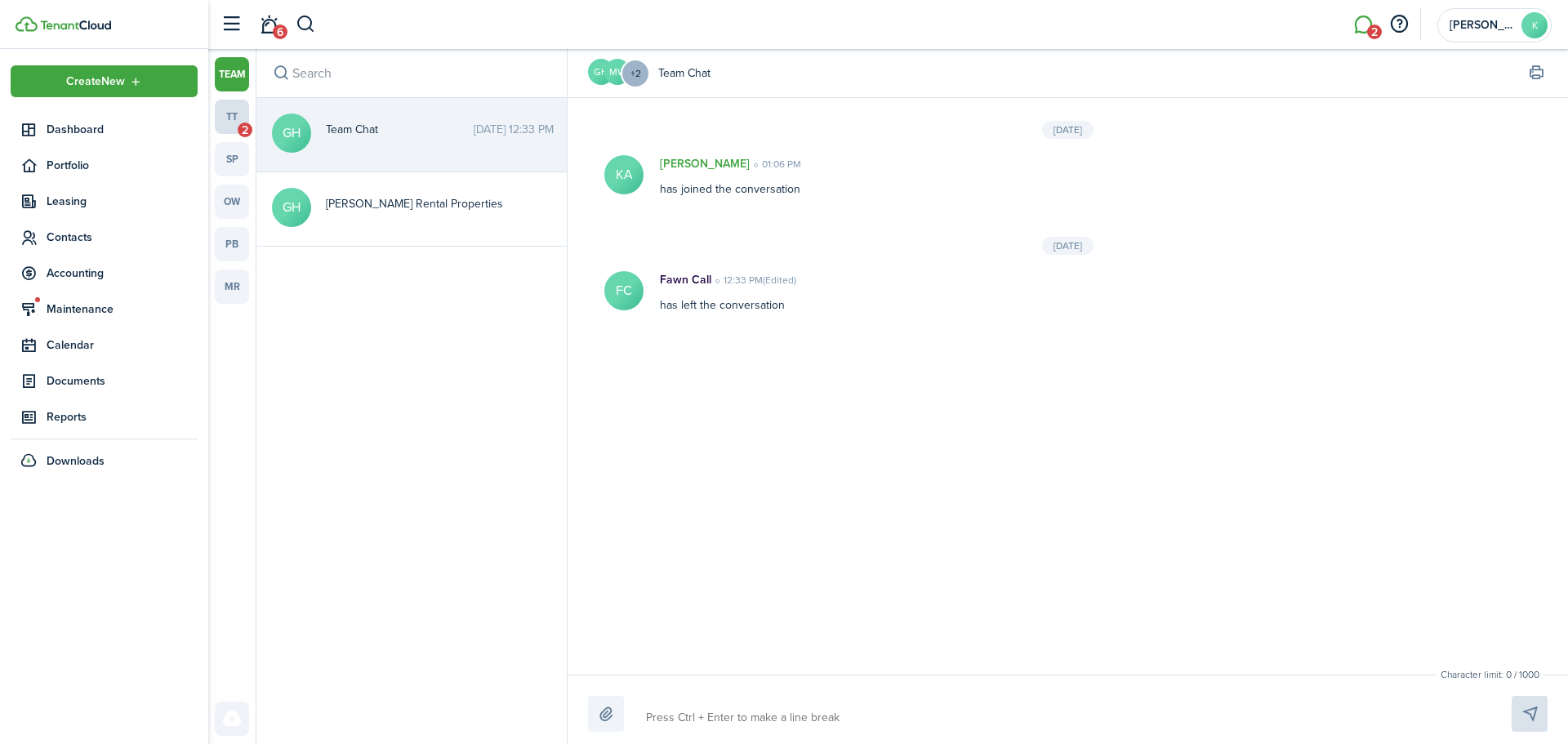
click at [236, 116] on link "tt 2" at bounding box center [232, 116] width 34 height 34
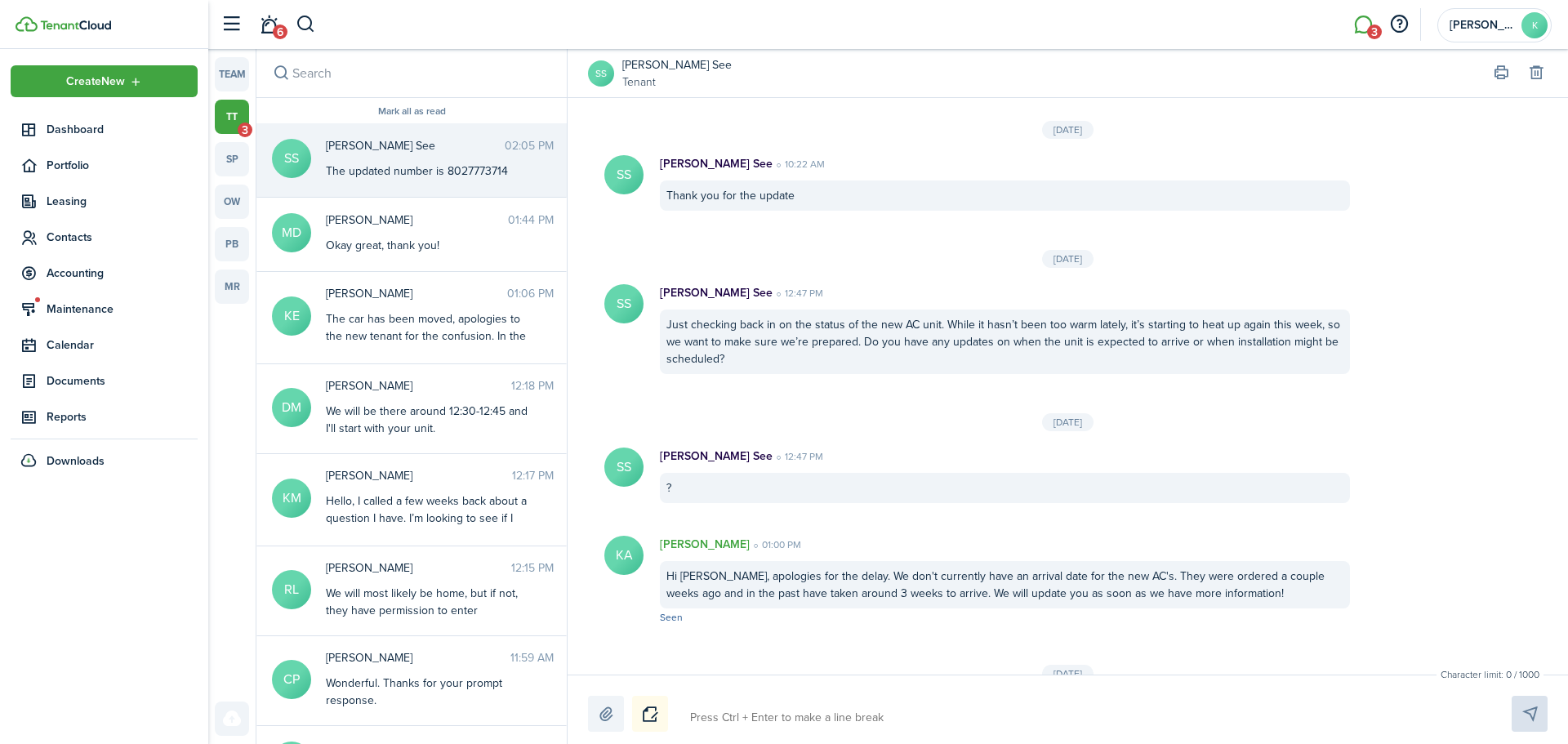
scroll to position [2031, 0]
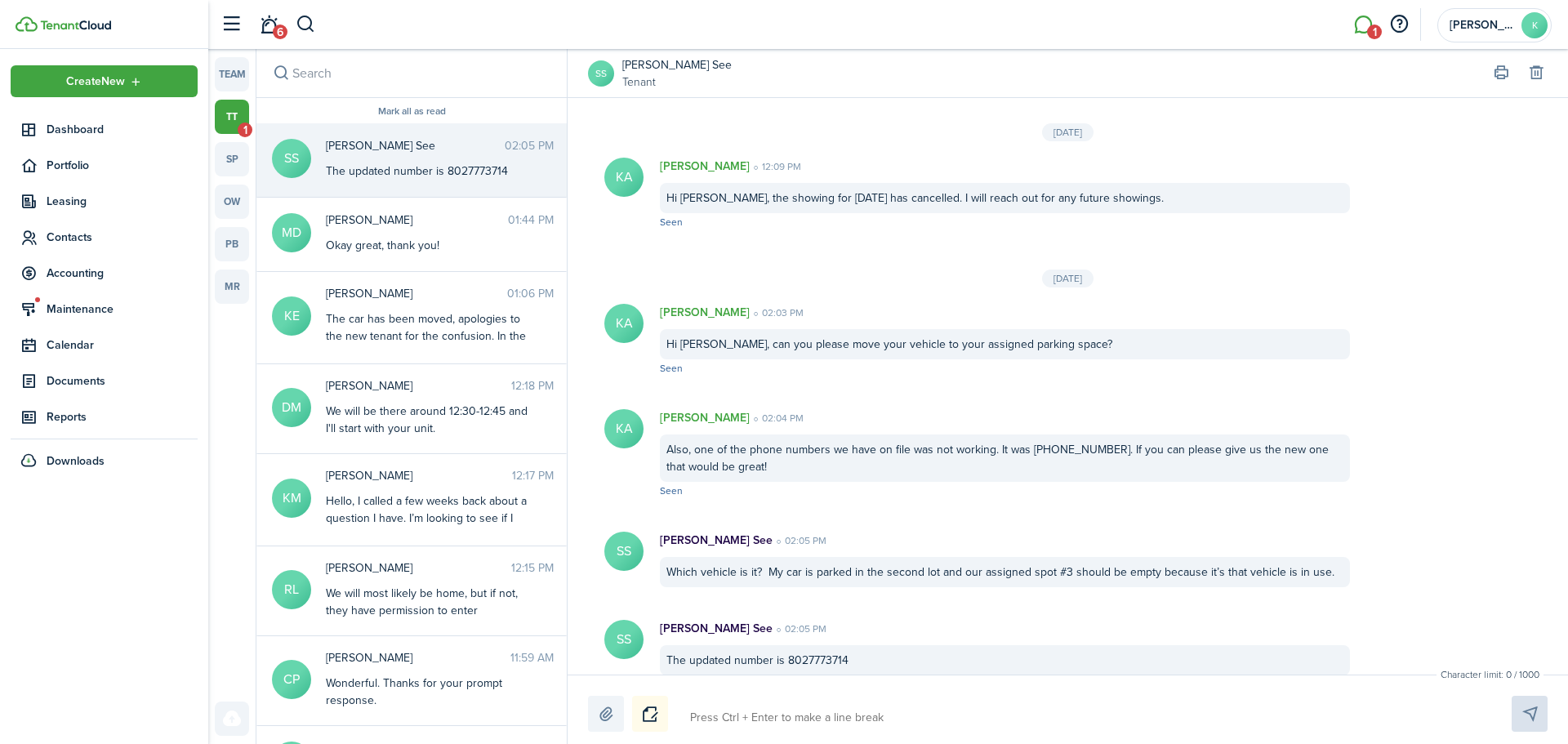
click at [873, 713] on textarea at bounding box center [1082, 717] width 795 height 27
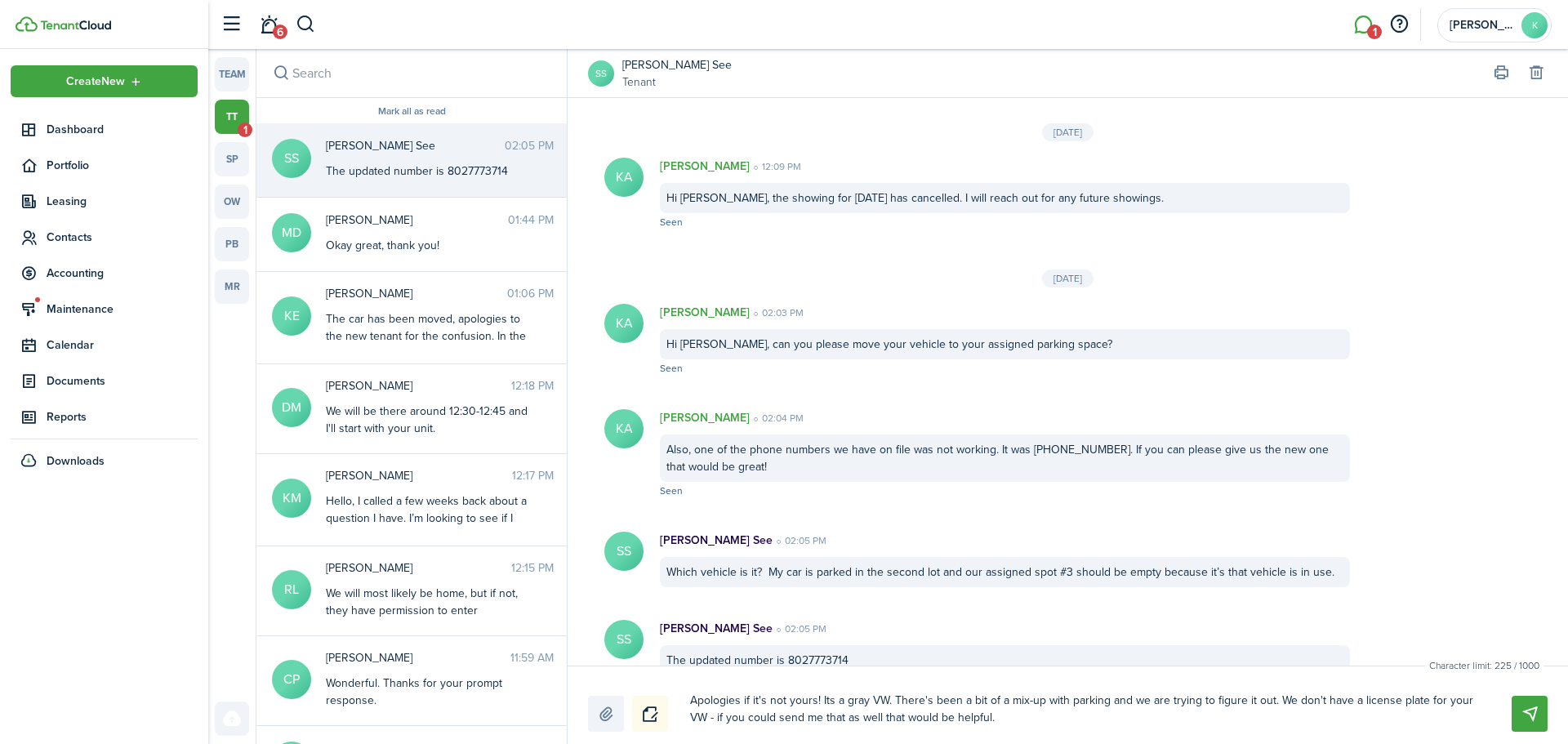
click at [1004, 725] on textarea "Apologies if it's not yours! Its a gray VW. There's been a bit of a mix-up with…" at bounding box center [1082, 709] width 795 height 44
click at [887, 700] on textarea "Apologies if it's not yours! Its a gray VW. There's been a bit of a mix-up with…" at bounding box center [1082, 709] width 795 height 44
click at [1291, 700] on textarea "Apologies if it's not yours! Its a gray VW SUV. There's been a bit of a mix-up …" at bounding box center [1082, 709] width 795 height 44
click at [1184, 724] on textarea "Apologies if it's not yours! Its a gray VW SUV. There's been a bit of a mix-up …" at bounding box center [1082, 709] width 795 height 44
click at [827, 700] on textarea "Apologies if it's not yours! Its a gray VW SUV. There's been a bit of a mix-up …" at bounding box center [1082, 709] width 795 height 44
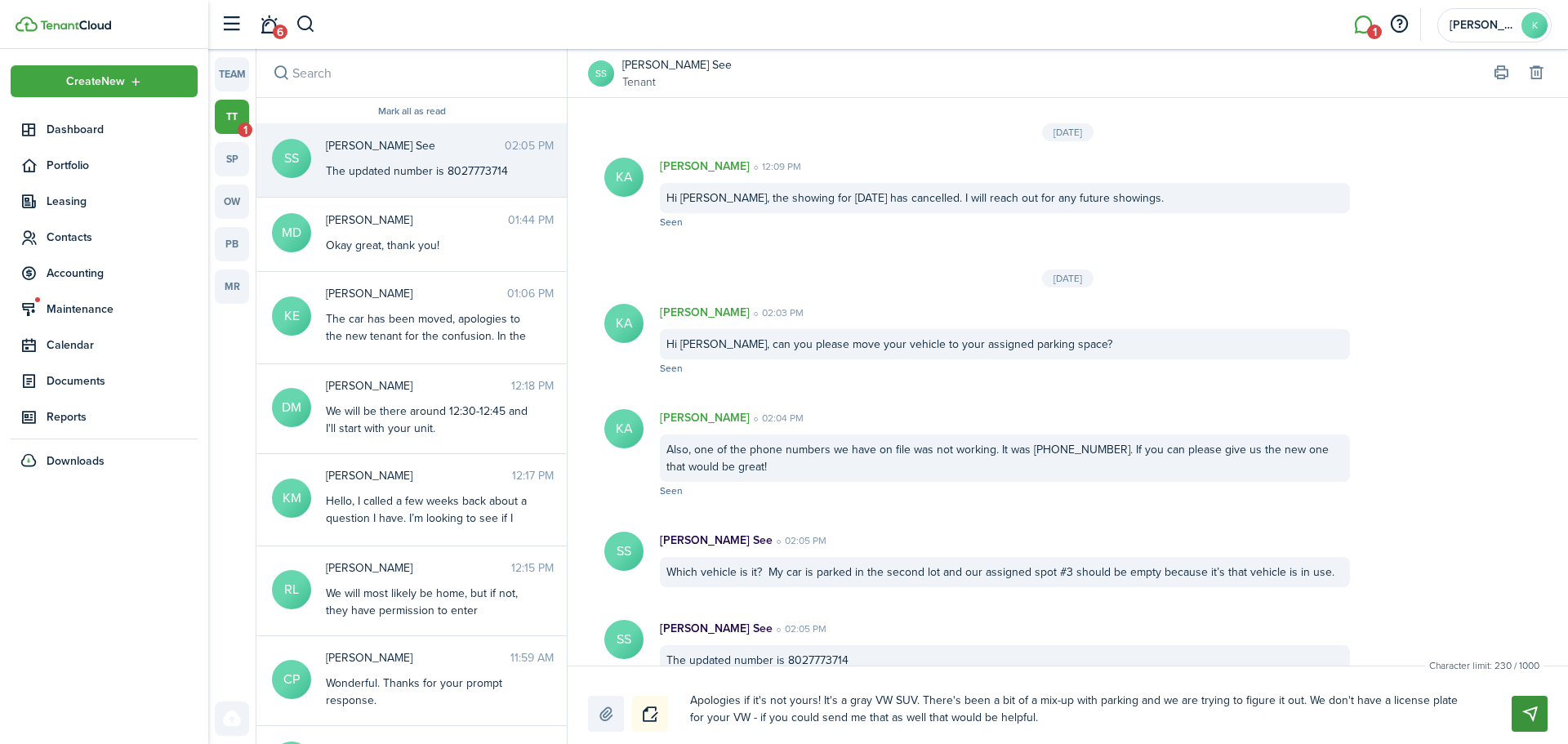
click at [1517, 713] on button "Send" at bounding box center [1529, 714] width 36 height 36
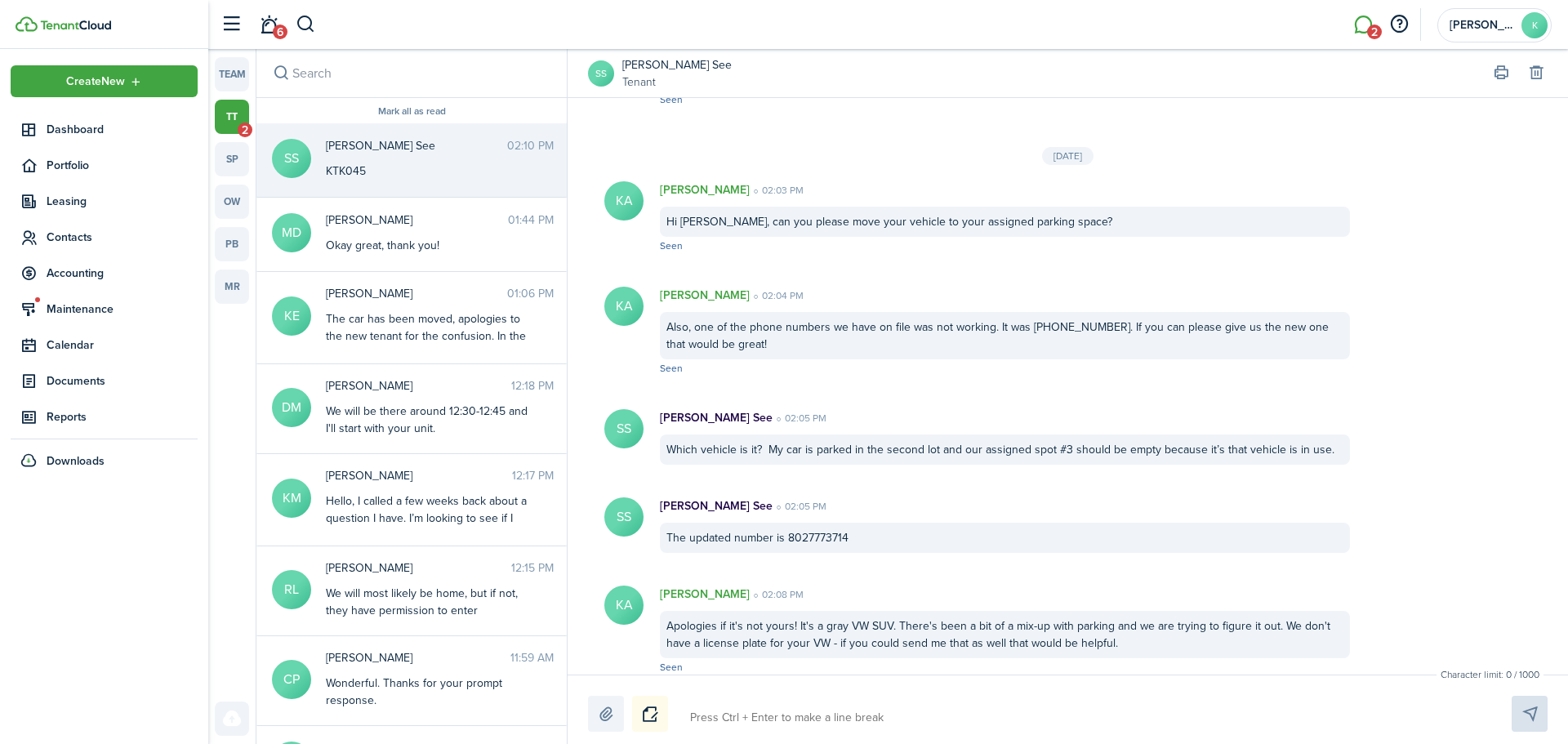
scroll to position [2242, 0]
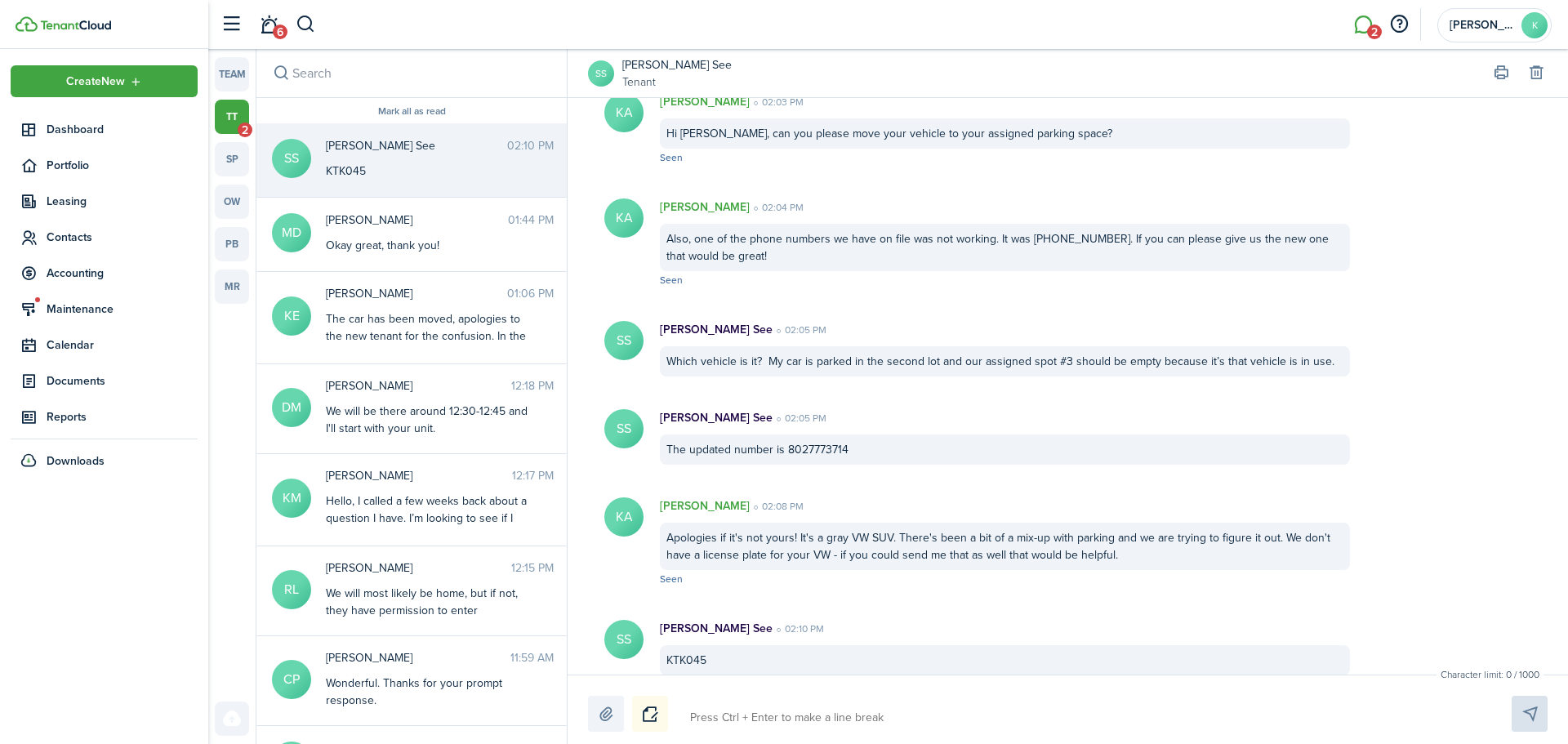
click at [846, 732] on div "Character limit: 0 / 1000 Drop your file here" at bounding box center [1067, 709] width 1000 height 69
click at [845, 717] on textarea at bounding box center [1082, 717] width 795 height 27
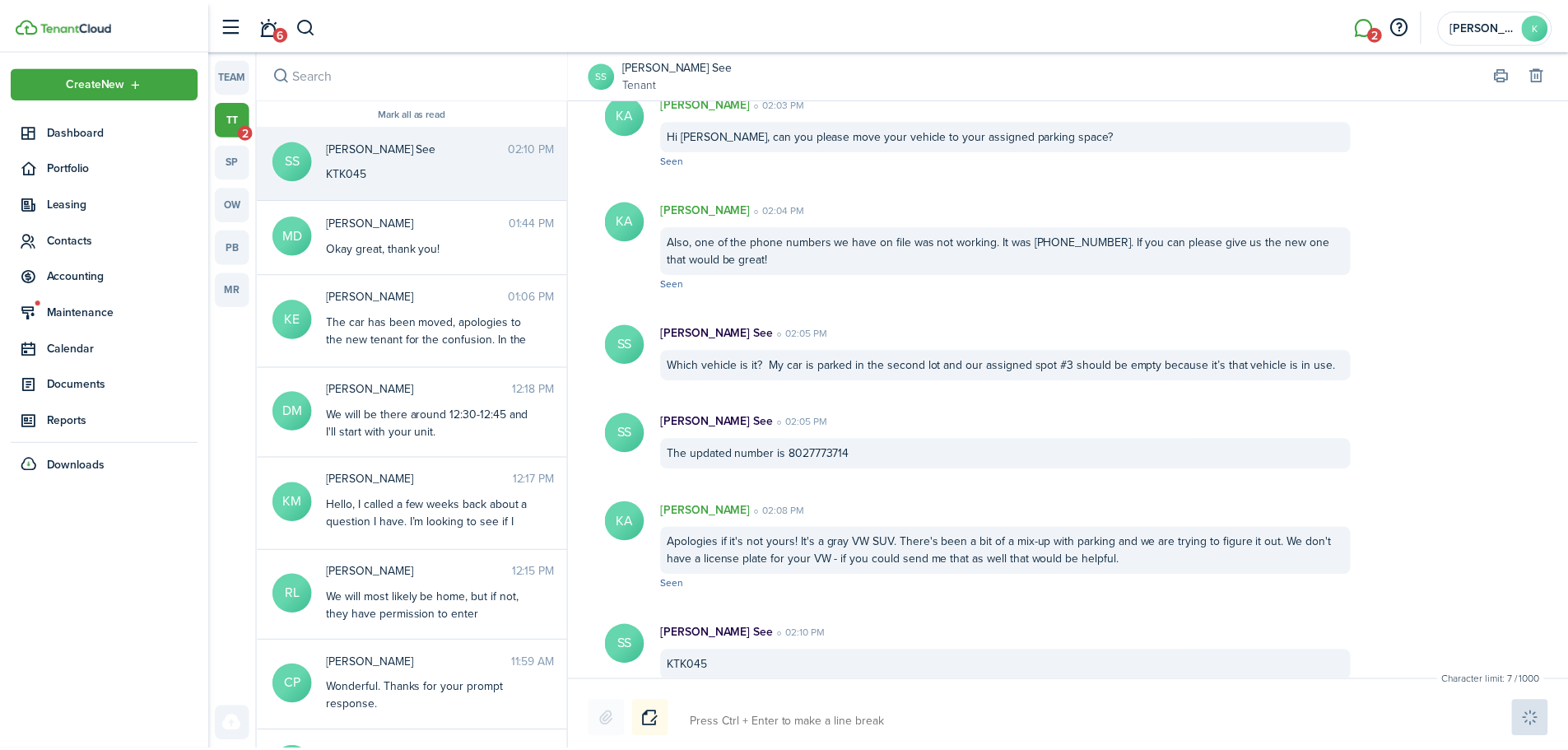
scroll to position [2366, 0]
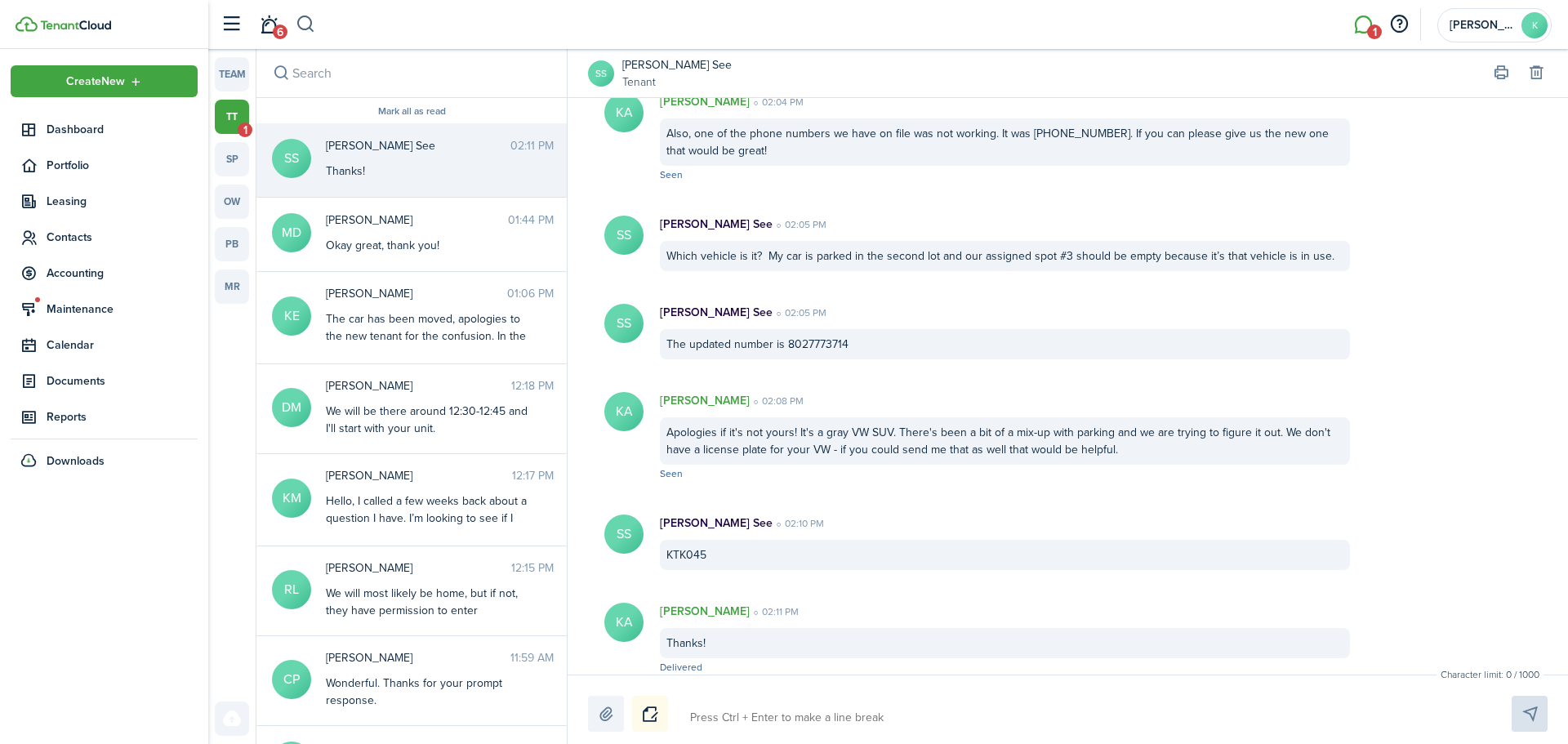
click at [310, 27] on button "button" at bounding box center [306, 24] width 21 height 27
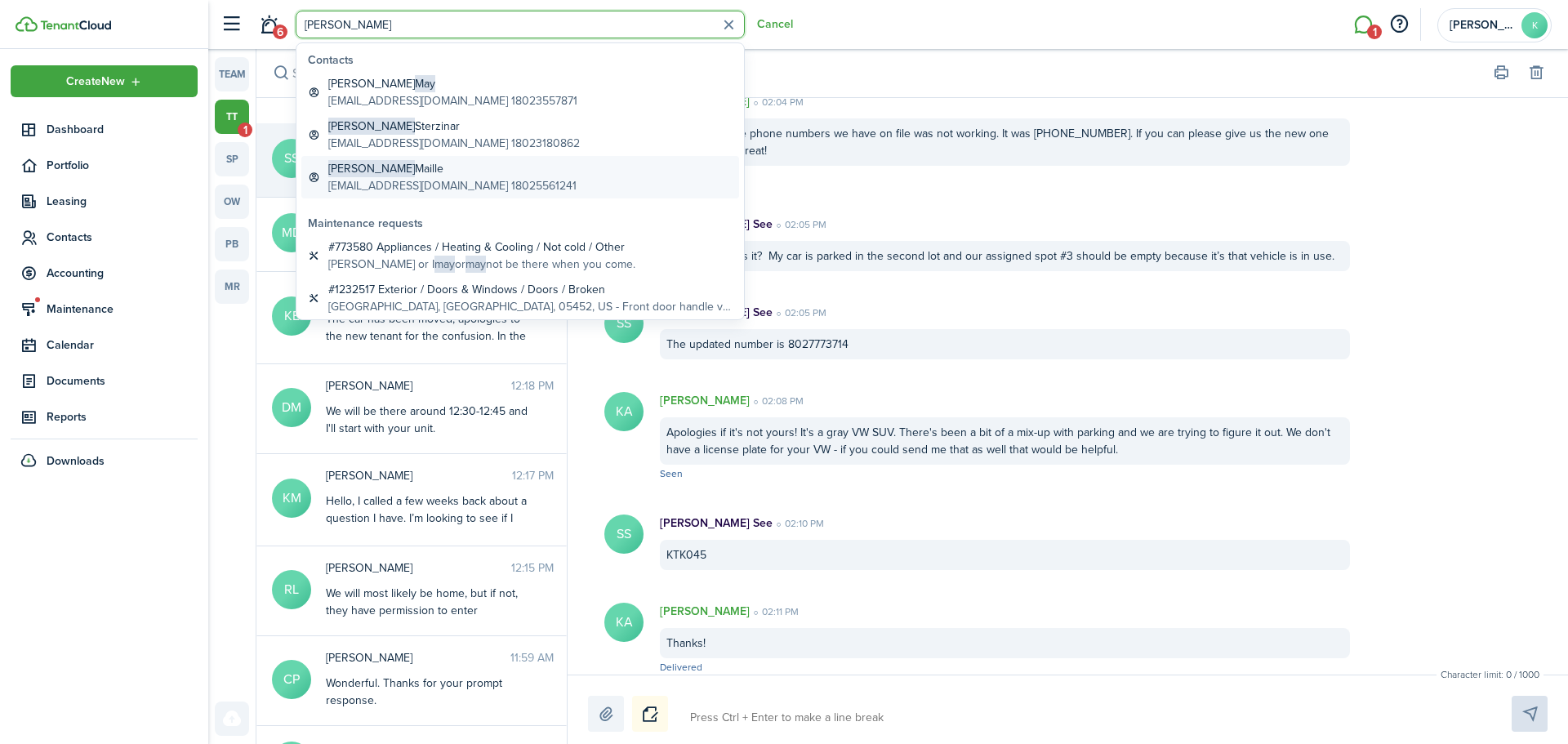
click at [446, 185] on global-search-item-description "[EMAIL_ADDRESS][DOMAIN_NAME] 18025561241" at bounding box center [452, 186] width 248 height 17
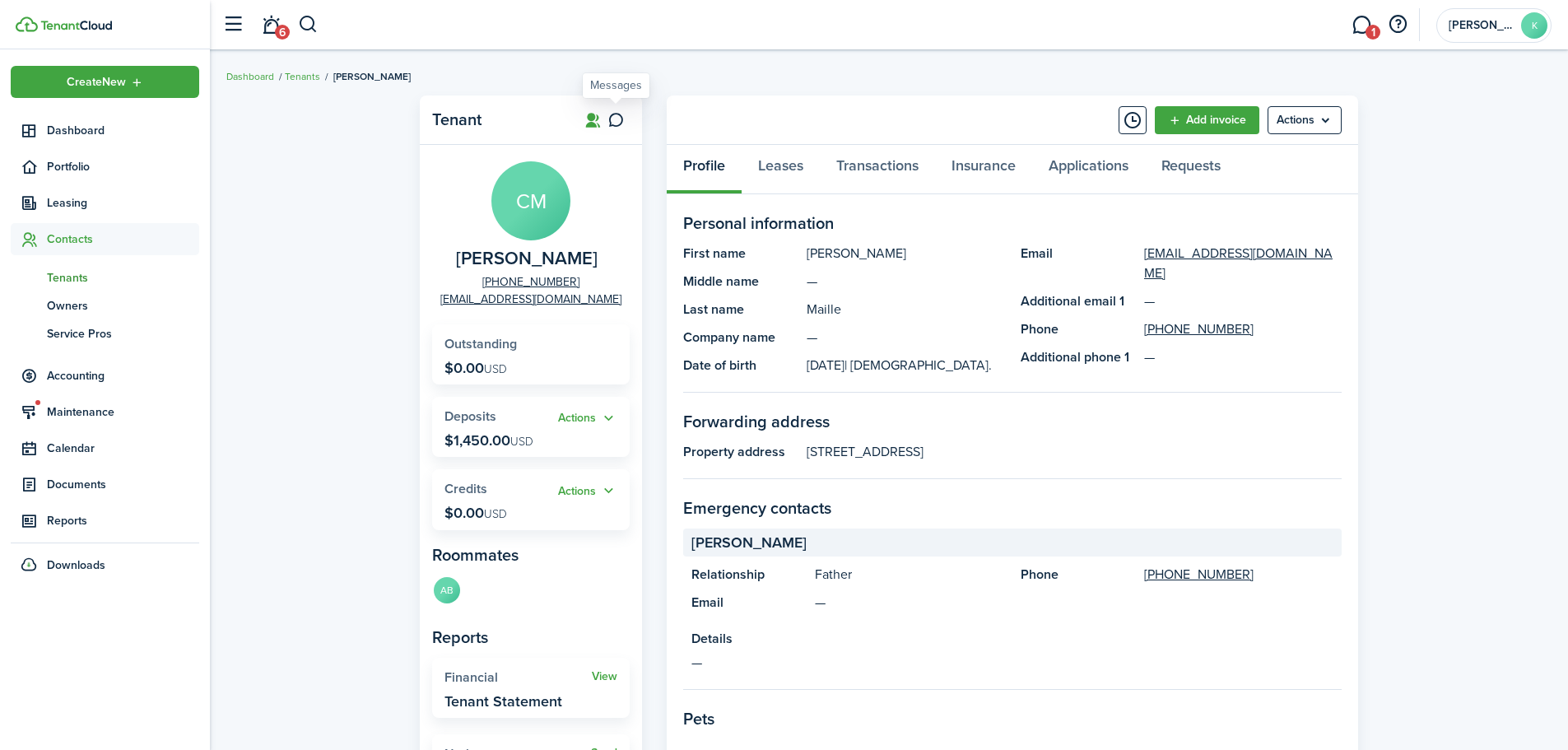
click at [621, 120] on icon at bounding box center [616, 119] width 17 height 16
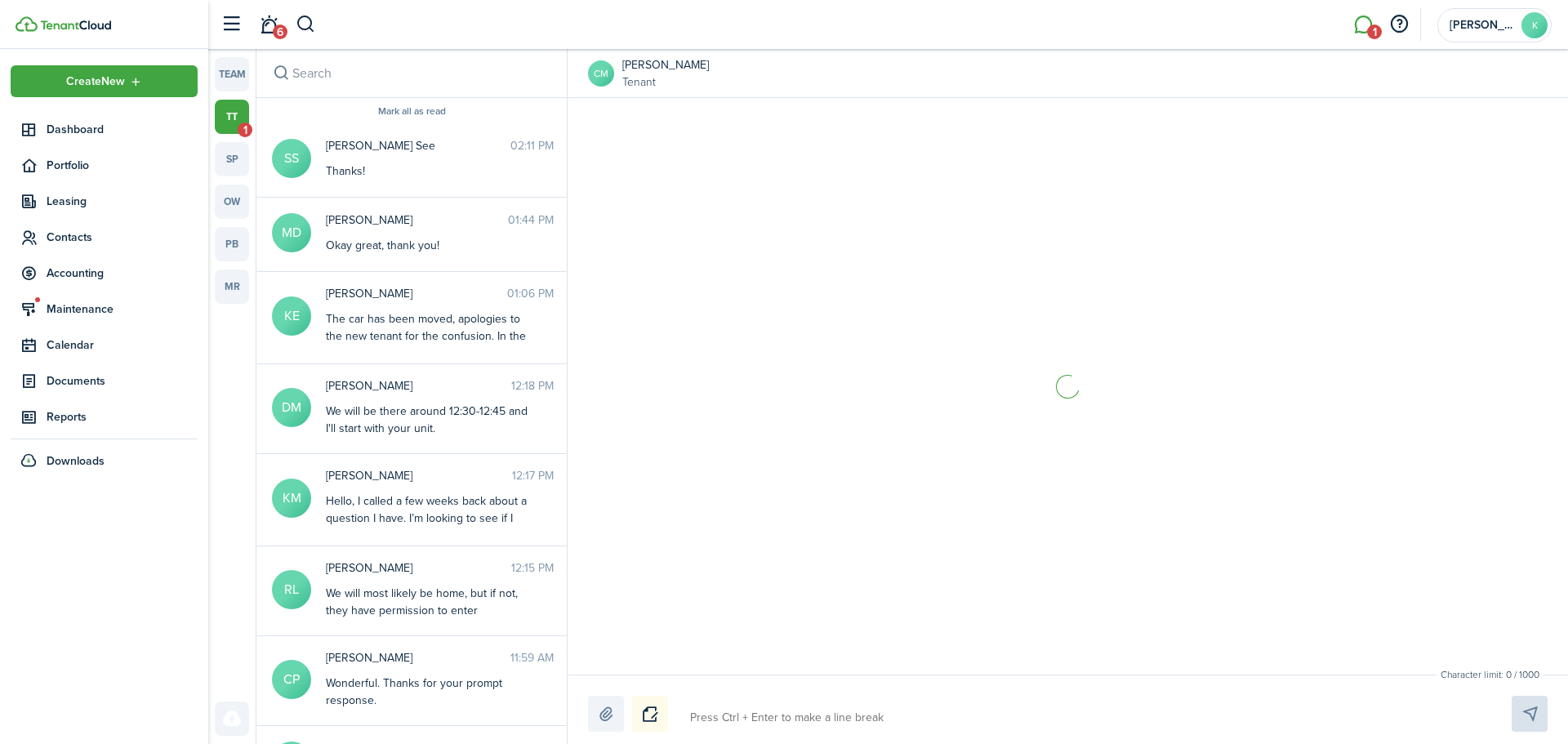
scroll to position [1454, 0]
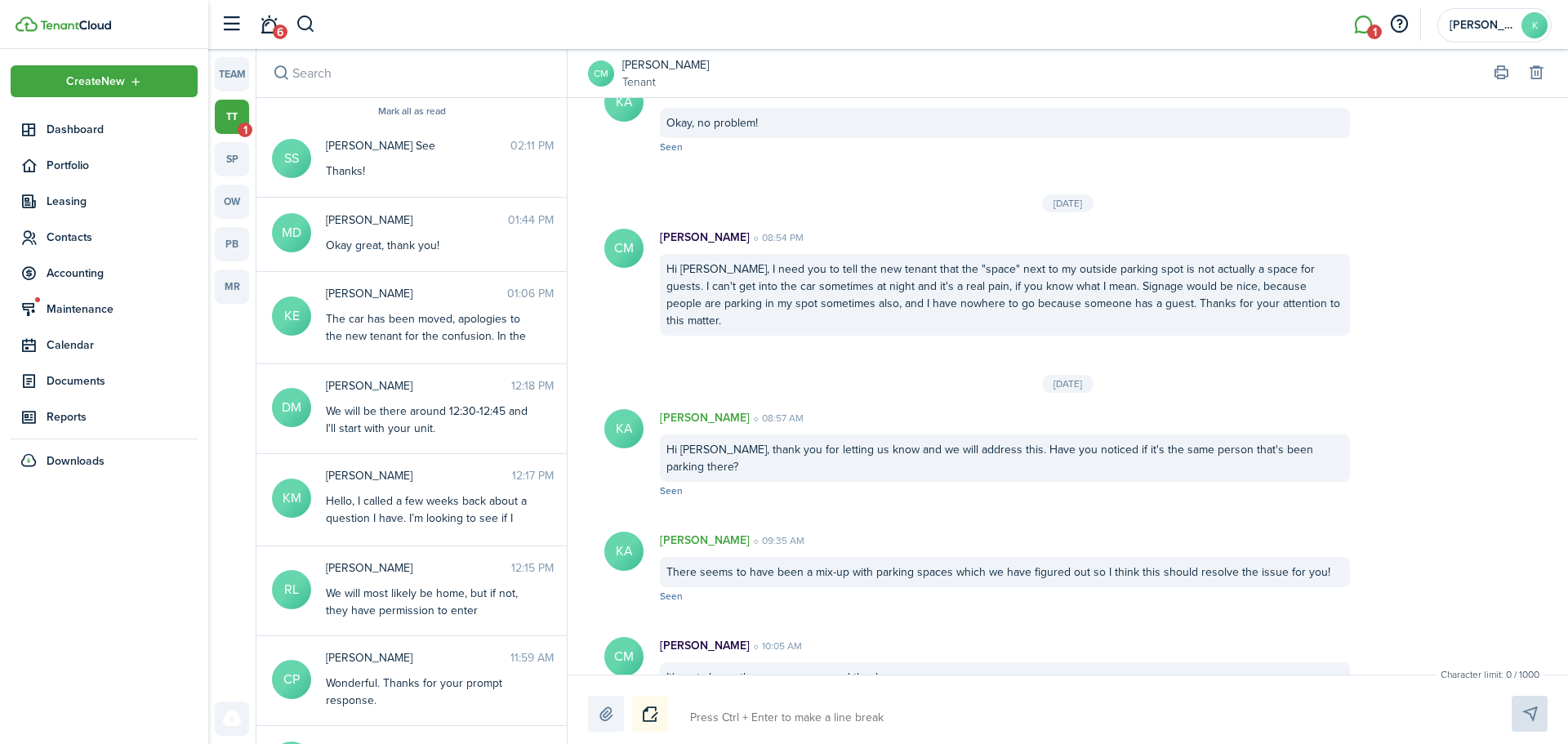
click at [749, 717] on textarea at bounding box center [1082, 717] width 795 height 27
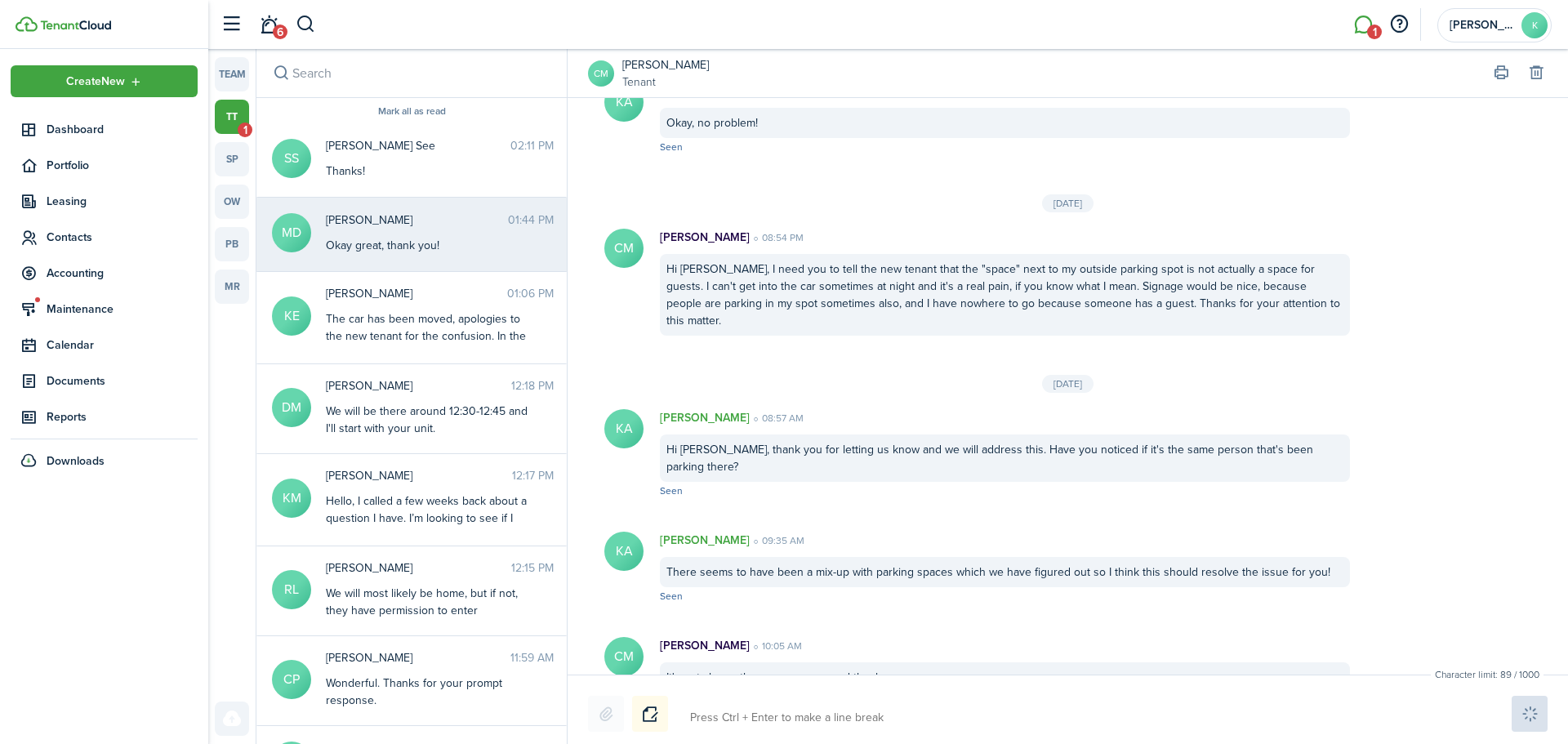
scroll to position [1559, 0]
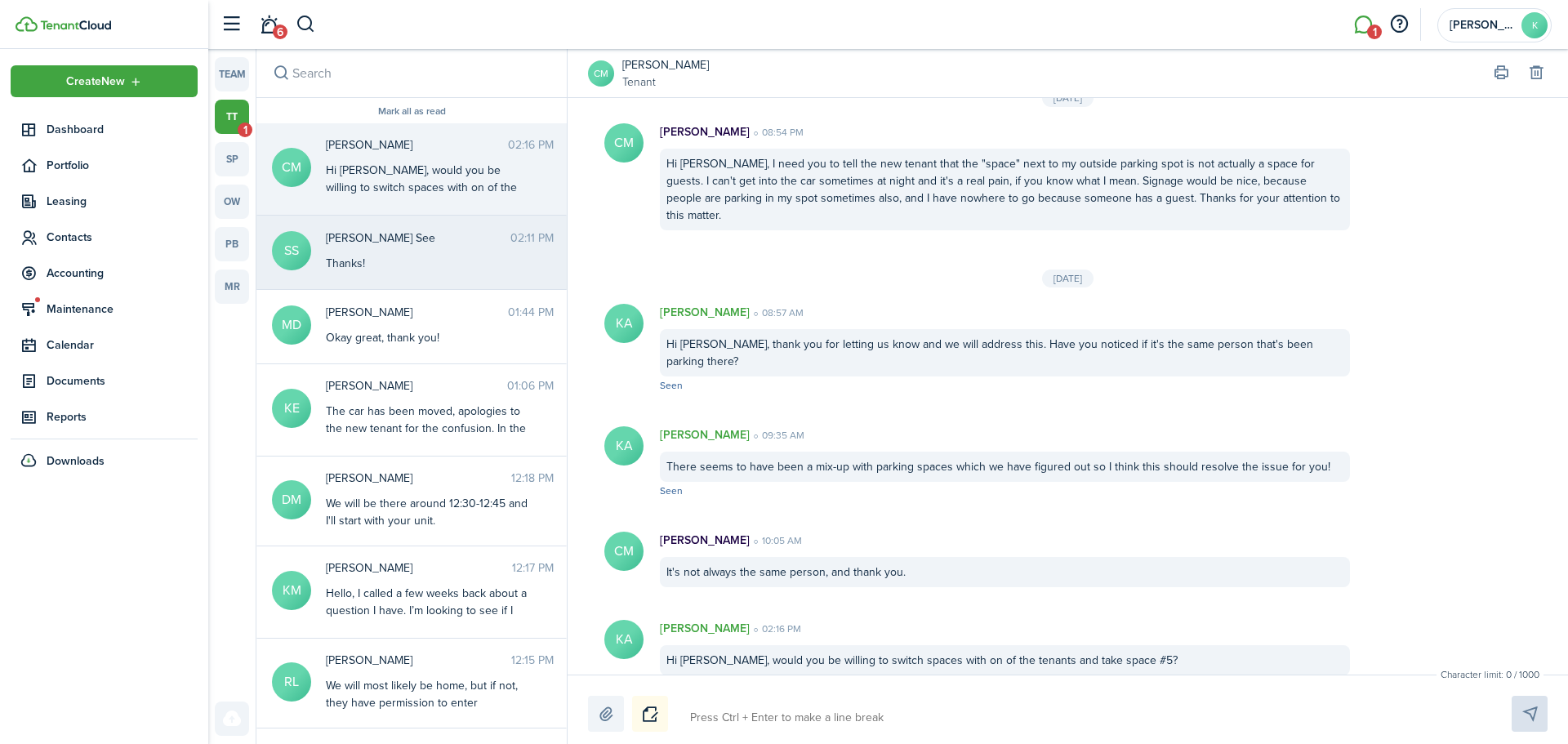
click at [405, 277] on messenger-thread-item "[PERSON_NAME] See 02:11 PM Thanks!" at bounding box center [412, 253] width 310 height 75
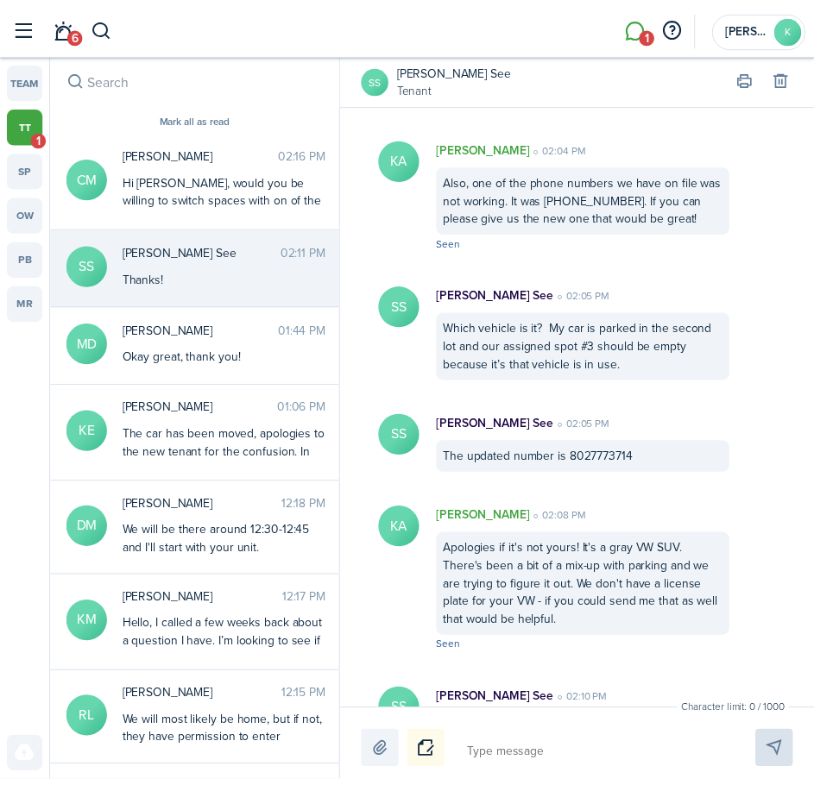
scroll to position [2264, 0]
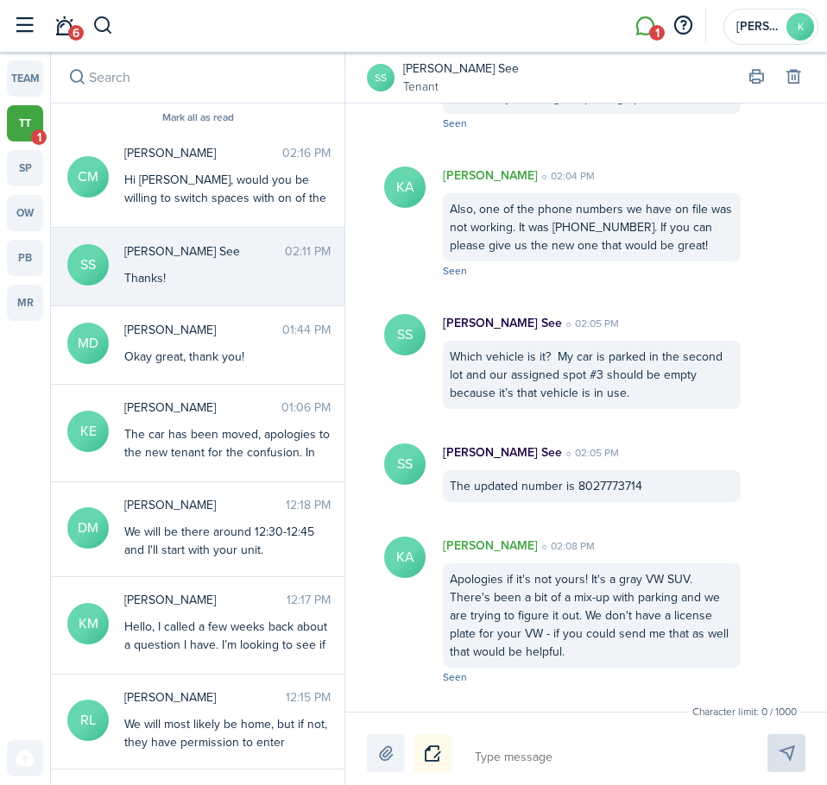
click at [457, 74] on link "[PERSON_NAME] See" at bounding box center [461, 69] width 116 height 18
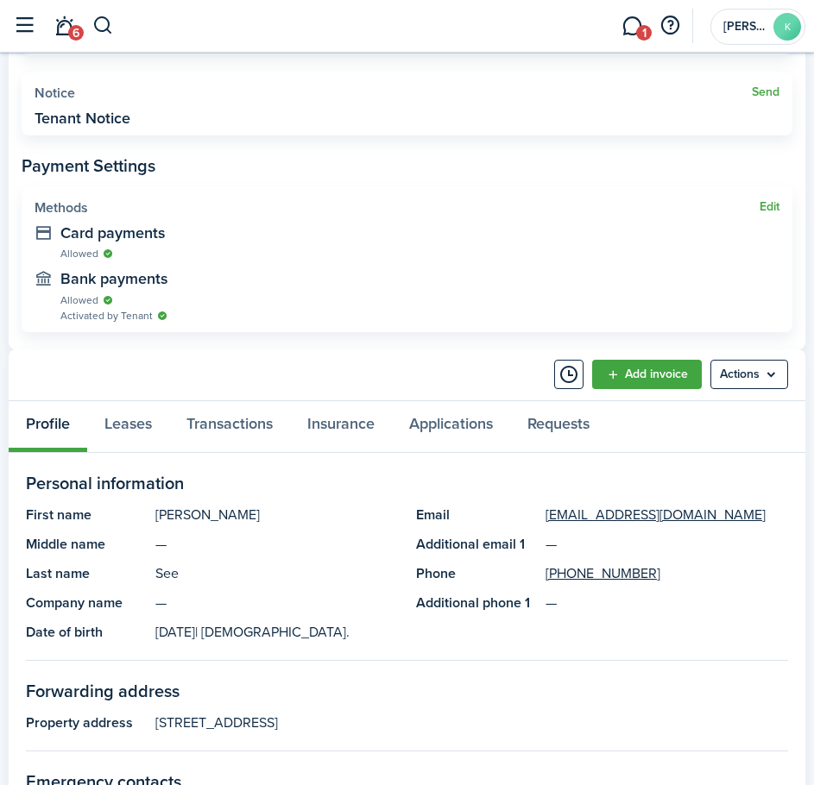
scroll to position [518, 0]
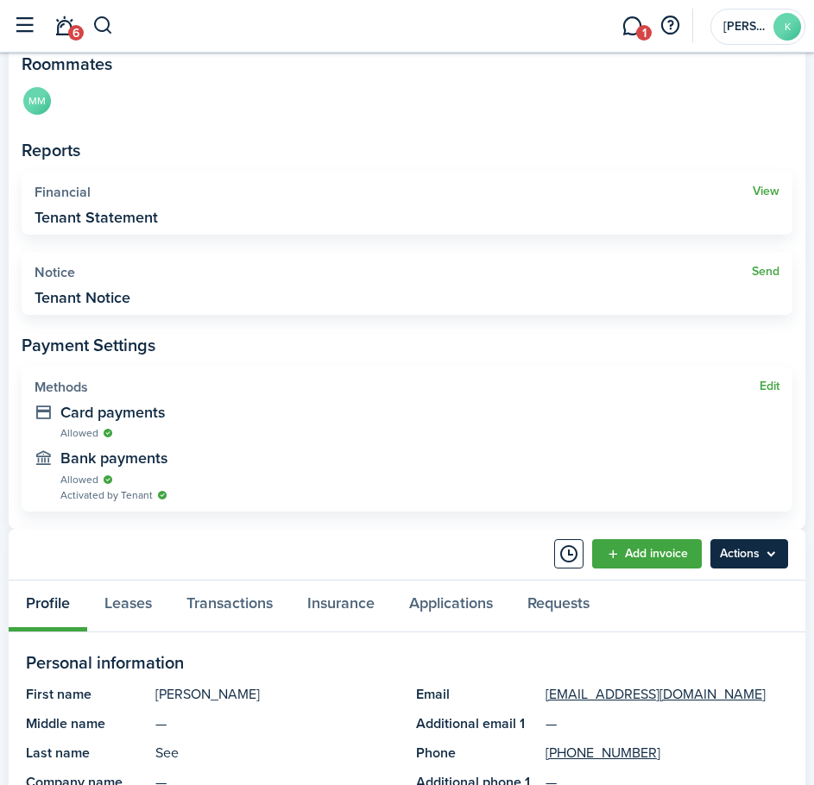
click at [750, 553] on menu-btn "Actions" at bounding box center [749, 553] width 78 height 29
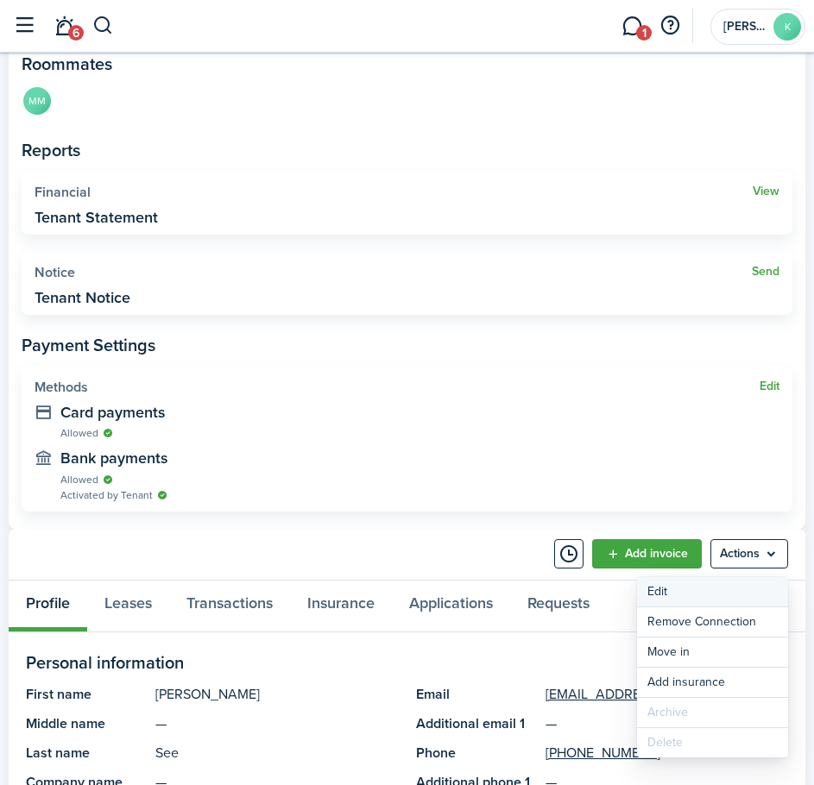
click at [702, 593] on link "Edit" at bounding box center [712, 591] width 151 height 29
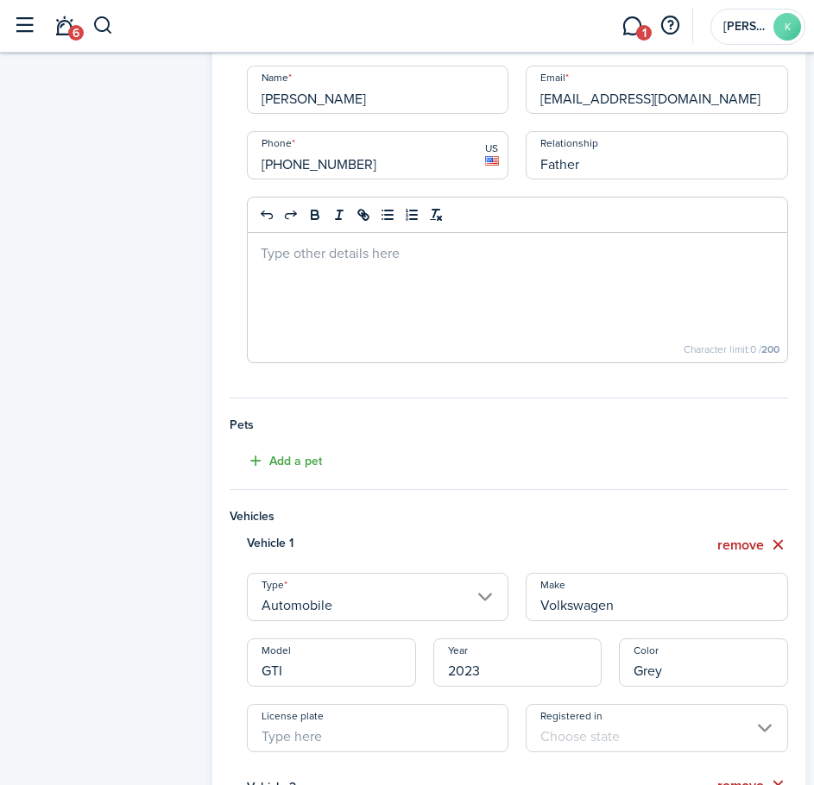
scroll to position [1208, 0]
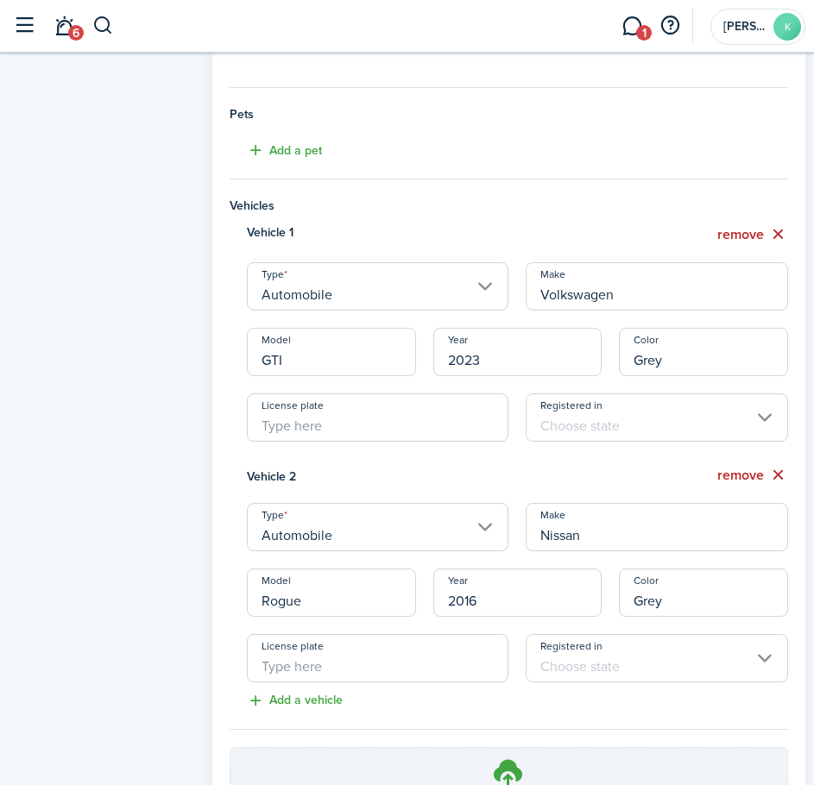
click at [383, 429] on input "License plate" at bounding box center [378, 418] width 262 height 48
click at [372, 406] on input "License plate" at bounding box center [378, 418] width 262 height 48
click at [719, 426] on input "Registered in" at bounding box center [657, 418] width 262 height 48
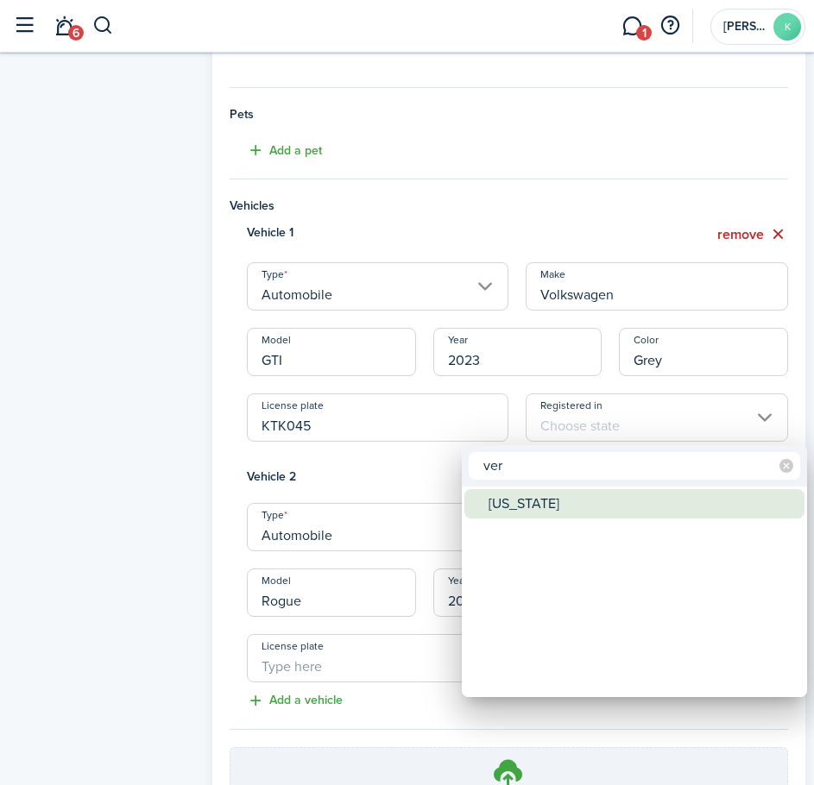
click at [627, 513] on div "[US_STATE]" at bounding box center [640, 503] width 305 height 29
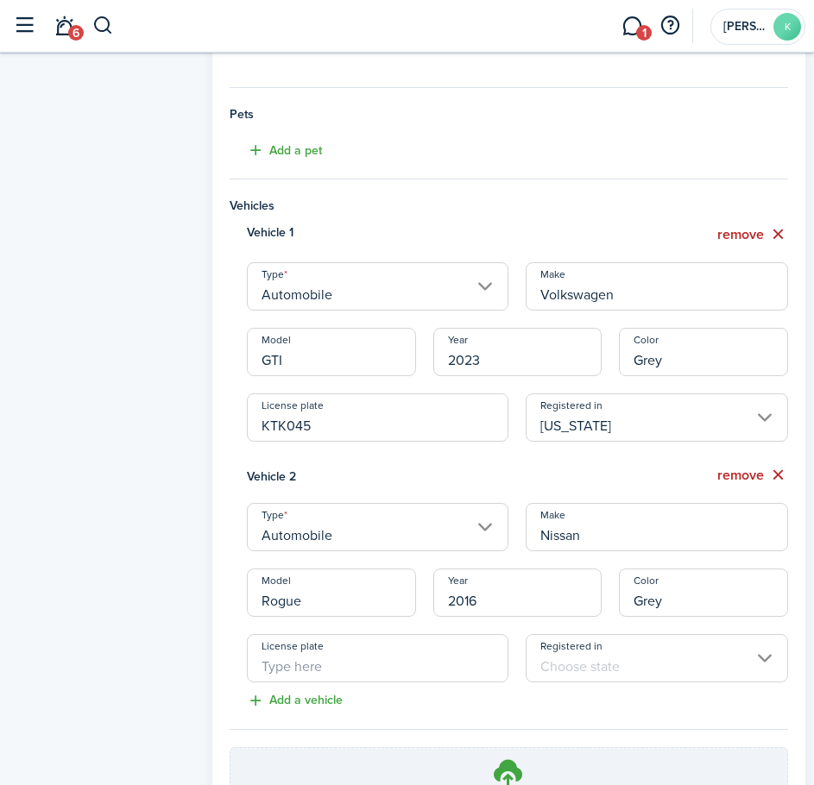
click at [334, 671] on input "License plate" at bounding box center [378, 658] width 262 height 48
click at [681, 658] on input "Registered in" at bounding box center [657, 658] width 262 height 48
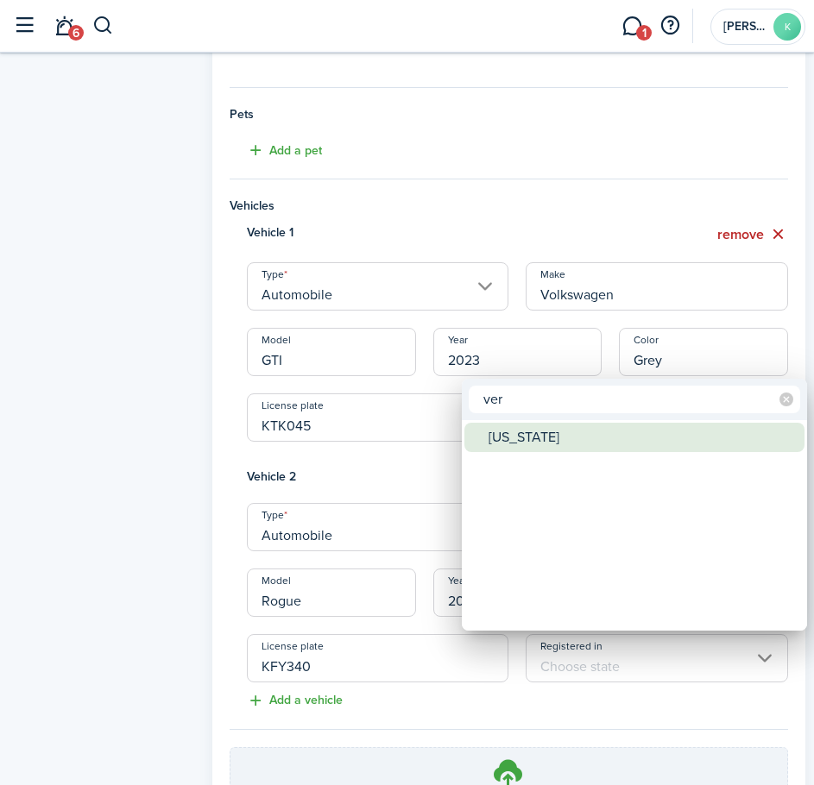
click at [582, 437] on div "[US_STATE]" at bounding box center [640, 437] width 305 height 29
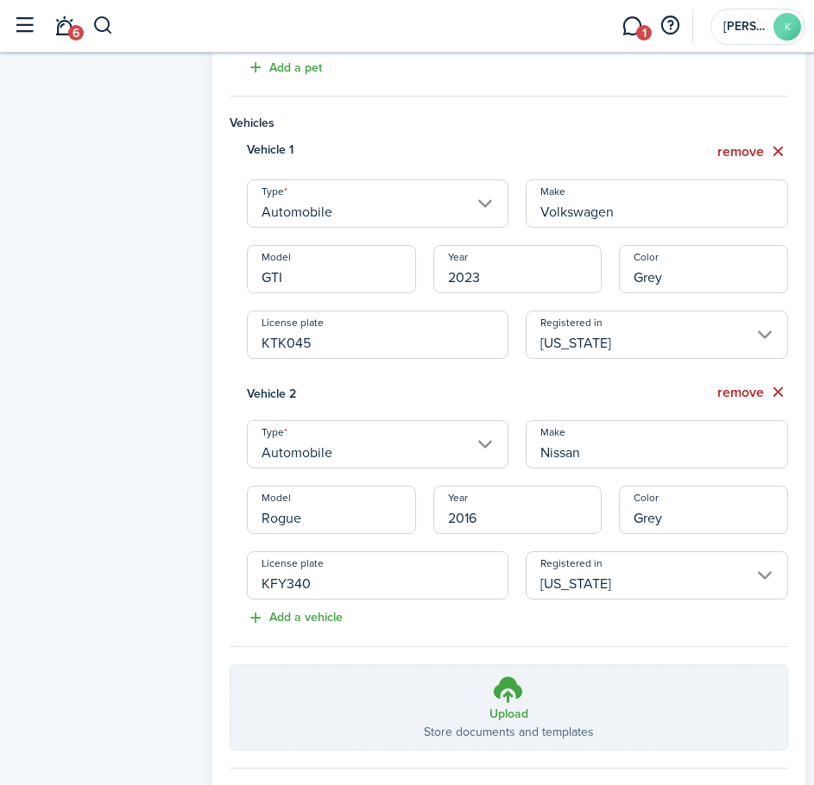
scroll to position [1386, 0]
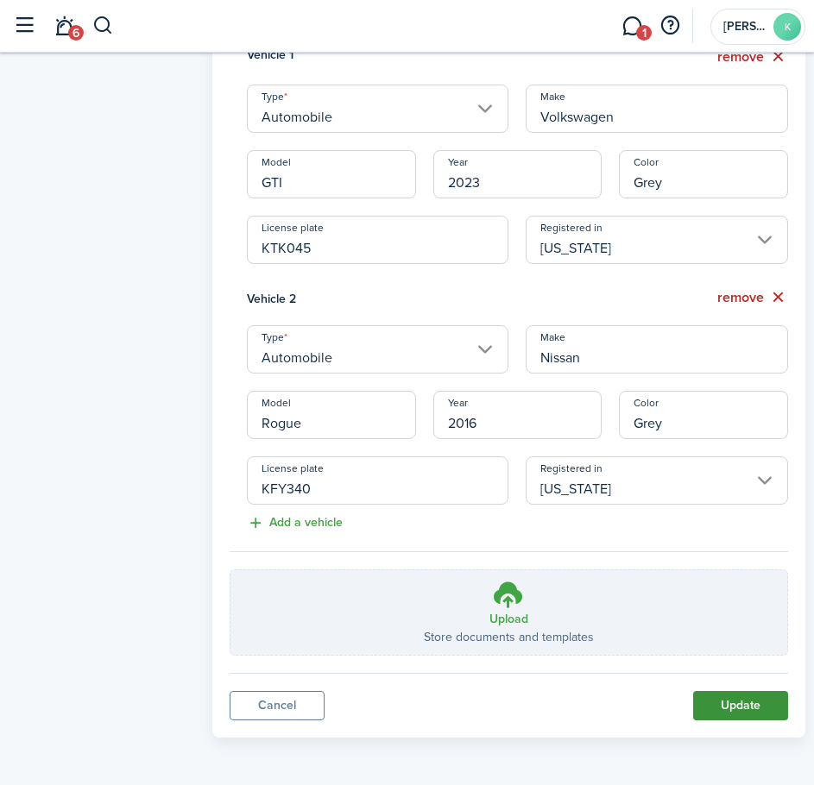
click at [736, 702] on button "Update" at bounding box center [740, 705] width 95 height 29
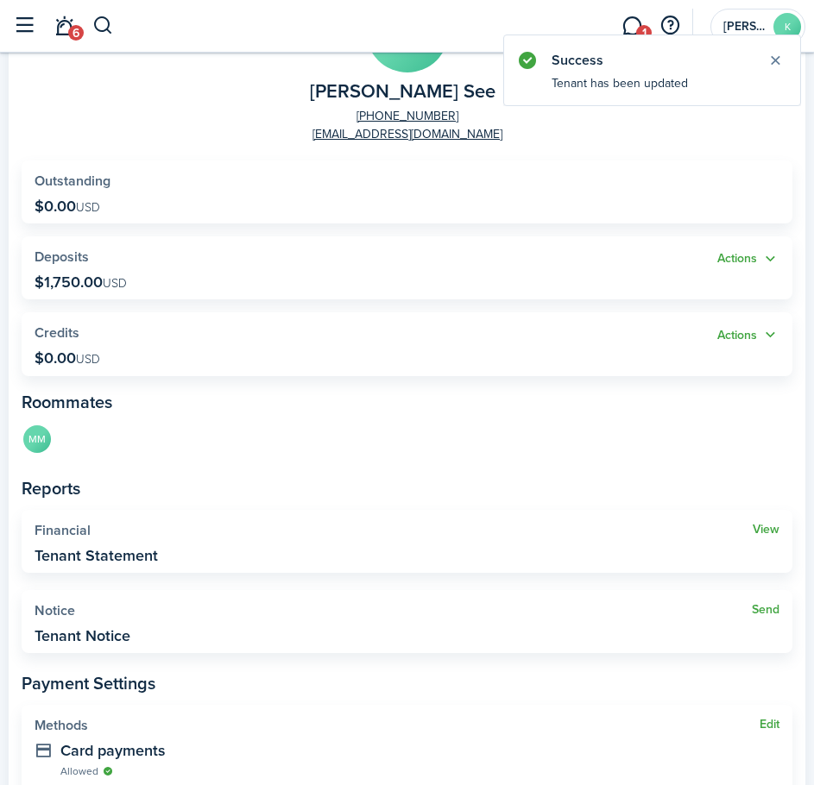
scroll to position [345, 0]
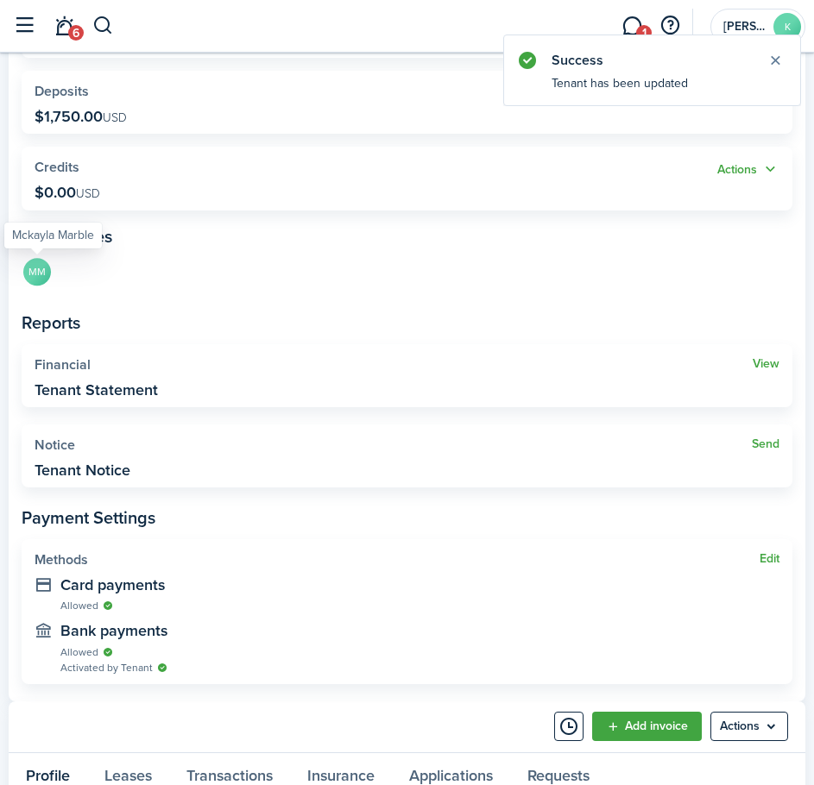
click at [36, 278] on avatar-text "MM" at bounding box center [37, 272] width 28 height 28
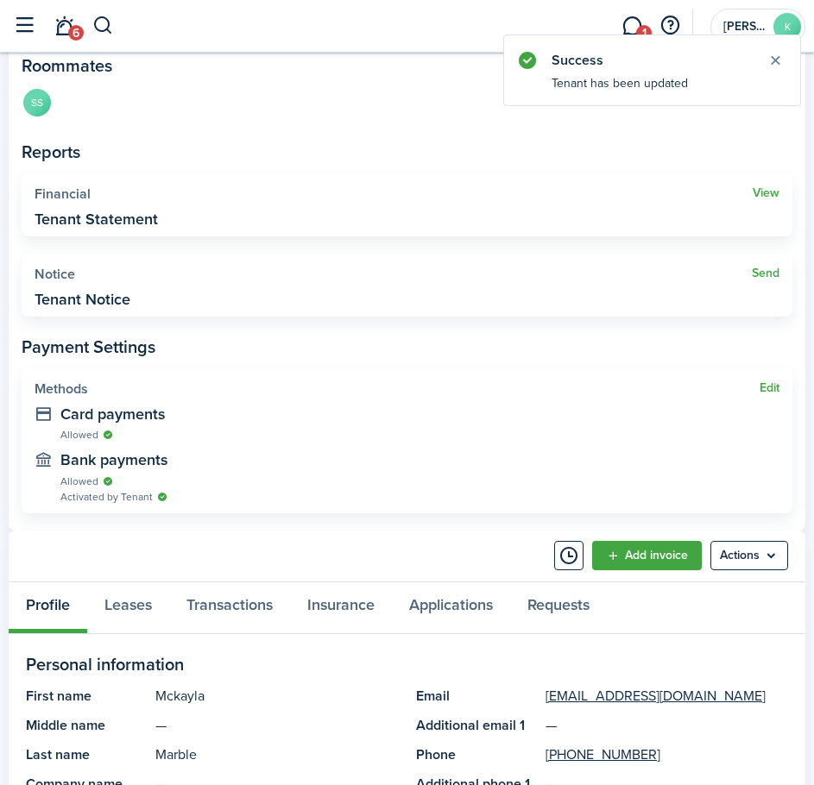
scroll to position [604, 0]
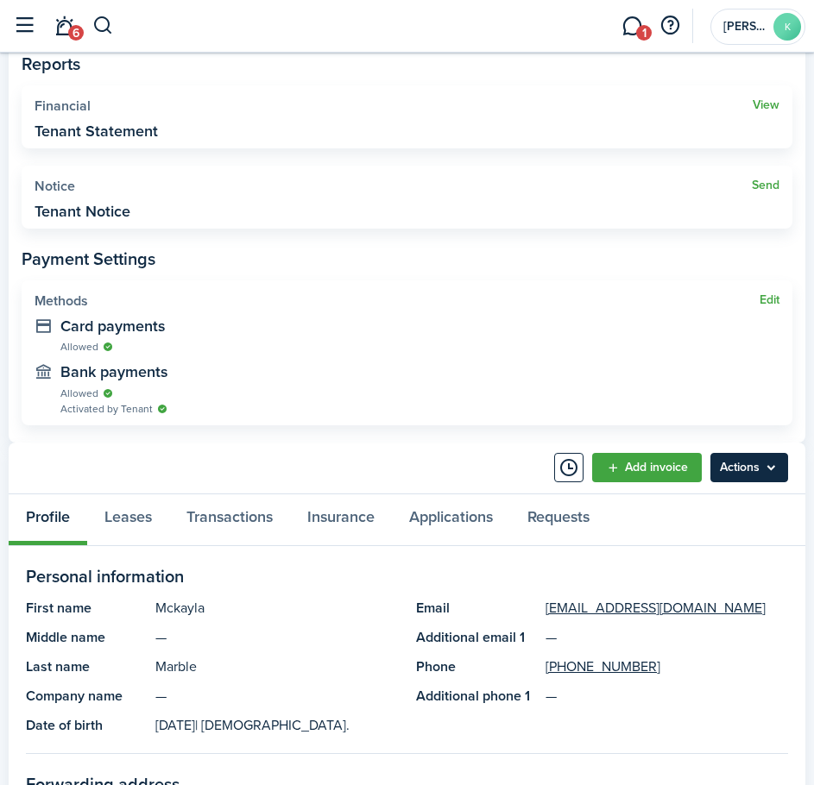
click at [739, 467] on menu-btn "Actions" at bounding box center [749, 467] width 78 height 29
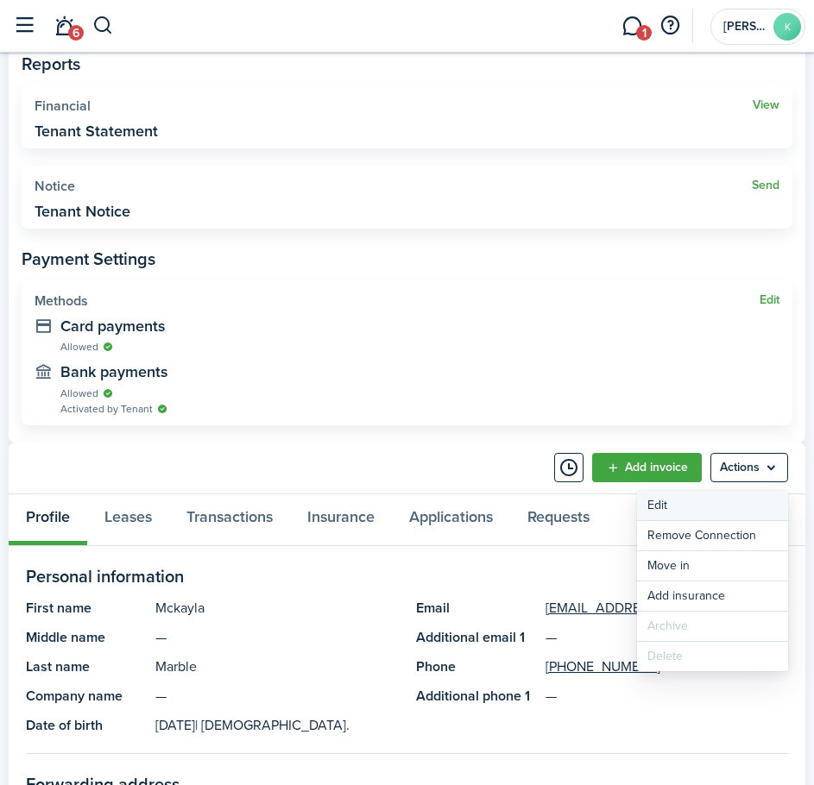
click at [665, 511] on link "Edit" at bounding box center [712, 505] width 151 height 29
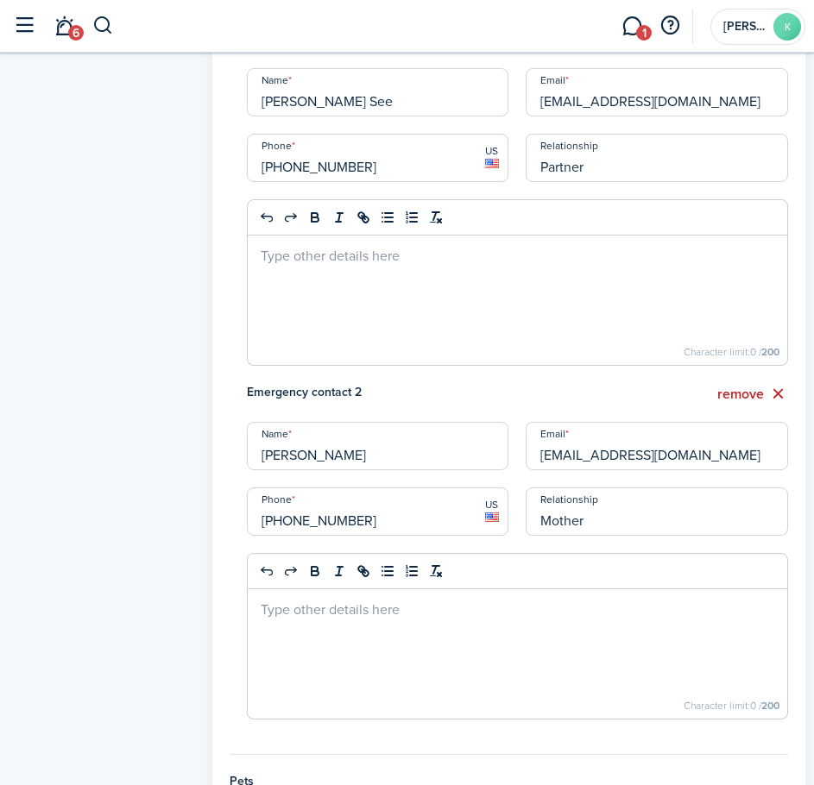
scroll to position [604, 0]
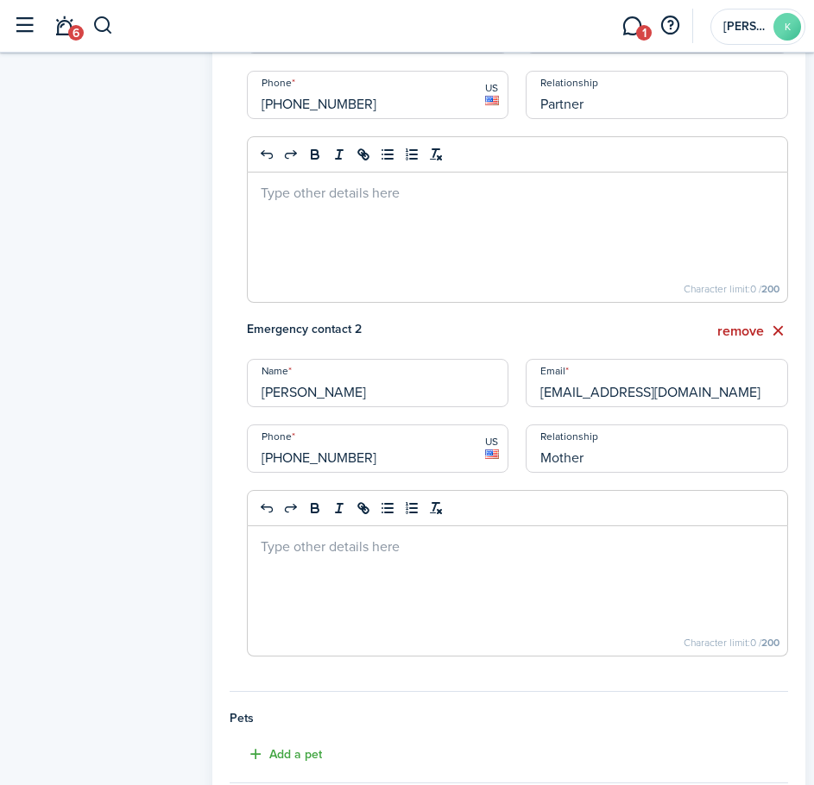
drag, startPoint x: 347, startPoint y: 457, endPoint x: 317, endPoint y: 458, distance: 30.2
click at [317, 458] on input "[PHONE_NUMBER]" at bounding box center [378, 449] width 262 height 48
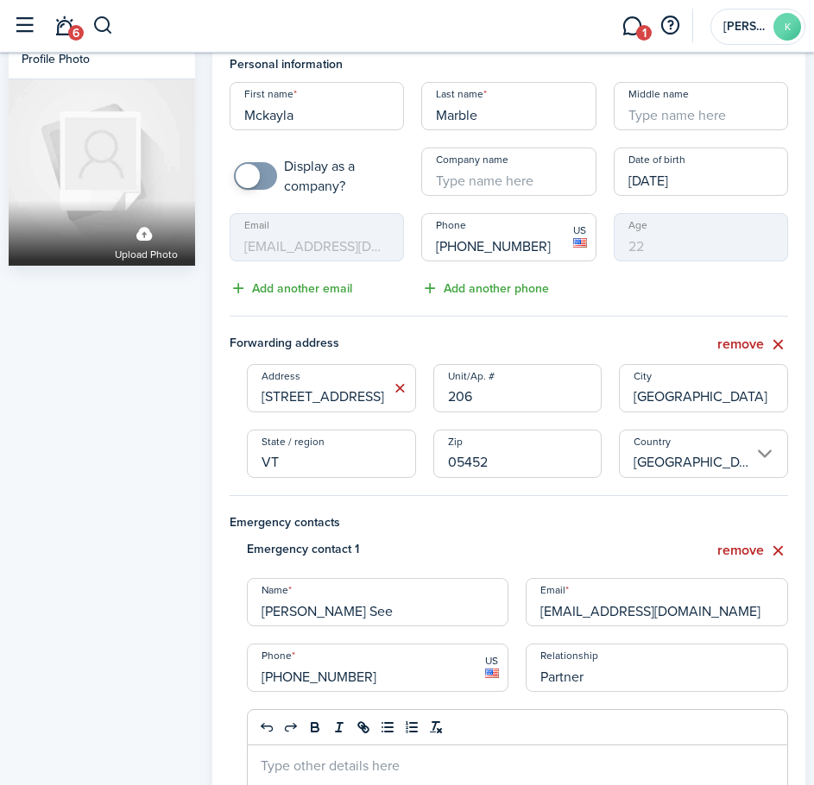
scroll to position [0, 0]
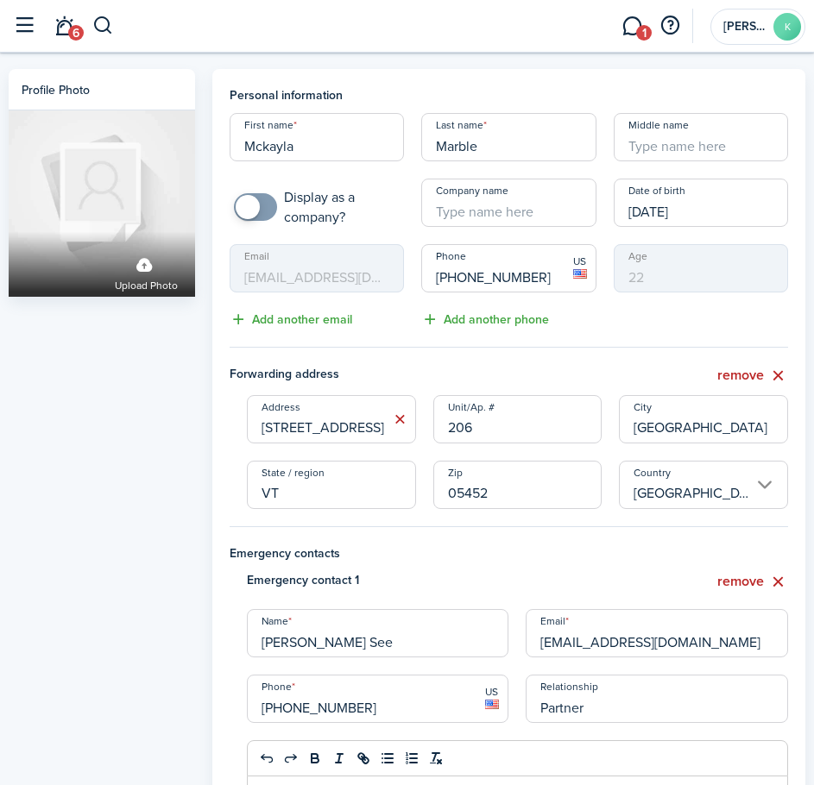
drag, startPoint x: 521, startPoint y: 285, endPoint x: 410, endPoint y: 296, distance: 111.9
click at [410, 296] on div "First name [PERSON_NAME] Last name Marble Middle name Display as a company? Com…" at bounding box center [509, 221] width 576 height 217
drag, startPoint x: 441, startPoint y: 278, endPoint x: 473, endPoint y: 275, distance: 32.0
click at [443, 278] on input "[PHONE_NUMBER]" at bounding box center [508, 268] width 174 height 48
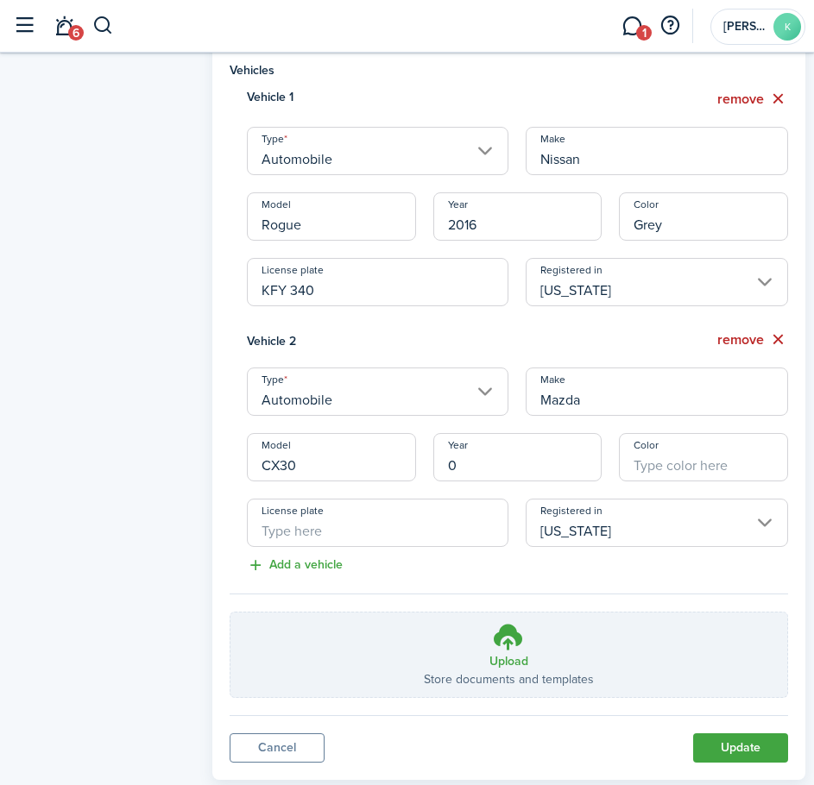
scroll to position [1386, 0]
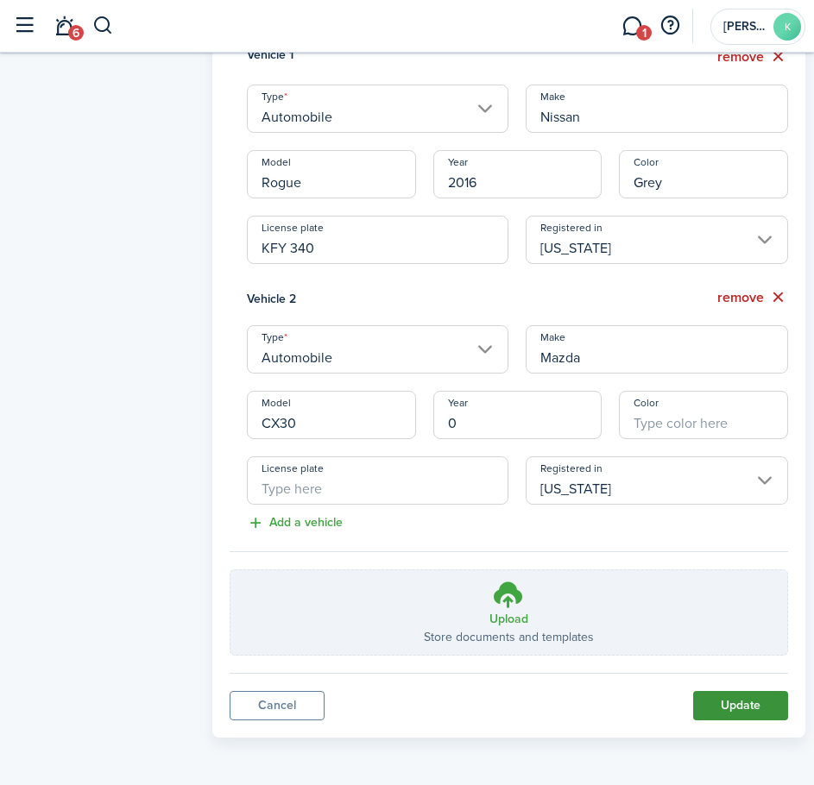
click at [721, 712] on button "Update" at bounding box center [740, 705] width 95 height 29
